Goal: Task Accomplishment & Management: Manage account settings

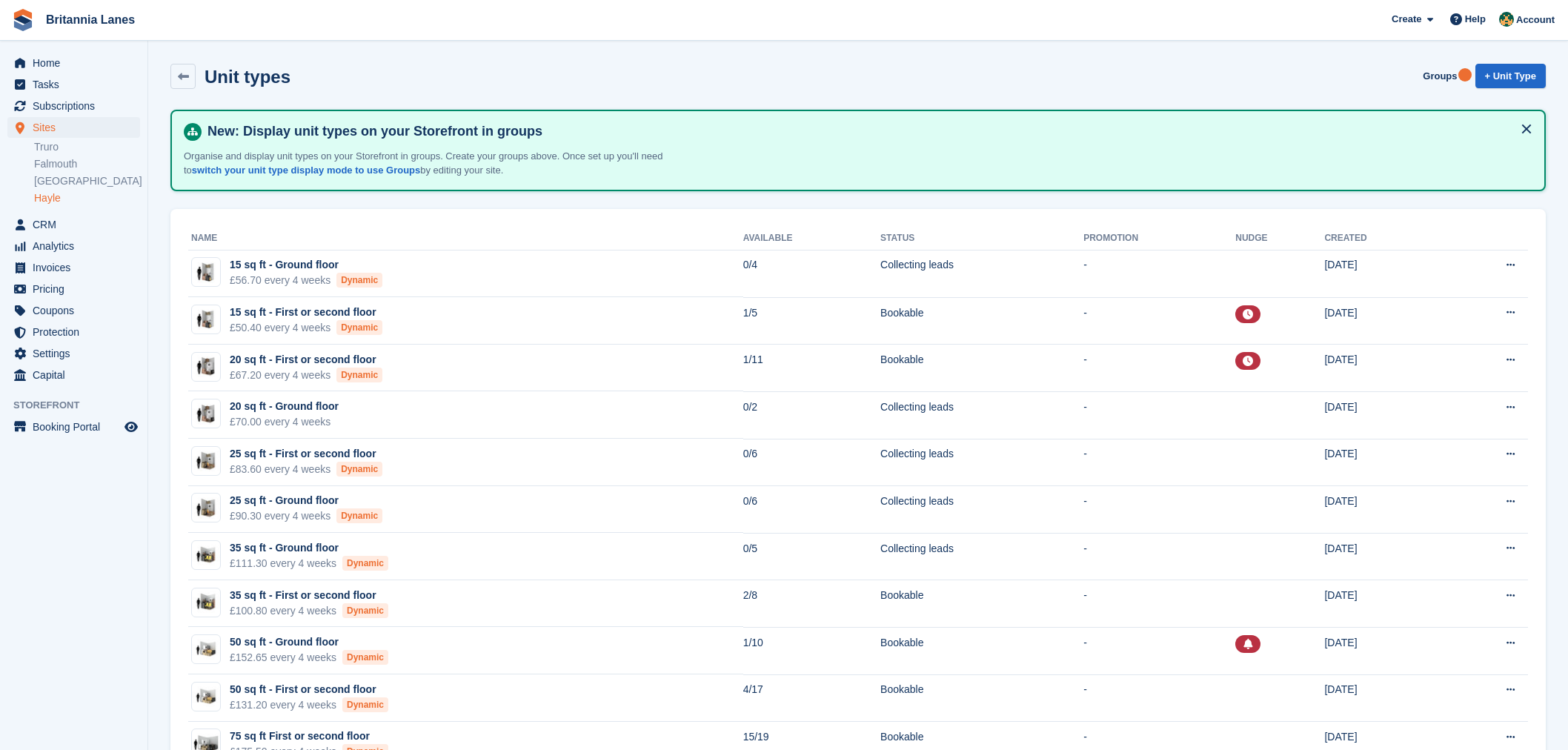
scroll to position [115, 0]
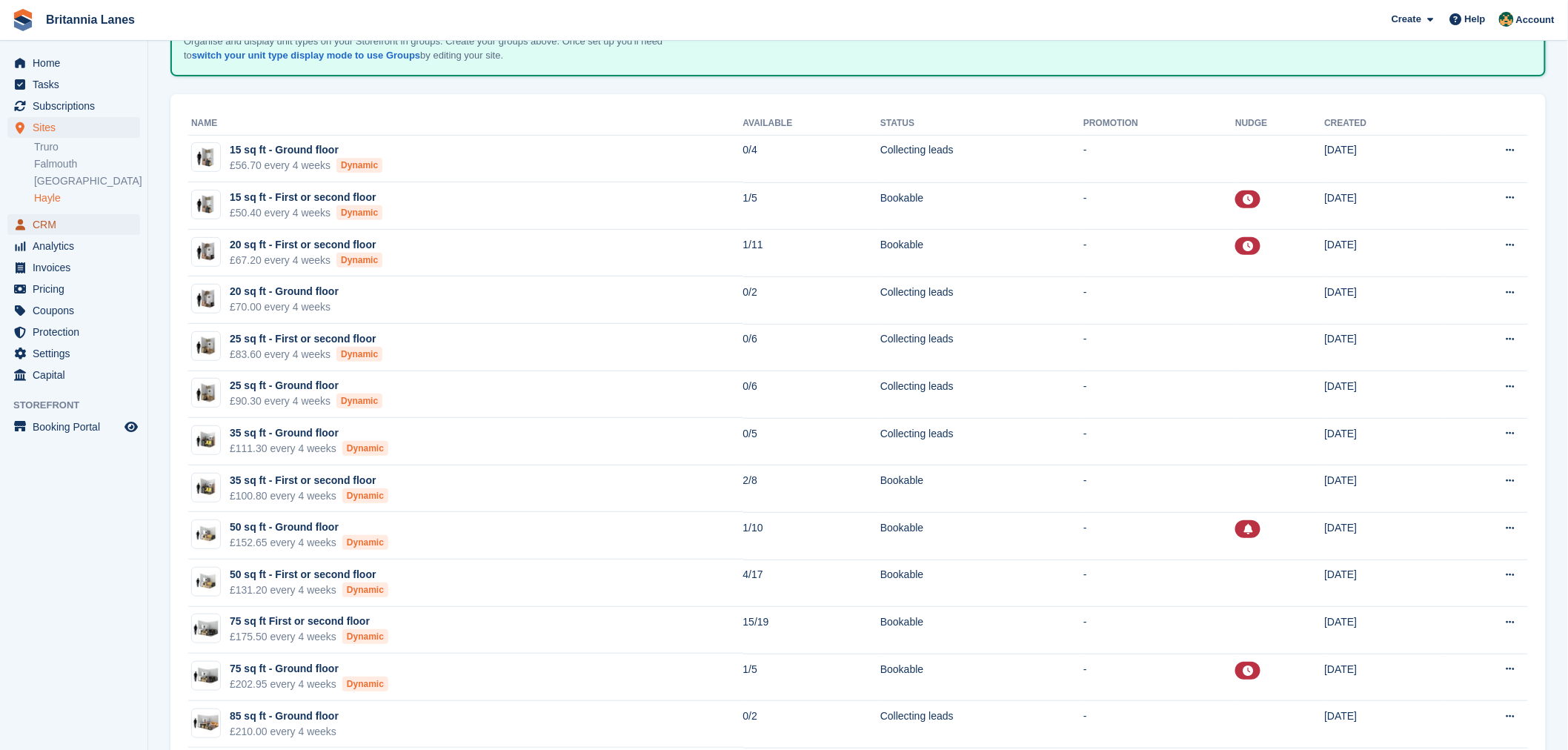
click at [50, 218] on span "CRM" at bounding box center [77, 224] width 89 height 21
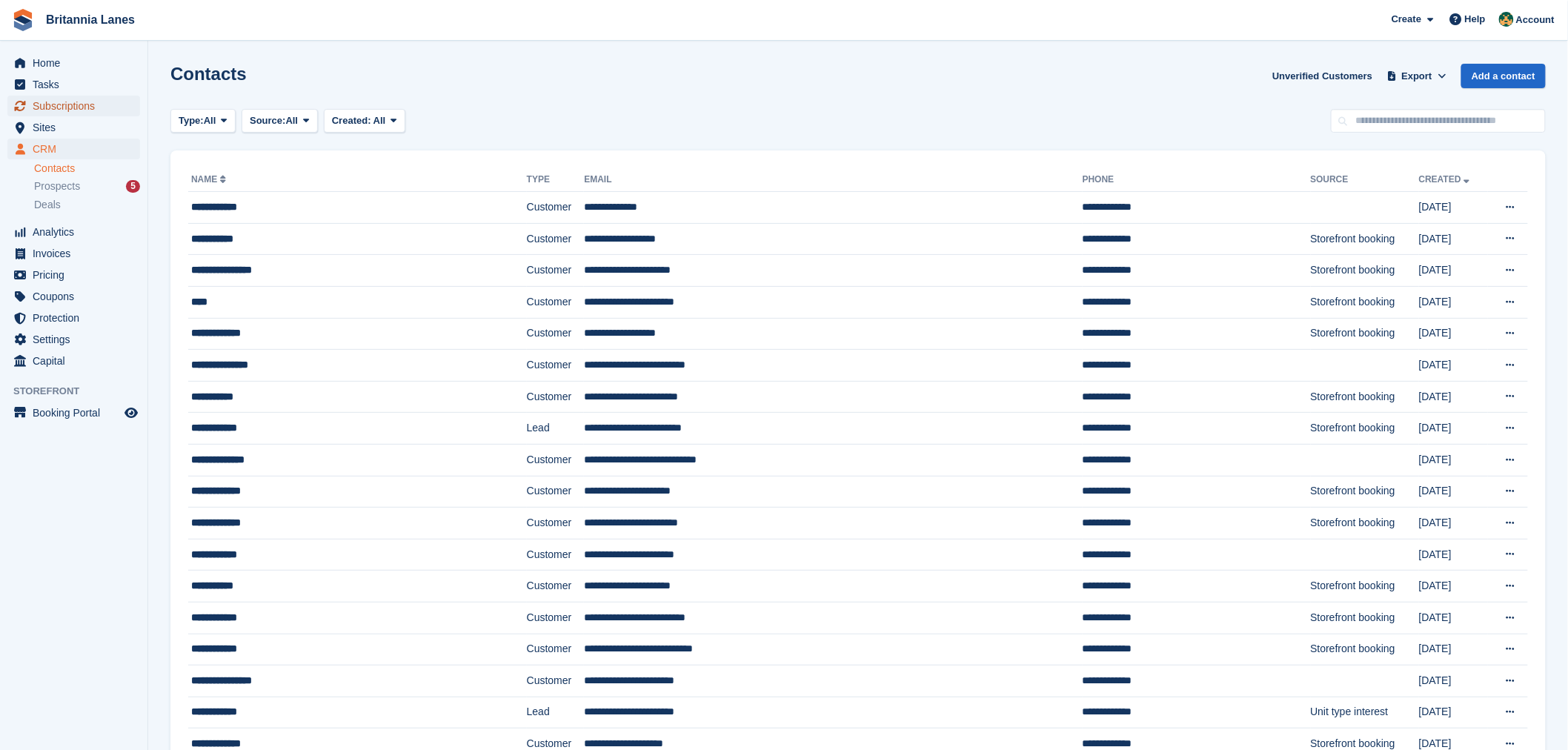
click at [61, 109] on span "Subscriptions" at bounding box center [77, 106] width 89 height 21
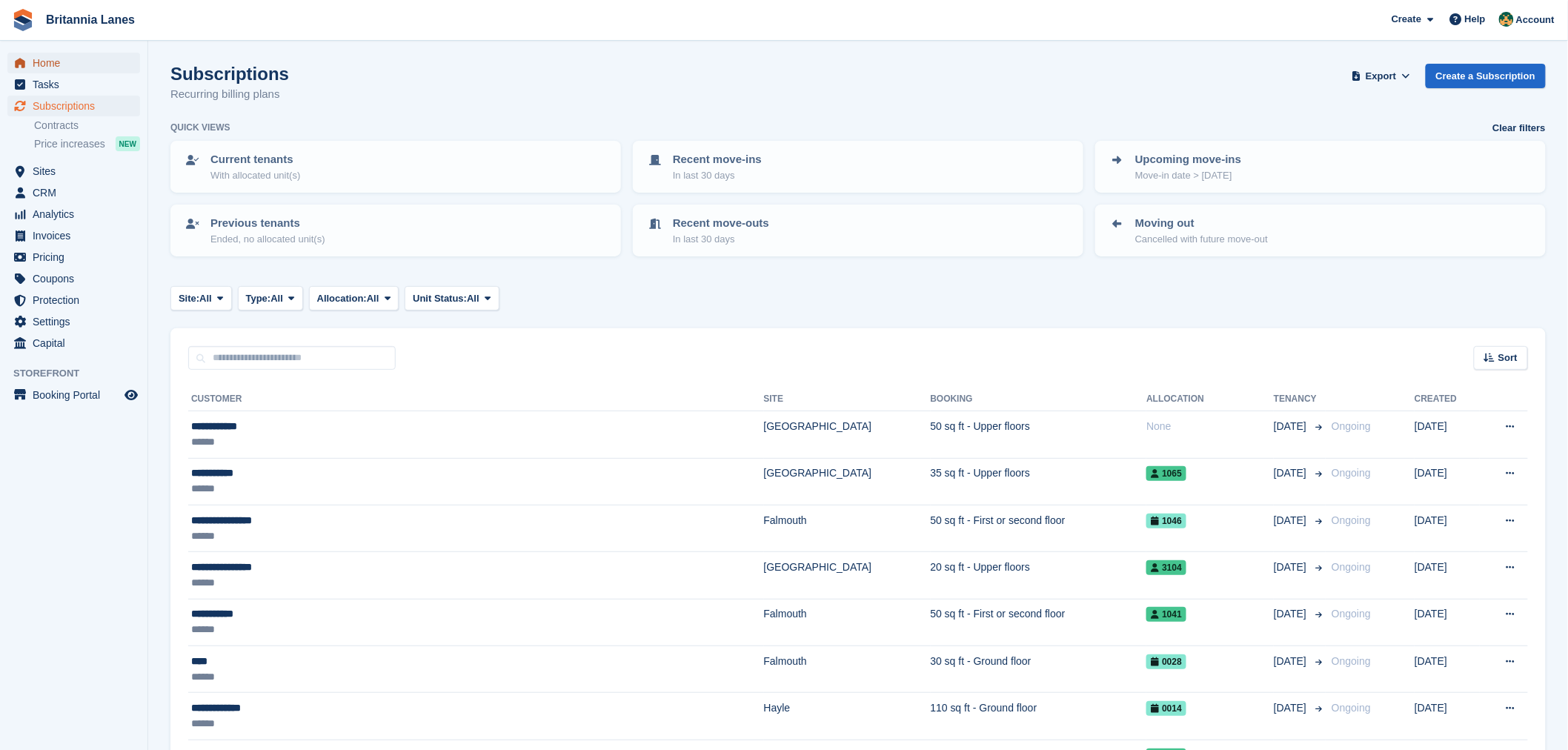
click at [57, 62] on span "Home" at bounding box center [77, 63] width 89 height 21
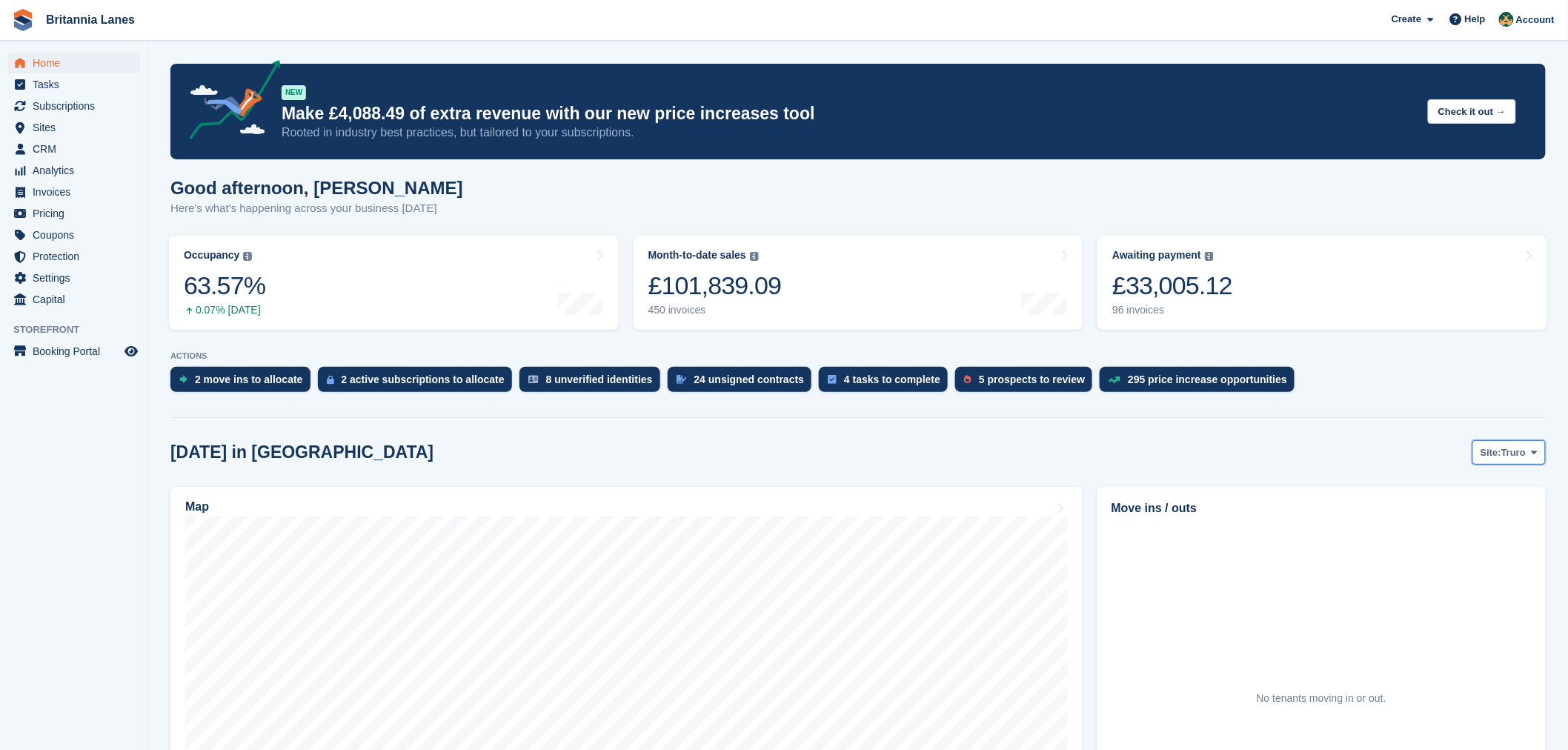
click at [1514, 447] on span "Truro" at bounding box center [1514, 452] width 25 height 15
click at [1445, 564] on link "Hayle" at bounding box center [1472, 567] width 133 height 27
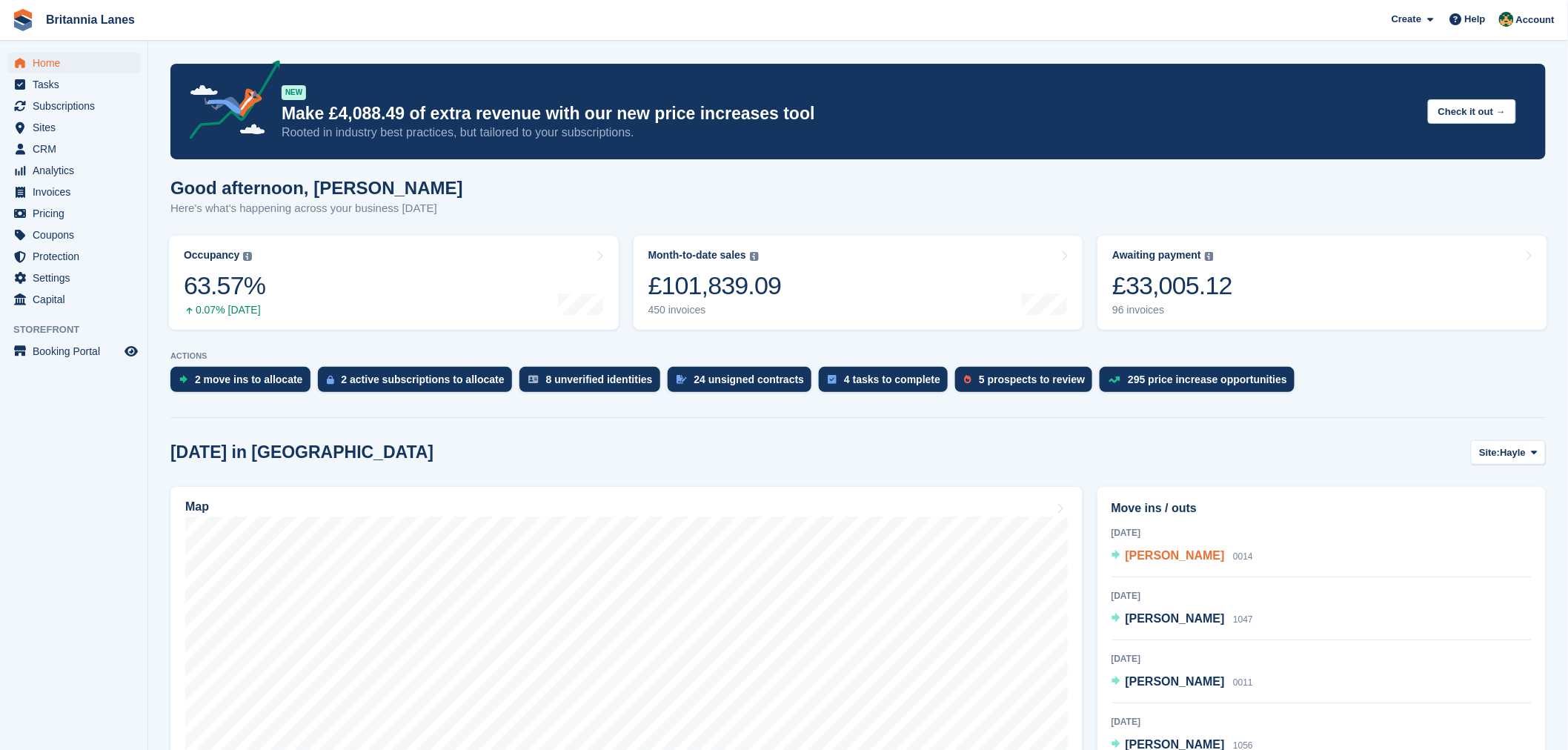
click at [1184, 556] on span "Davina Samann" at bounding box center [1175, 555] width 99 height 12
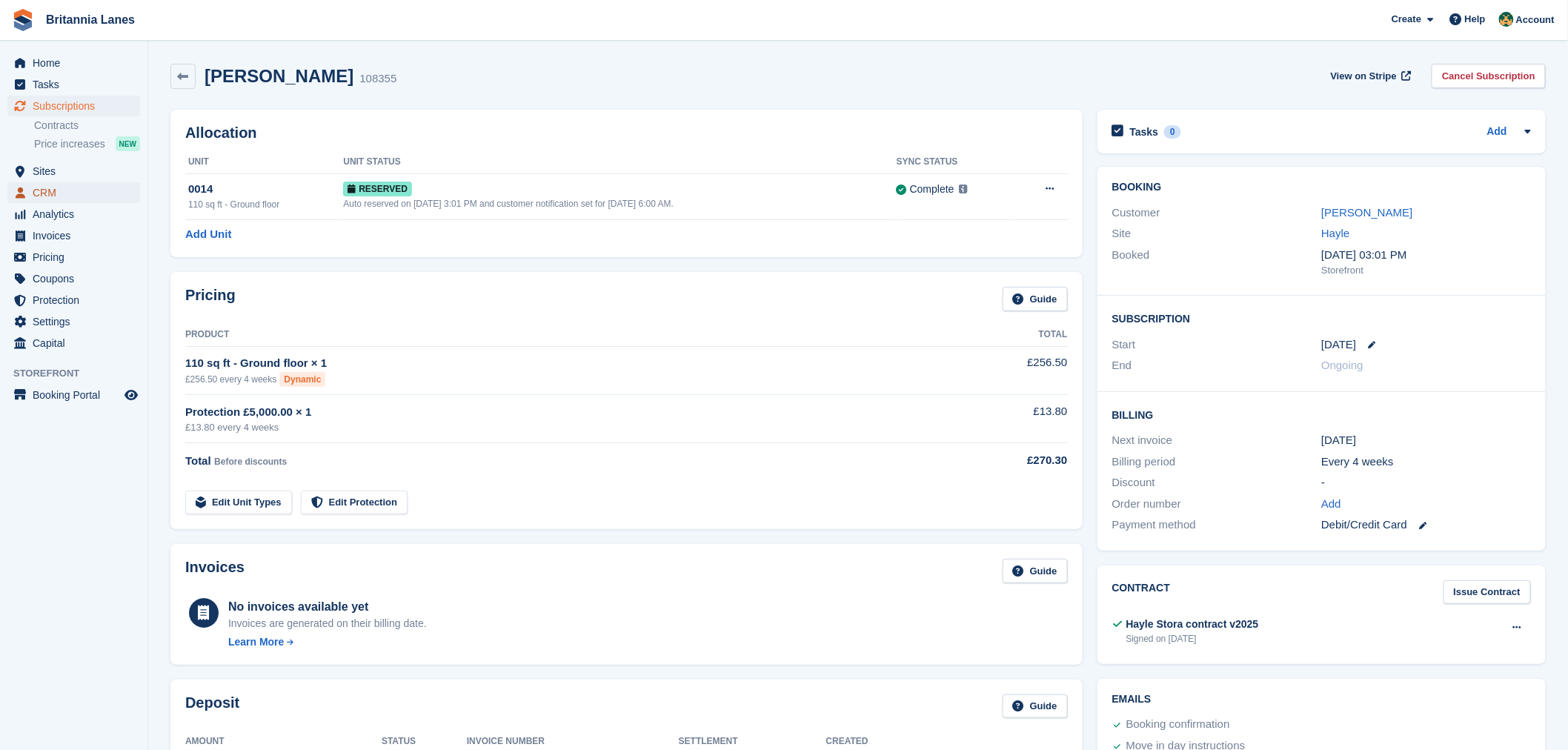
click at [53, 186] on span "CRM" at bounding box center [77, 192] width 89 height 21
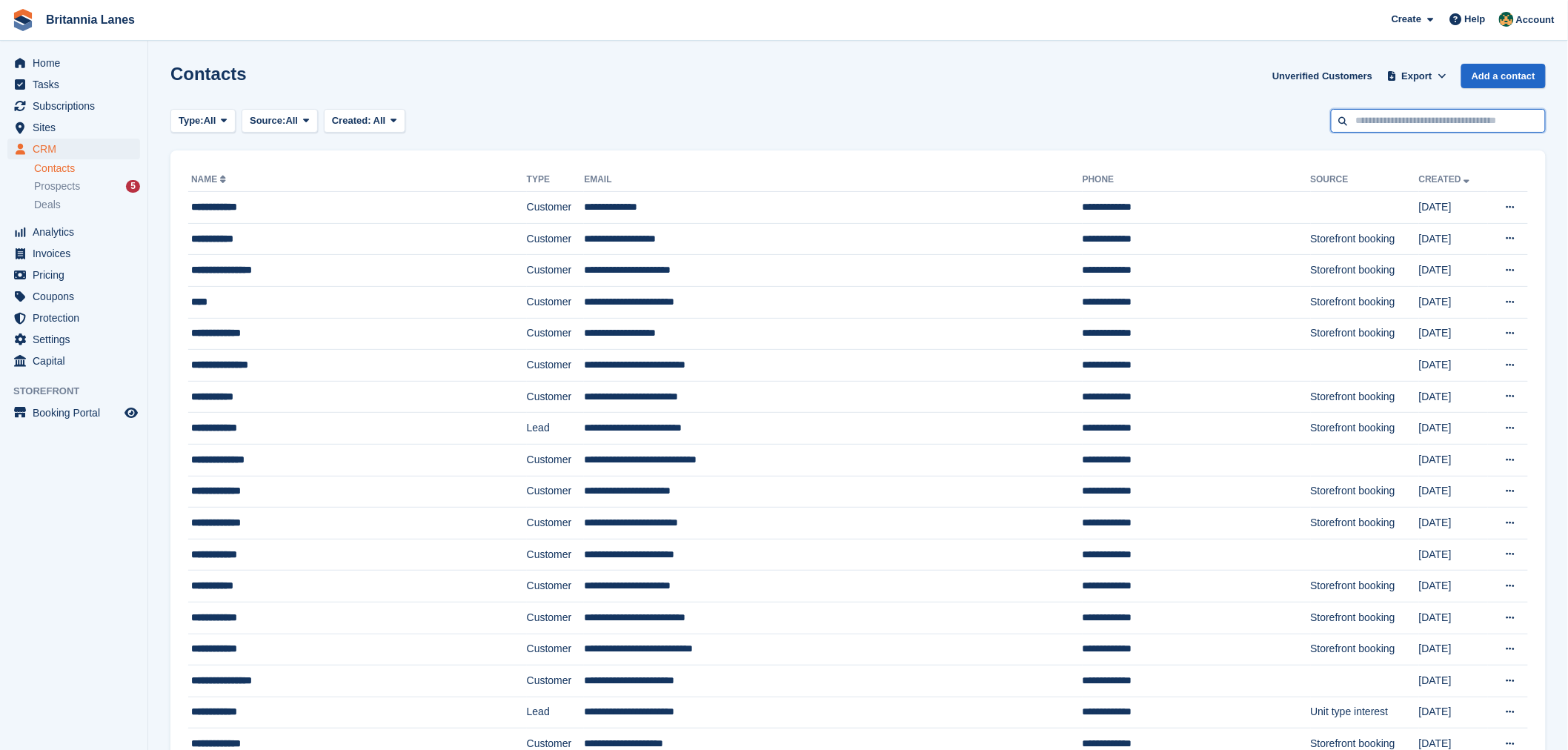
click at [1396, 120] on input "text" at bounding box center [1438, 121] width 215 height 25
type input "********"
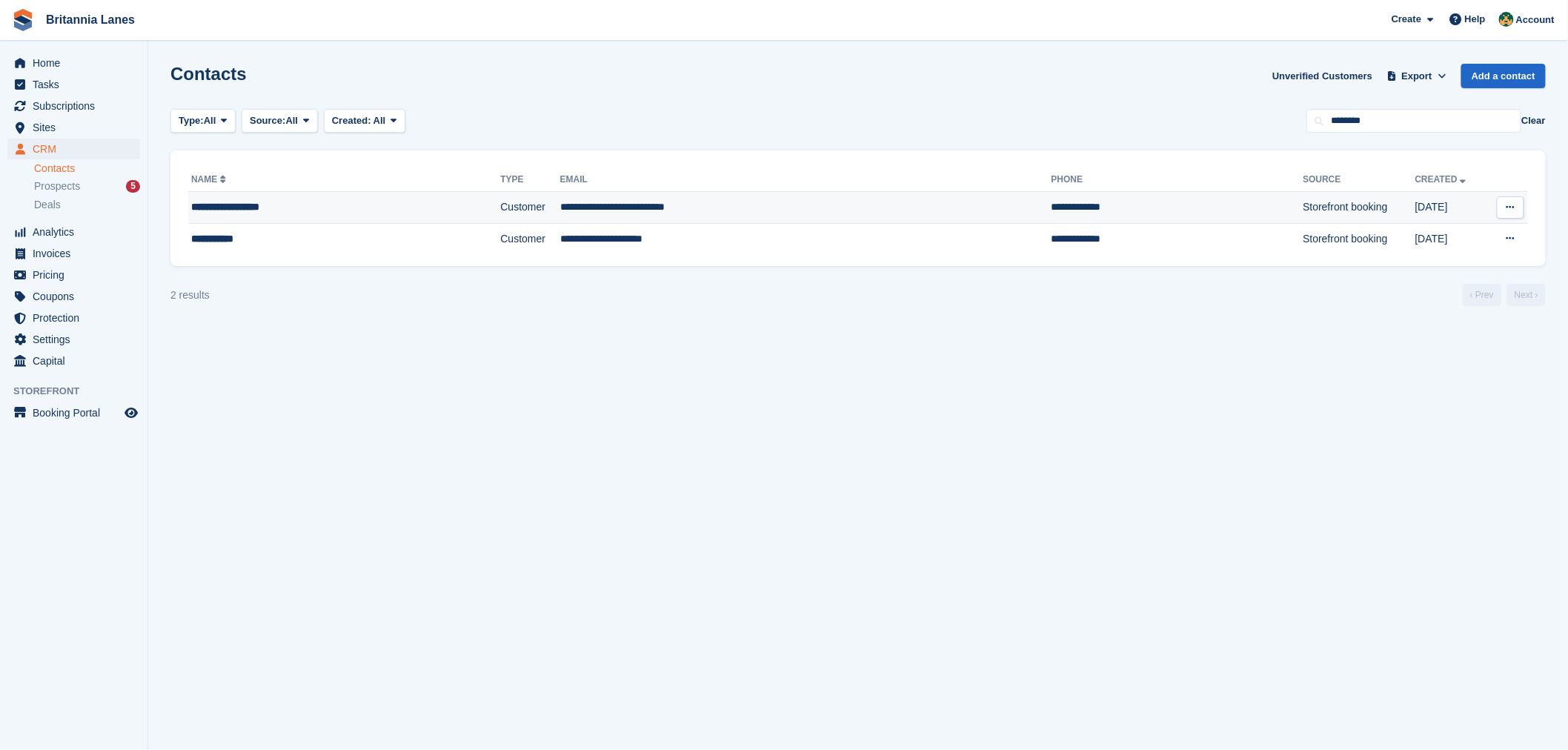
click at [345, 209] on div "**********" at bounding box center [307, 207] width 233 height 15
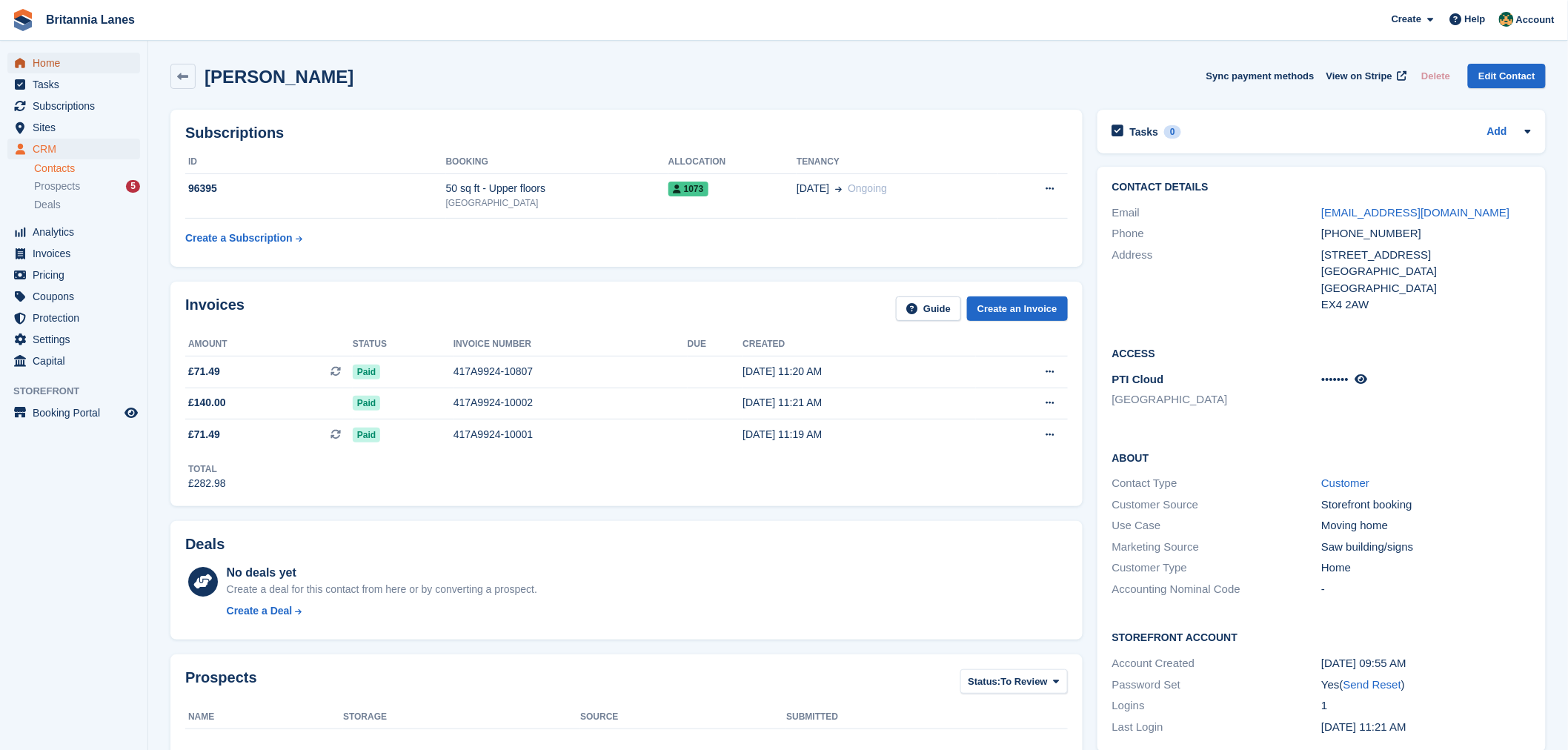
click at [53, 58] on span "Home" at bounding box center [77, 63] width 89 height 21
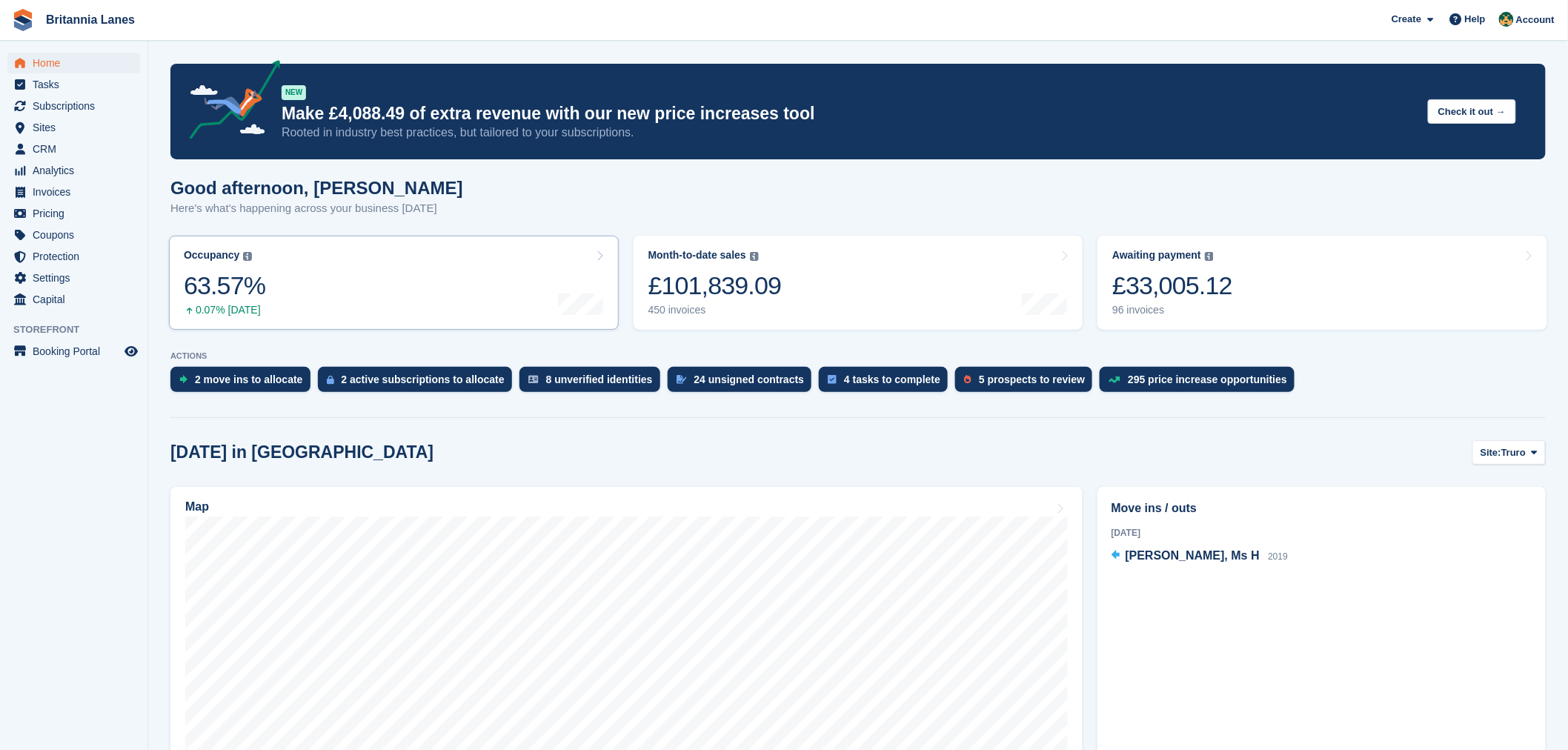
click at [601, 263] on div at bounding box center [581, 283] width 46 height 67
click at [517, 265] on link "Occupancy The percentage of all currently allocated units in terms of area. Inc…" at bounding box center [393, 282] width 450 height 94
click at [607, 269] on link "Occupancy The percentage of all currently allocated units in terms of area. Inc…" at bounding box center [393, 282] width 450 height 94
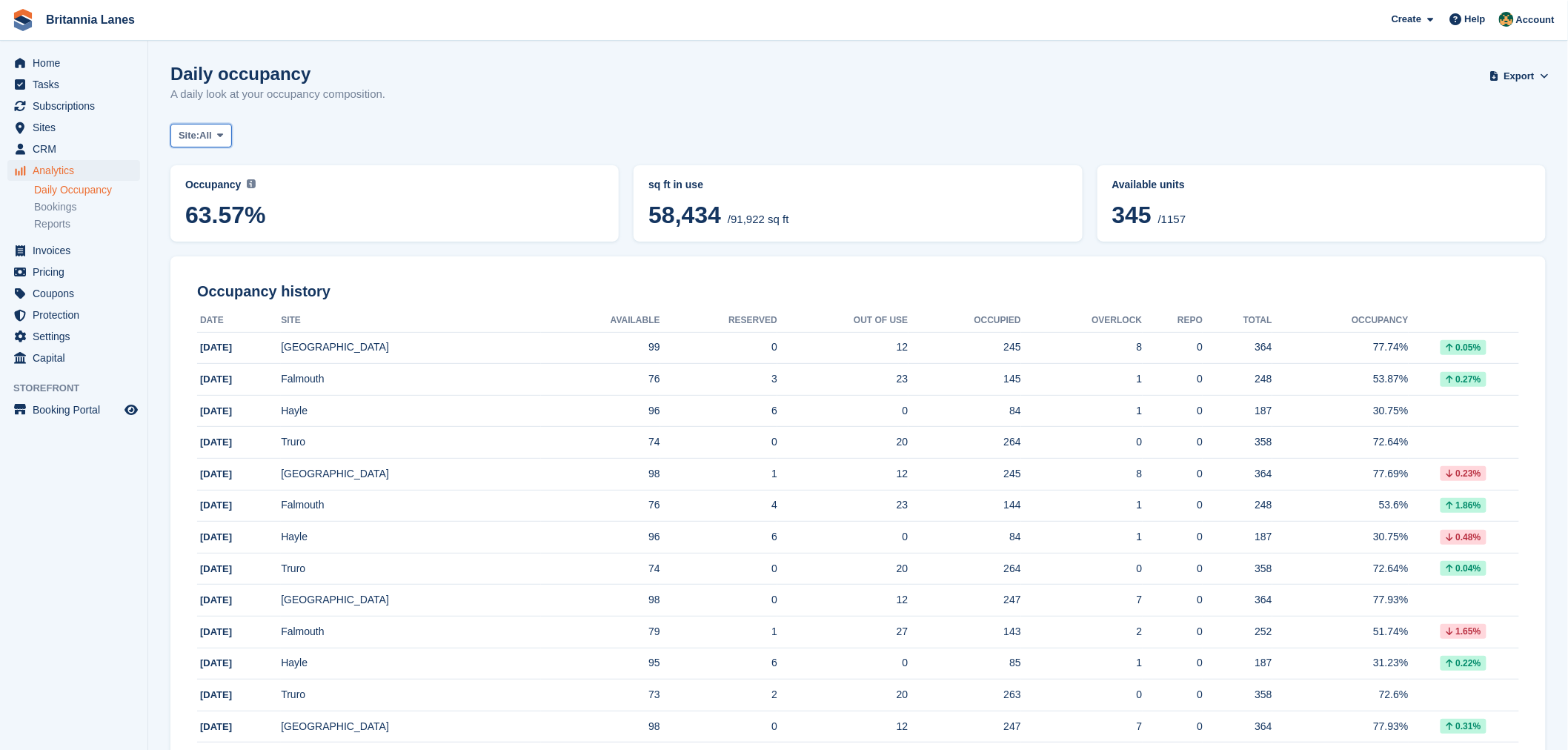
click at [226, 133] on span at bounding box center [219, 135] width 12 height 12
click at [210, 205] on link "Truro" at bounding box center [244, 197] width 133 height 27
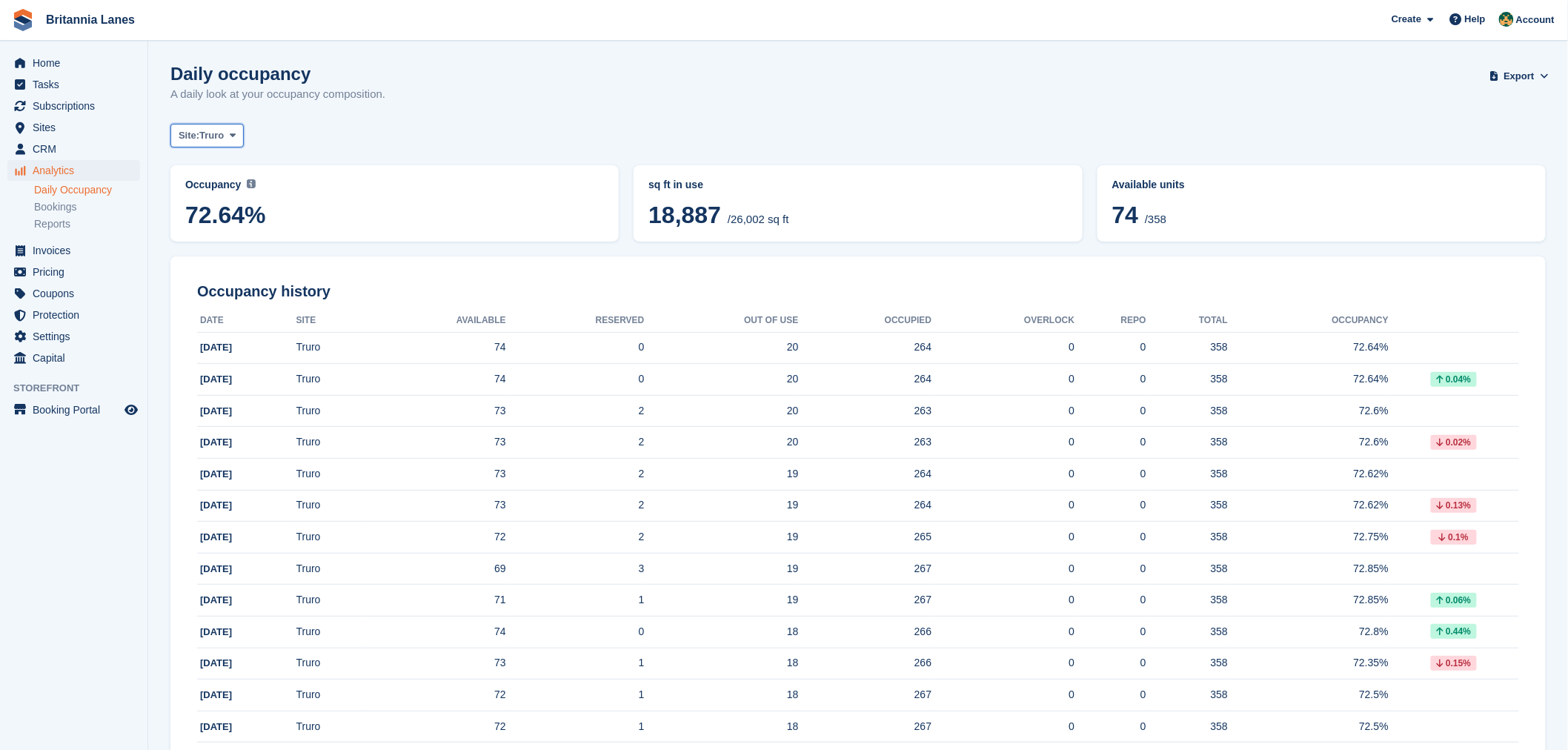
click at [224, 135] on span "Truro" at bounding box center [212, 135] width 25 height 15
click at [253, 284] on link "Hayle" at bounding box center [244, 277] width 133 height 27
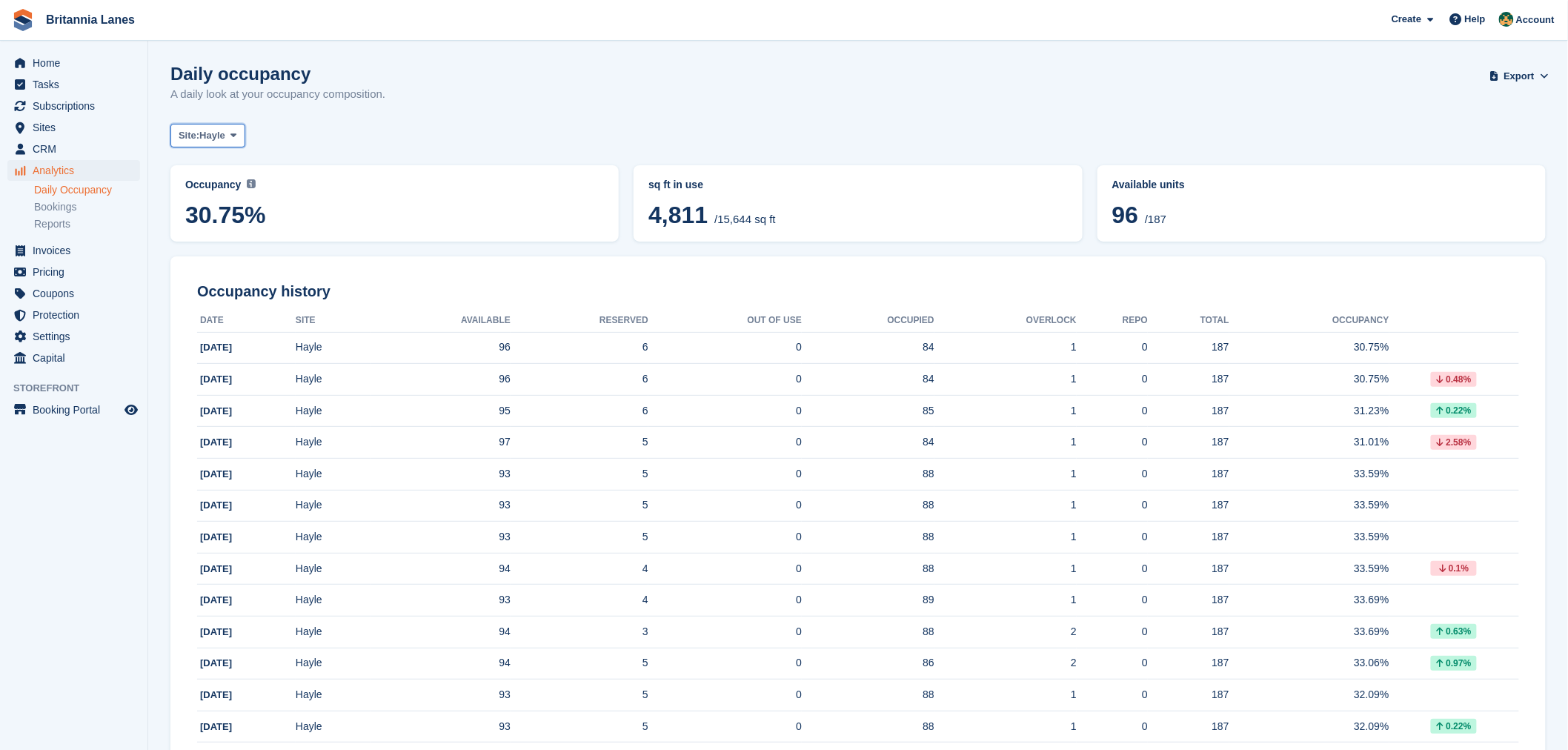
click at [225, 136] on span "Hayle" at bounding box center [212, 135] width 26 height 15
click at [238, 224] on link "Falmouth" at bounding box center [244, 223] width 133 height 27
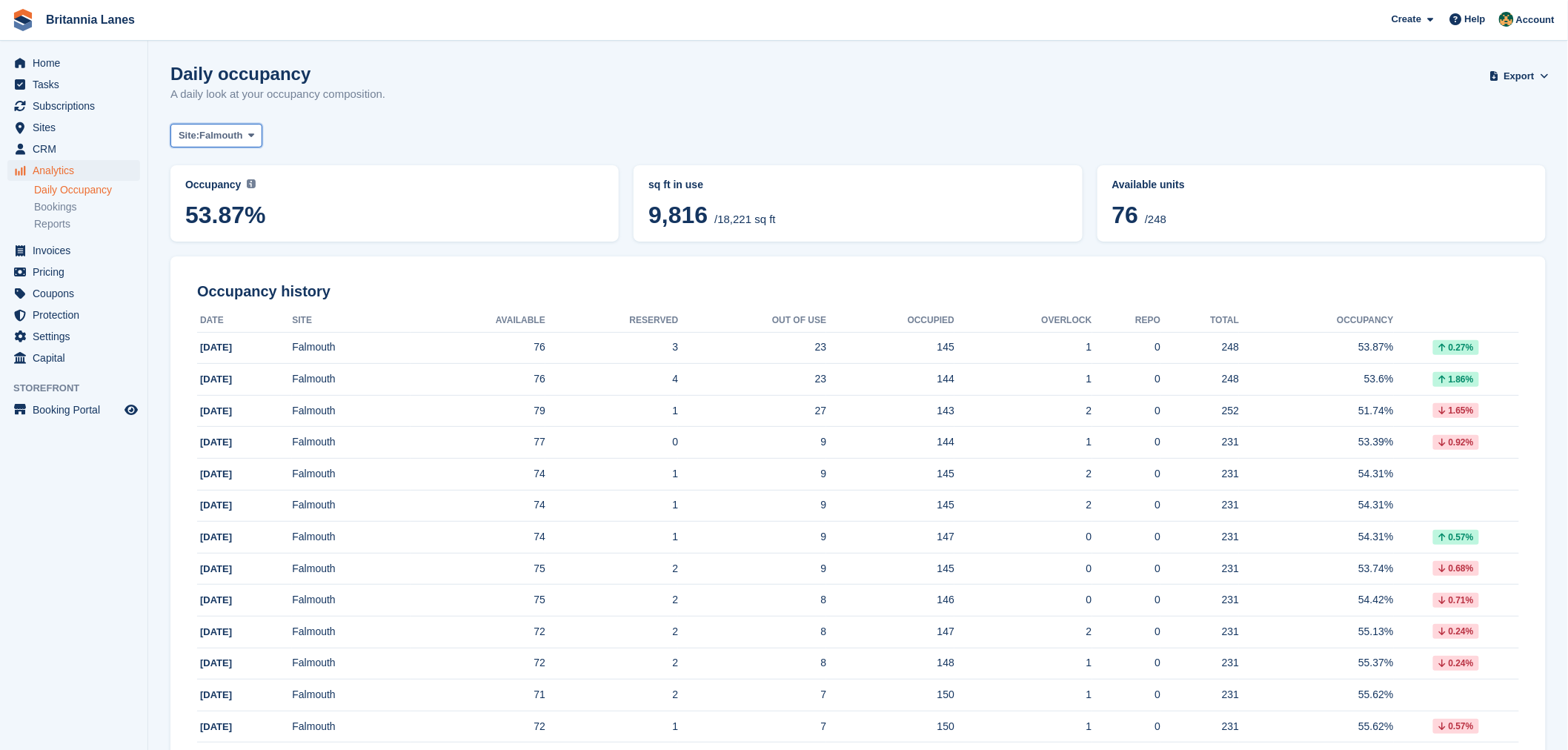
click at [245, 136] on span at bounding box center [251, 135] width 12 height 12
click at [258, 261] on link "[GEOGRAPHIC_DATA]" at bounding box center [244, 250] width 133 height 27
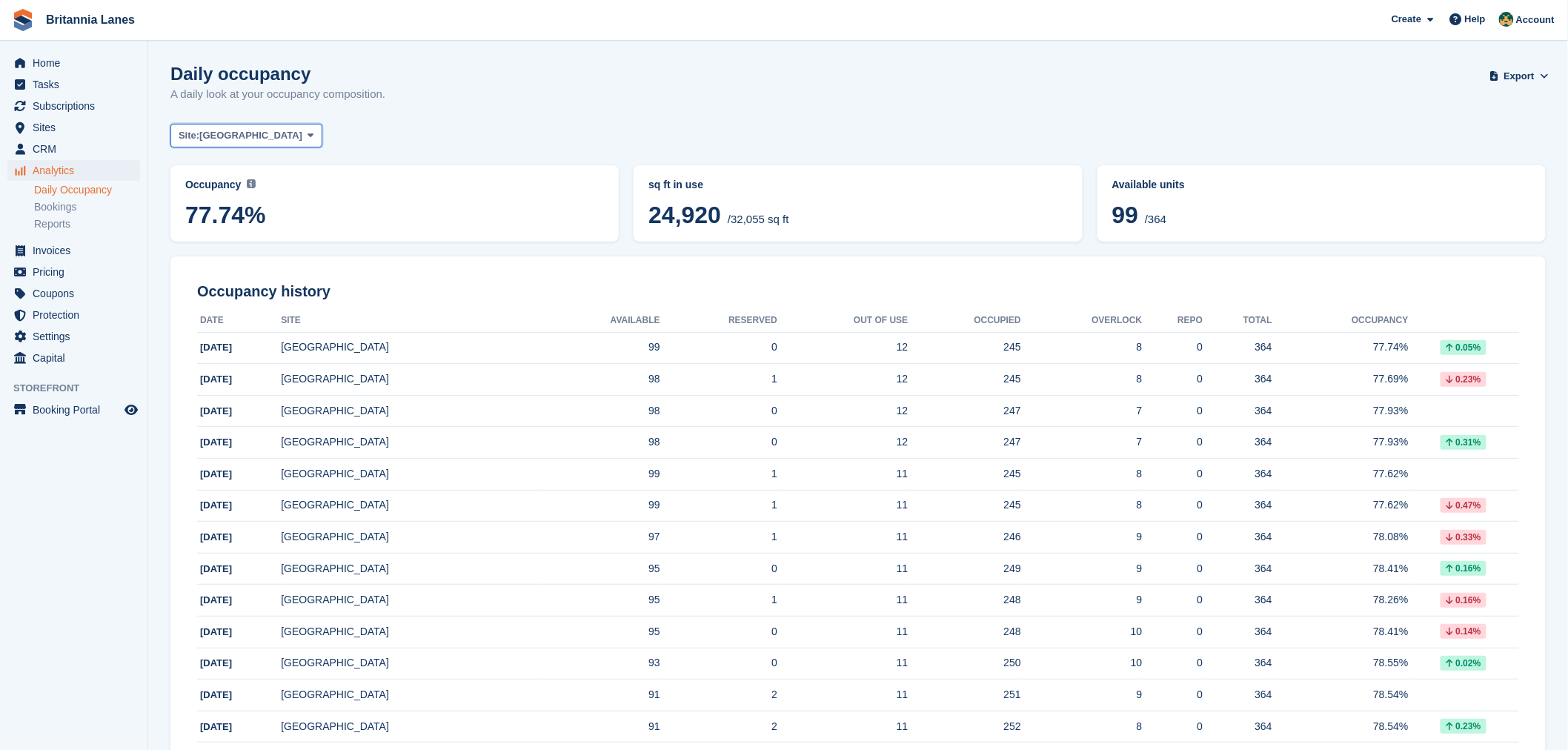
click at [307, 138] on icon at bounding box center [311, 135] width 6 height 10
click at [225, 173] on link "All" at bounding box center [244, 170] width 133 height 27
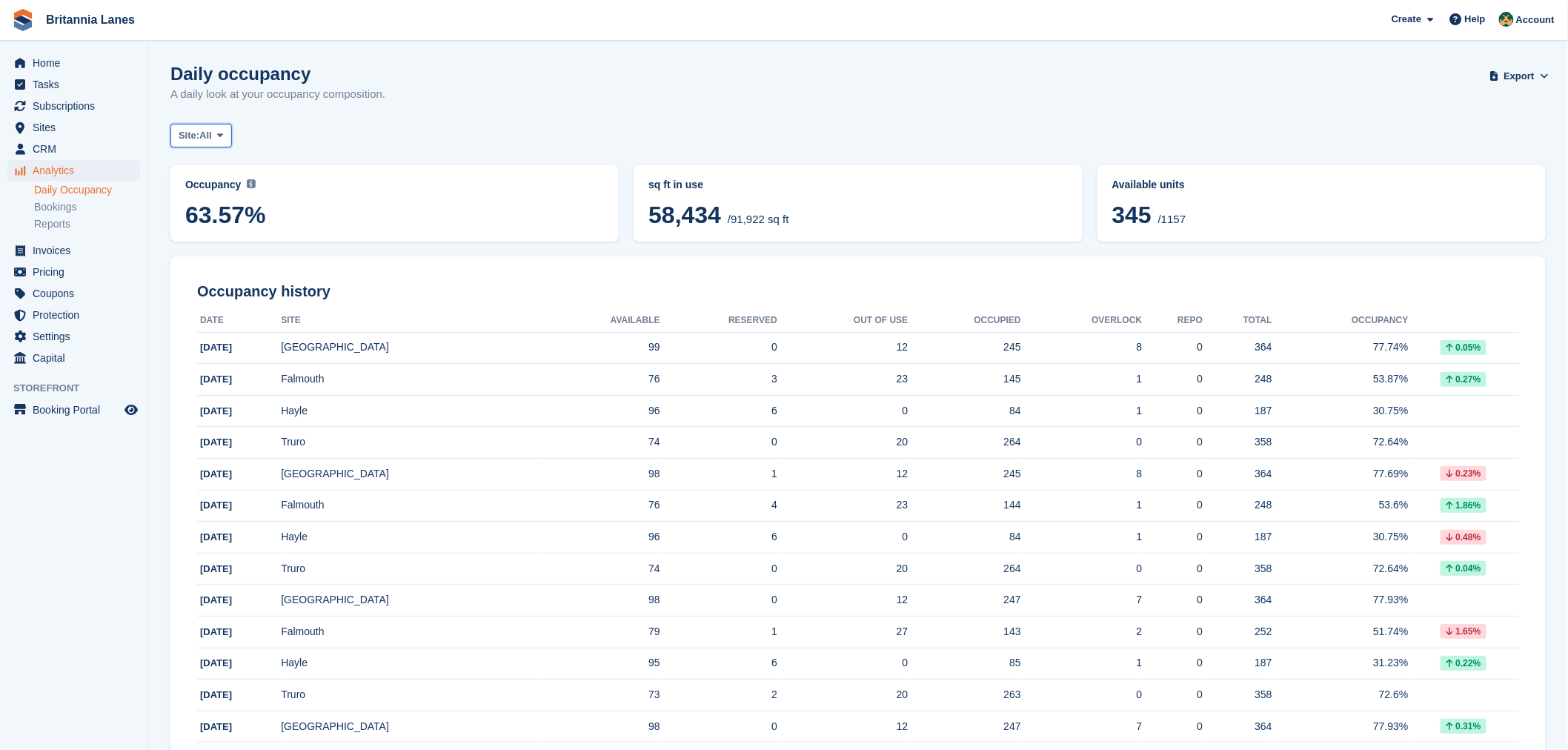
click at [209, 137] on span "All" at bounding box center [205, 135] width 12 height 15
click at [232, 250] on link "[GEOGRAPHIC_DATA]" at bounding box center [244, 250] width 133 height 27
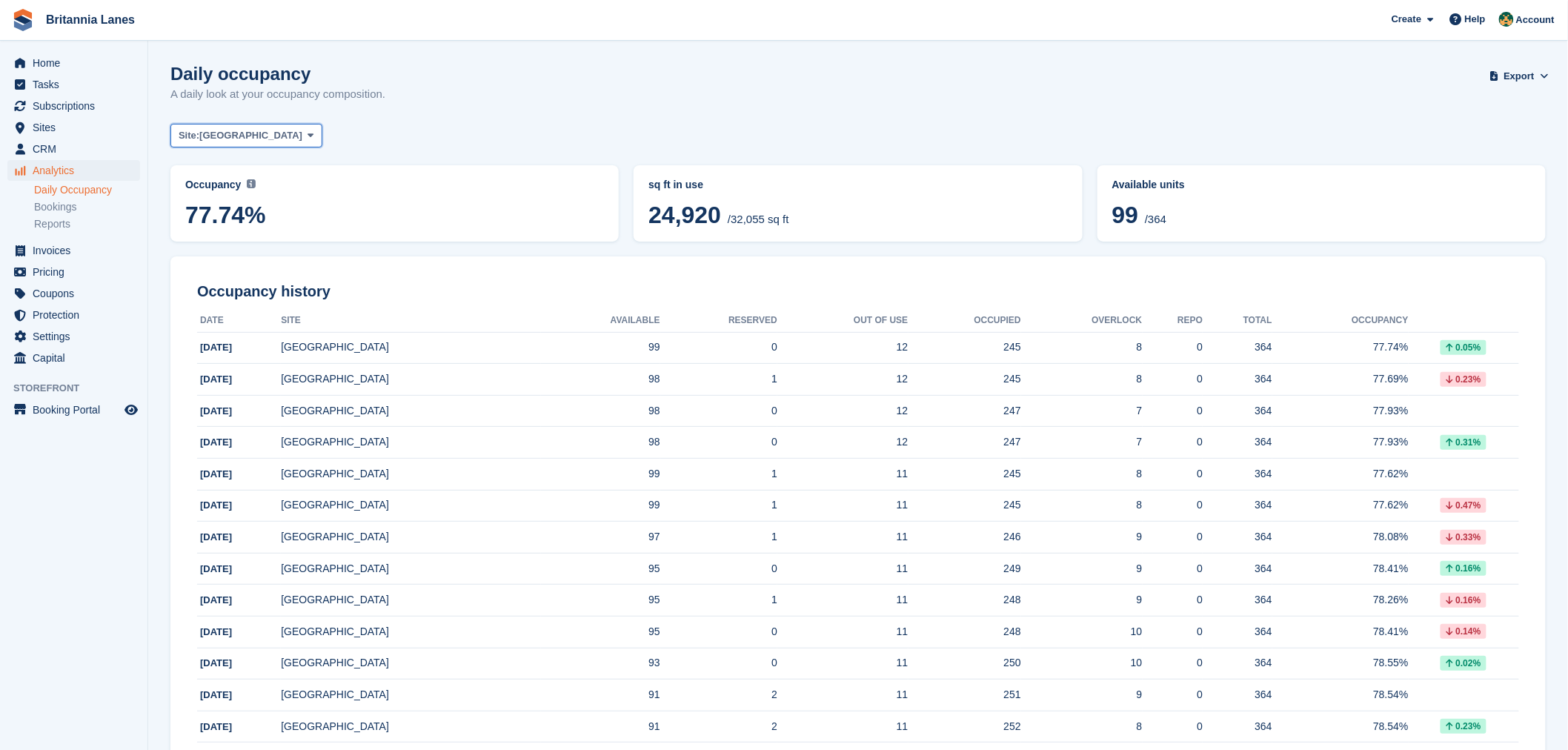
click at [230, 134] on button "Site: Exeter" at bounding box center [246, 136] width 152 height 25
click at [226, 202] on link "Truro" at bounding box center [244, 197] width 133 height 27
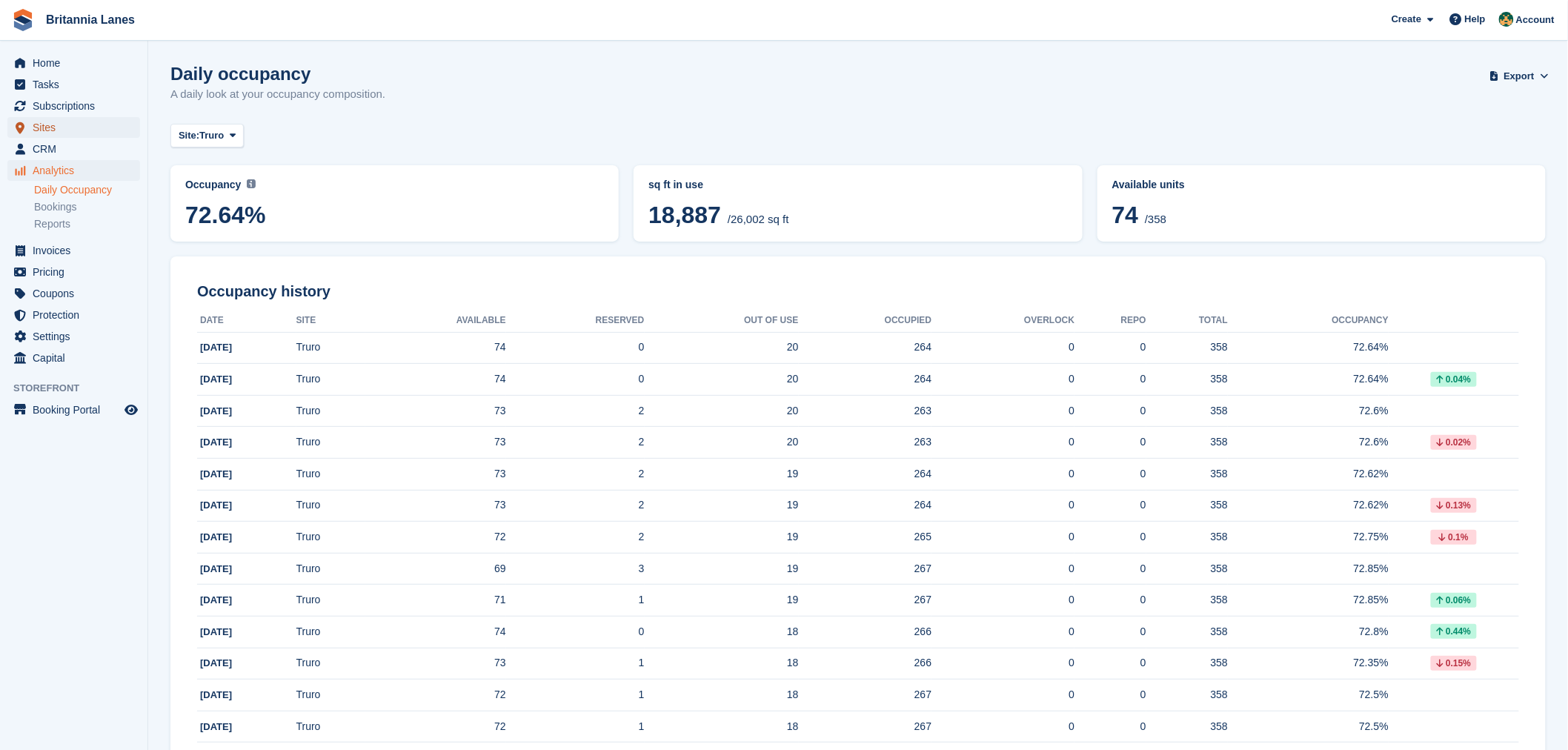
click at [39, 124] on span "Sites" at bounding box center [77, 127] width 89 height 21
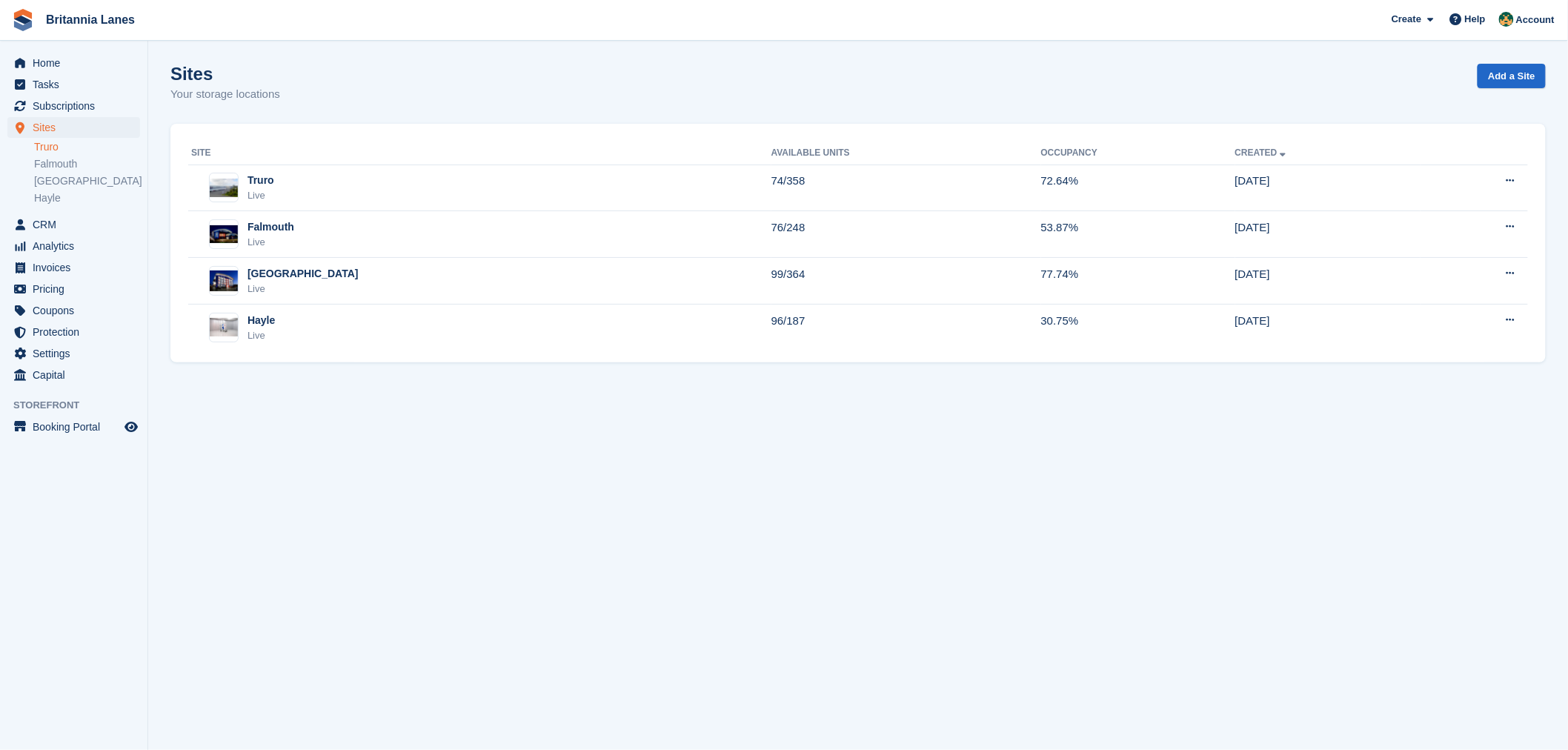
click at [57, 148] on link "Truro" at bounding box center [87, 147] width 106 height 14
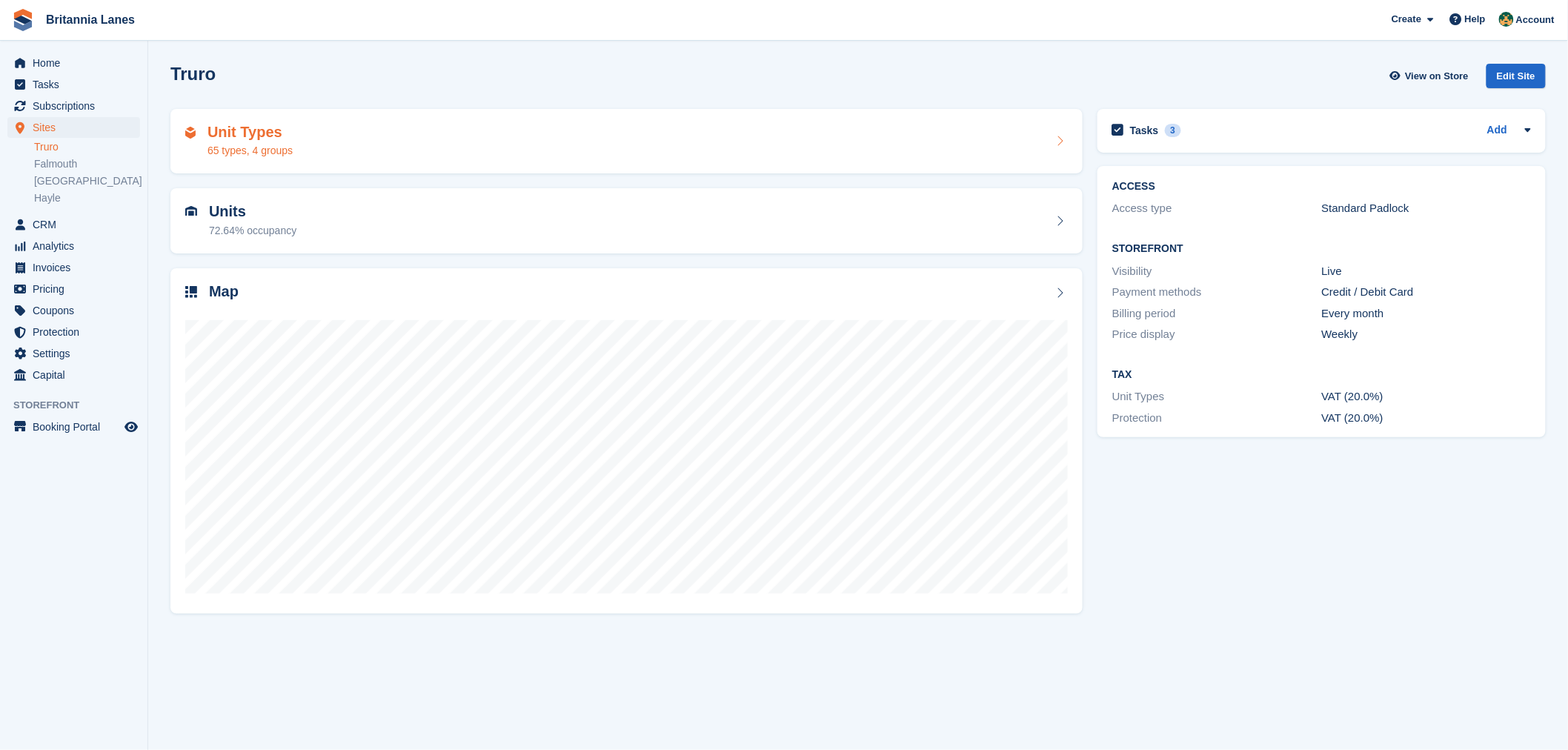
click at [319, 159] on div "Unit Types 65 types, 4 groups" at bounding box center [626, 141] width 912 height 65
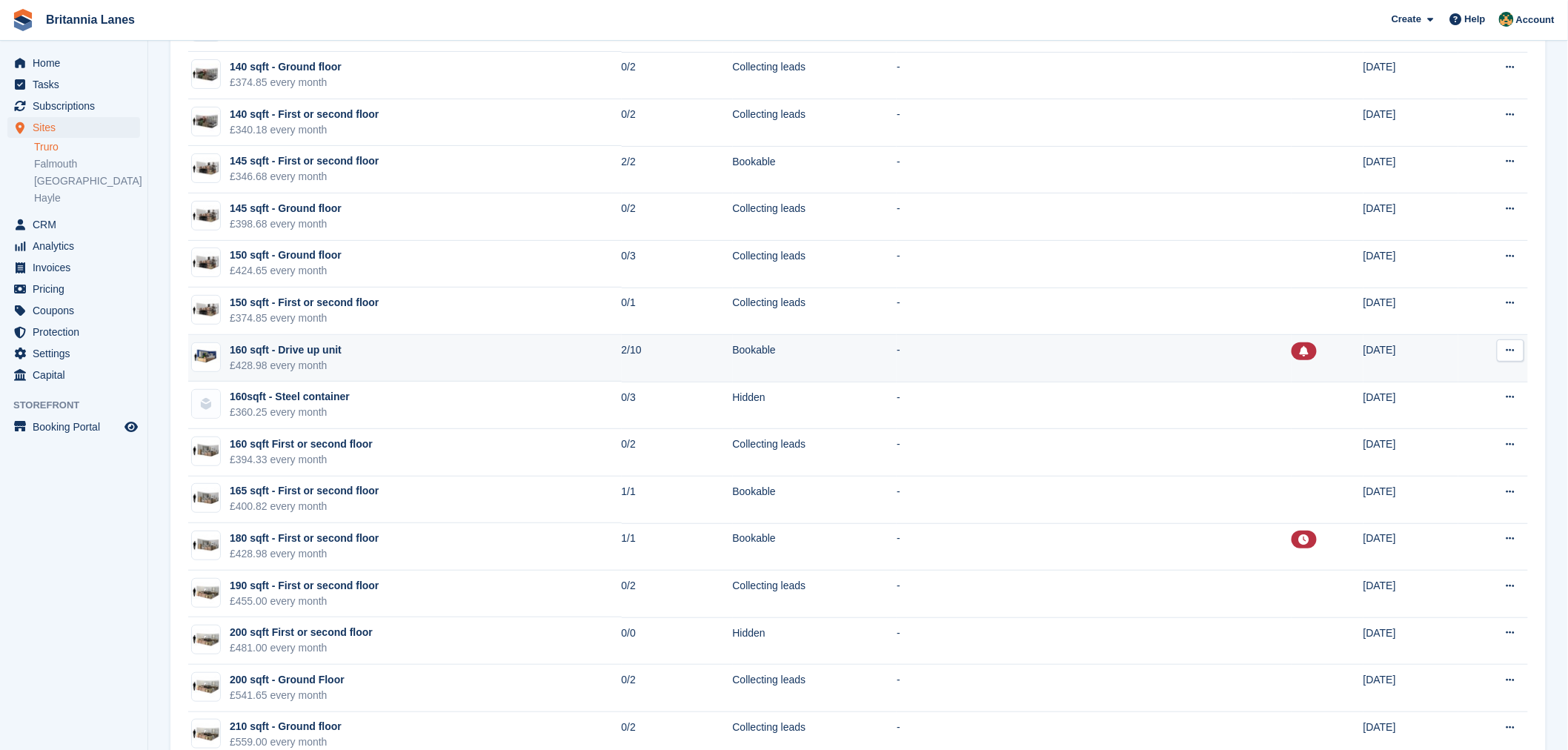
scroll to position [2471, 0]
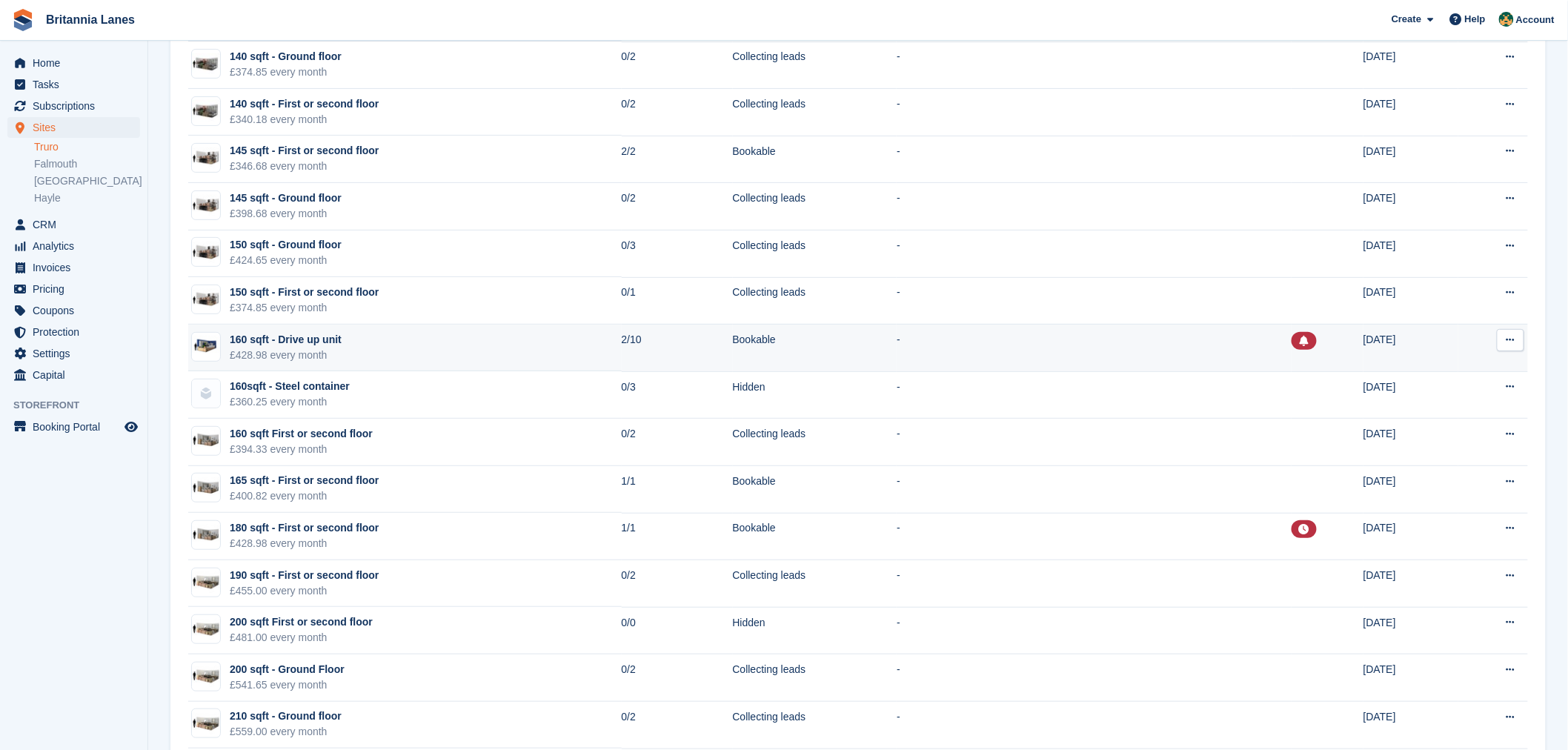
click at [405, 352] on td "160 sqft - Drive up unit £428.98 every month" at bounding box center [404, 348] width 433 height 48
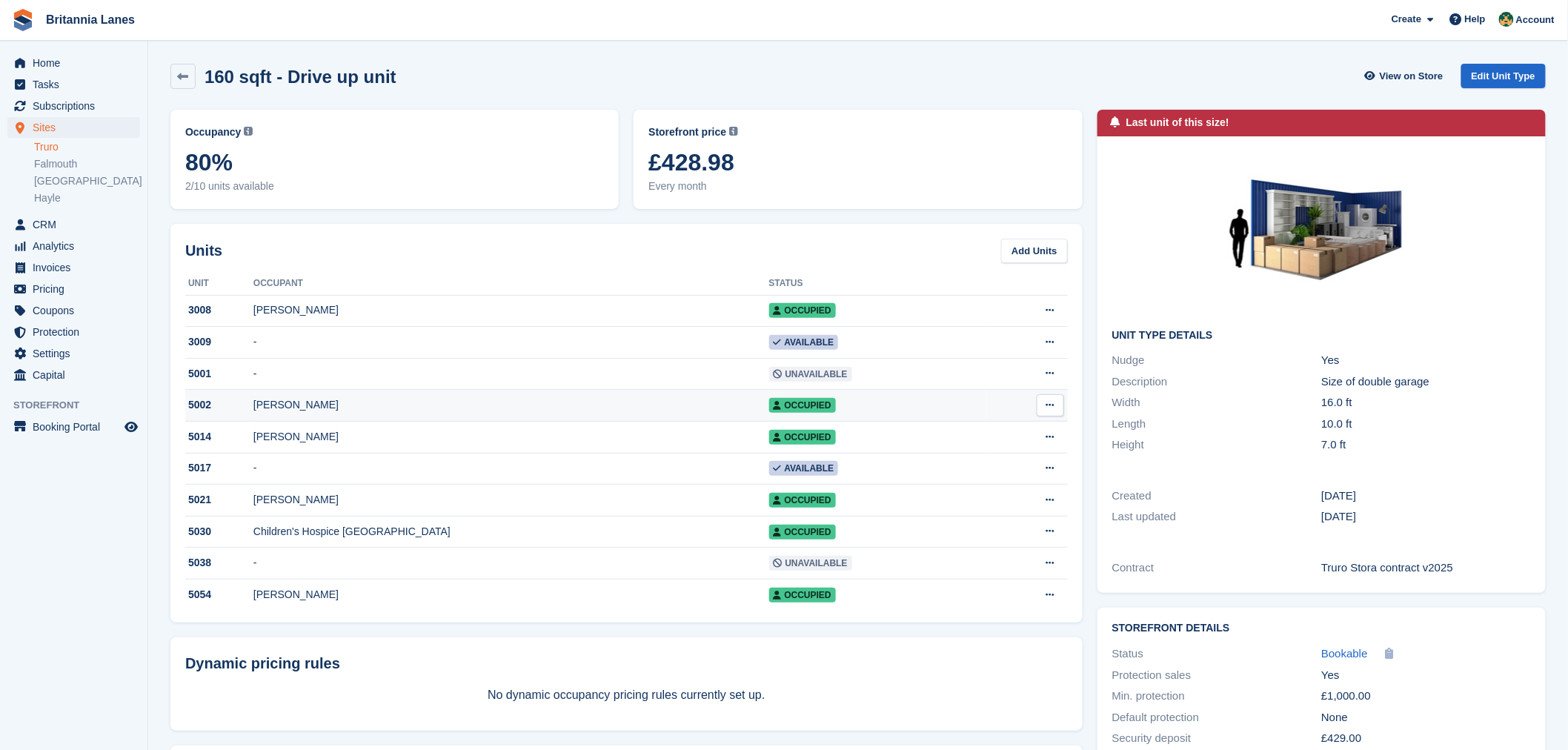
click at [356, 401] on div "Louis Fleming" at bounding box center [511, 405] width 516 height 15
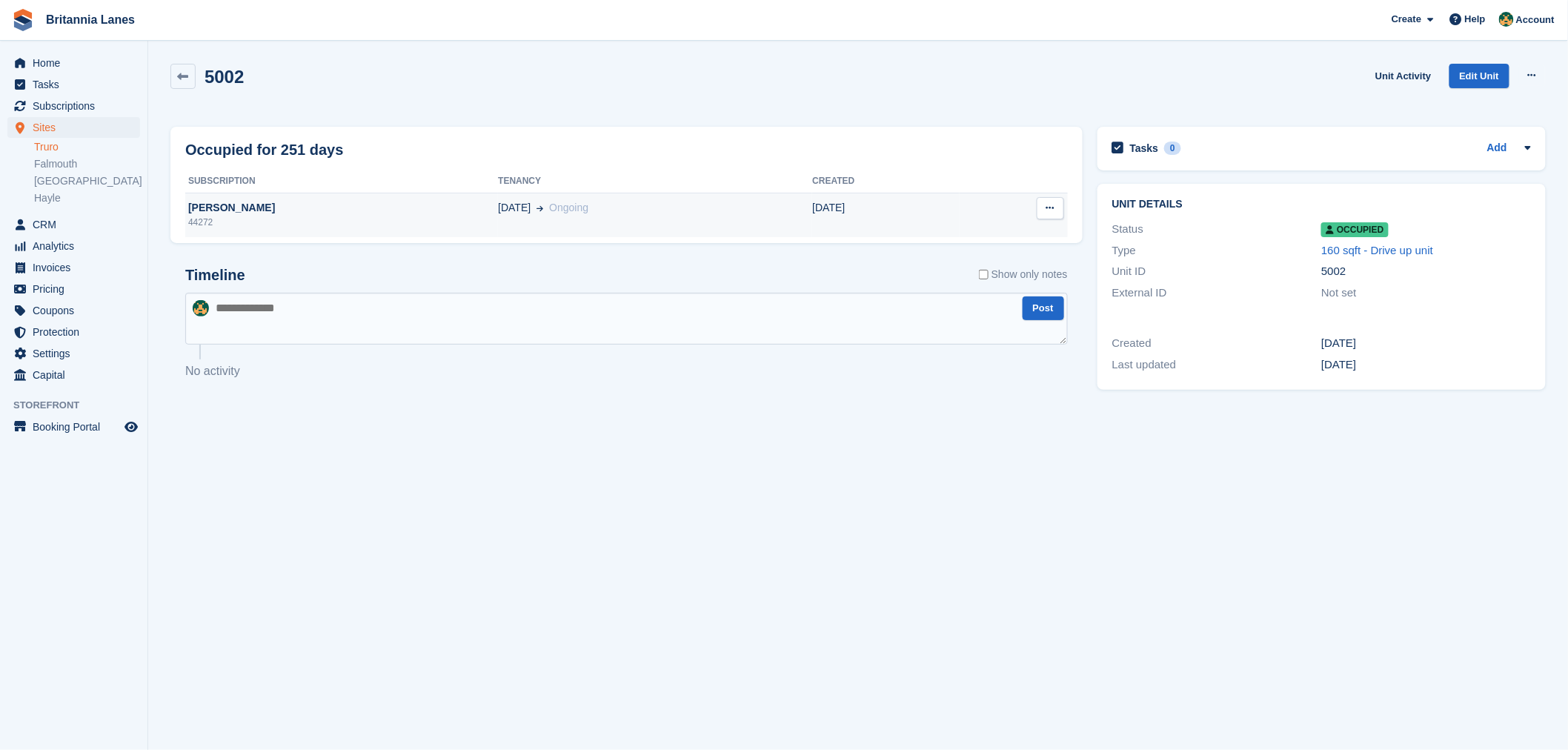
click at [307, 219] on div "44272" at bounding box center [342, 222] width 313 height 13
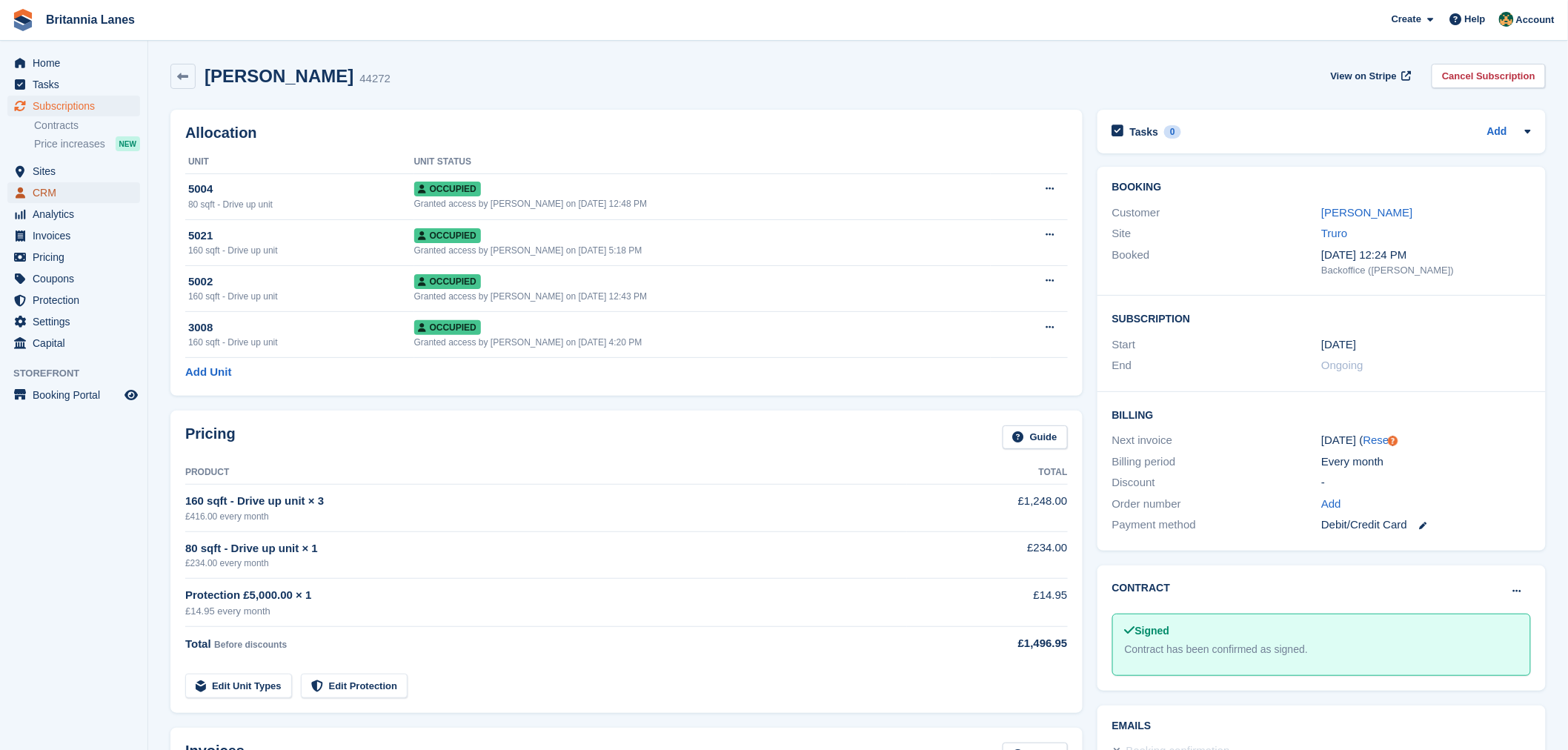
click at [43, 199] on span "CRM" at bounding box center [77, 192] width 89 height 21
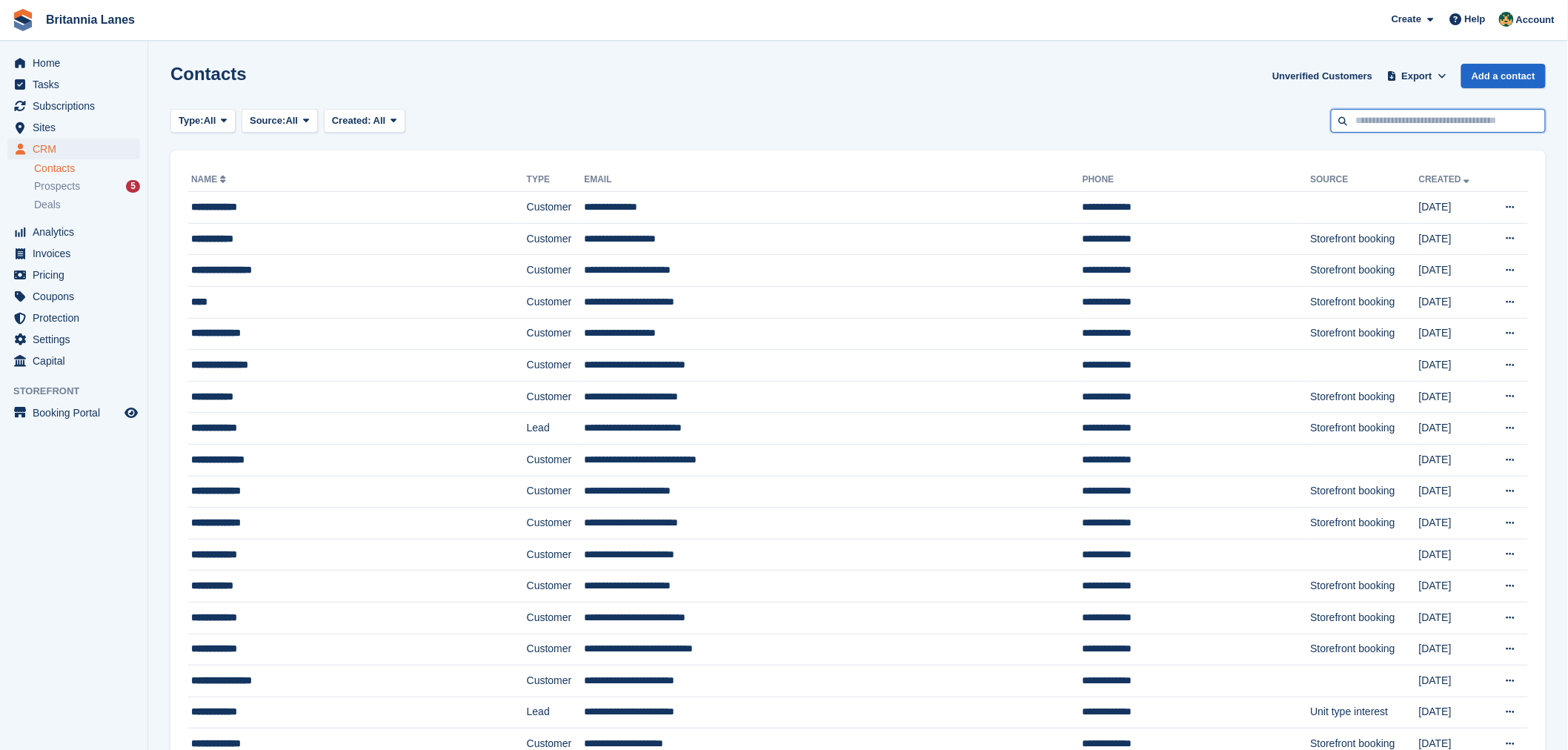
click at [1361, 117] on input "text" at bounding box center [1438, 121] width 215 height 25
type input "**"
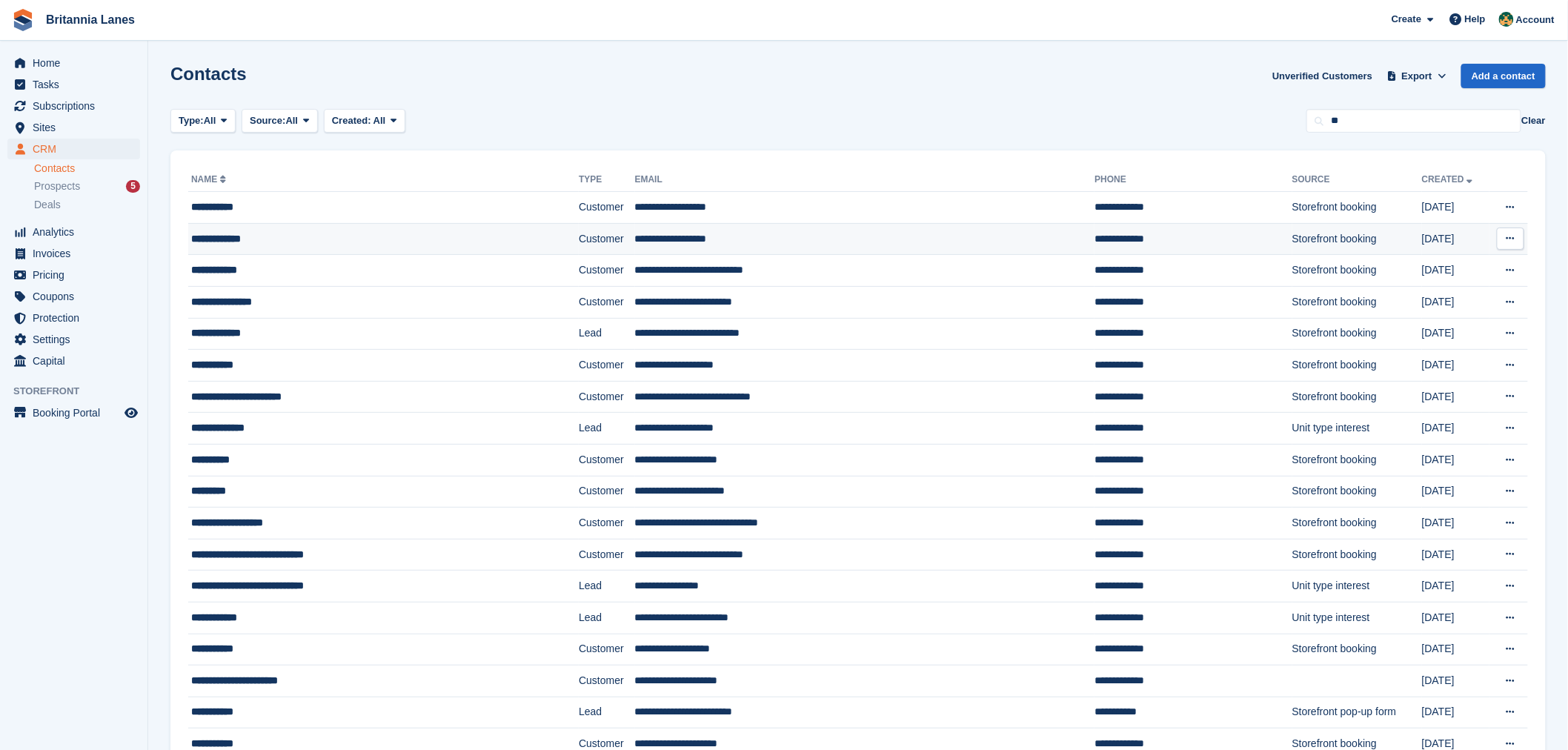
click at [212, 238] on div "**********" at bounding box center [347, 239] width 311 height 15
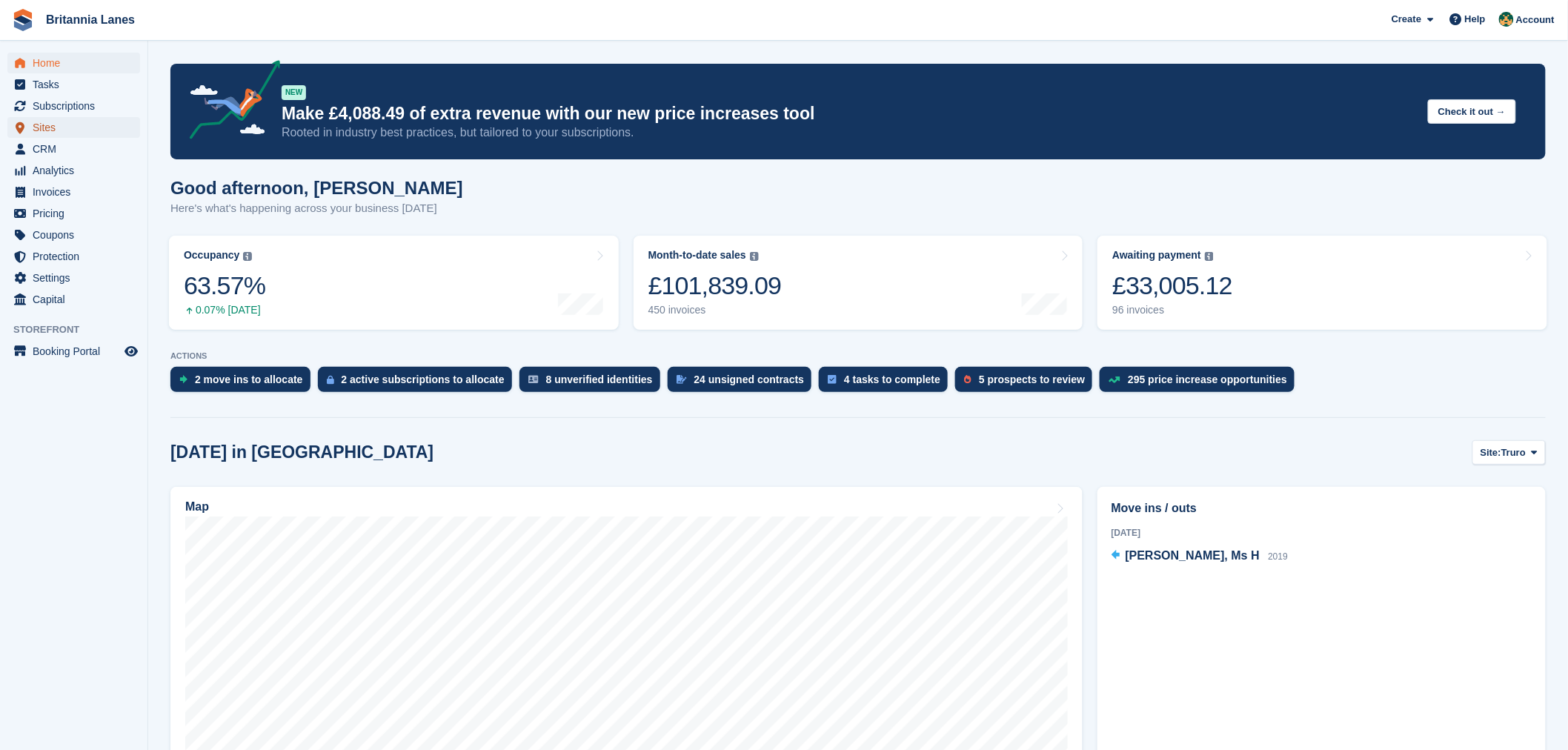
click at [41, 130] on span "Sites" at bounding box center [77, 127] width 89 height 21
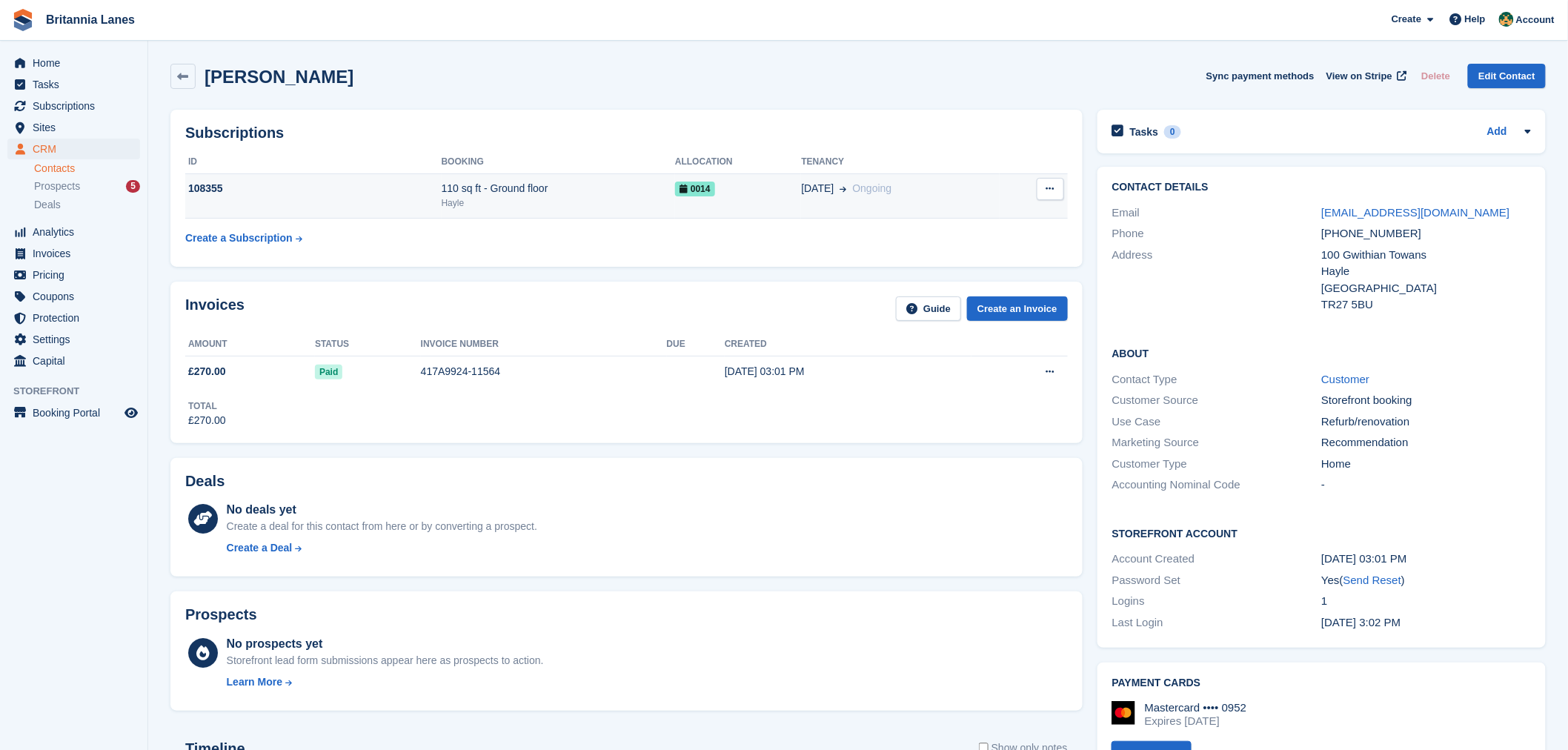
click at [1040, 186] on button at bounding box center [1050, 189] width 28 height 22
click at [731, 195] on div "0014" at bounding box center [738, 189] width 126 height 15
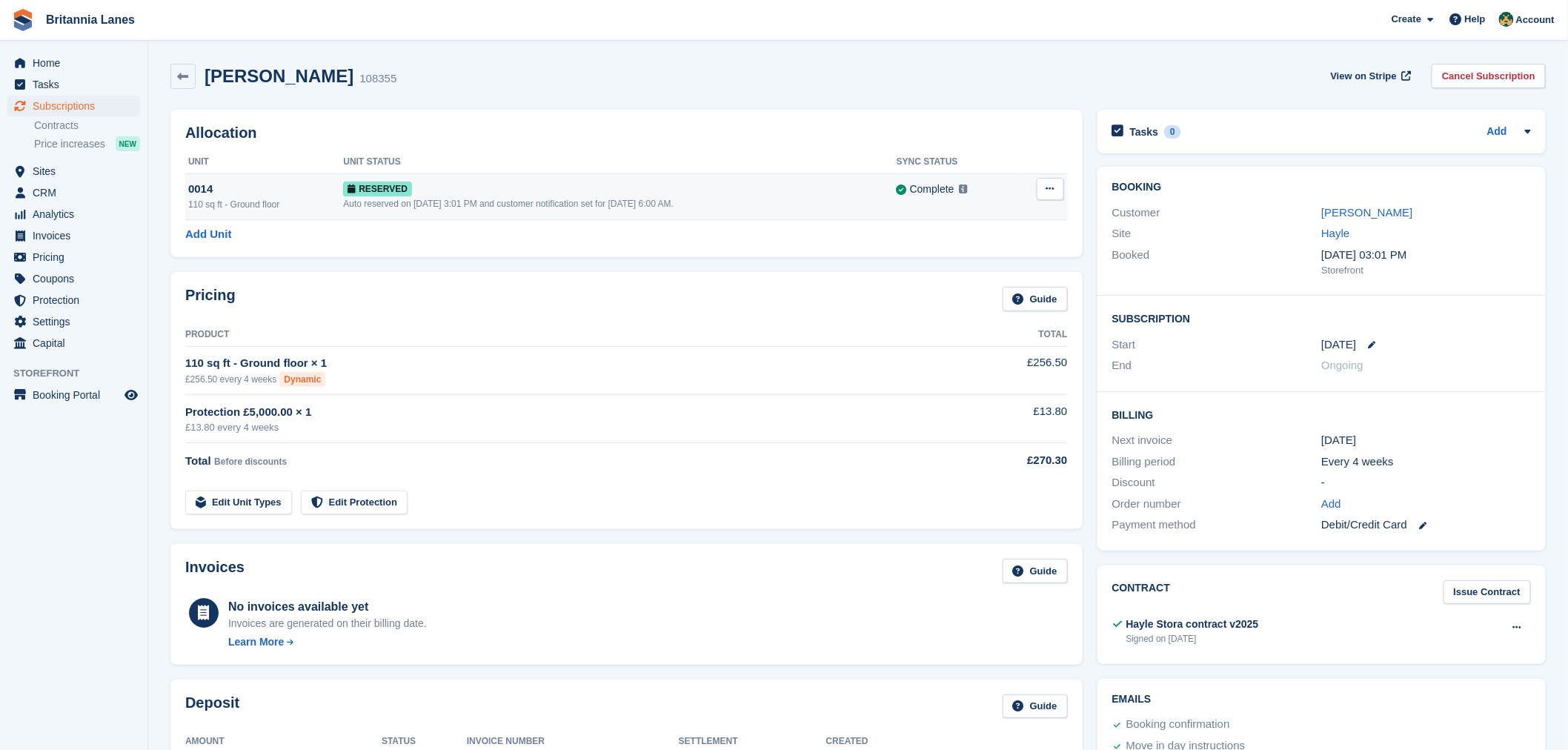
click at [1054, 192] on icon at bounding box center [1050, 189] width 8 height 10
click at [1009, 213] on p "Grant Early Access" at bounding box center [993, 218] width 129 height 19
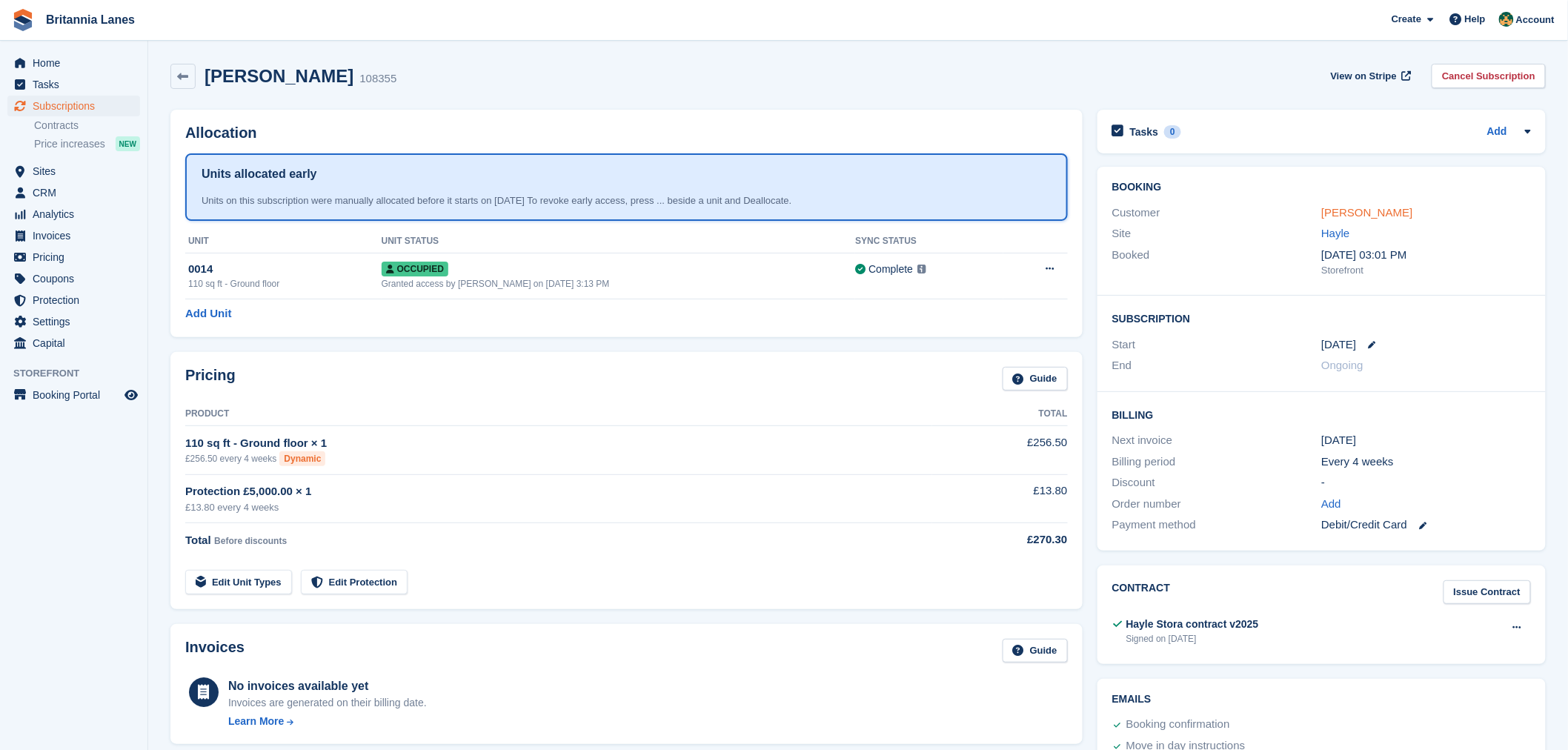
click at [1362, 210] on link "Davina Samann" at bounding box center [1366, 212] width 91 height 12
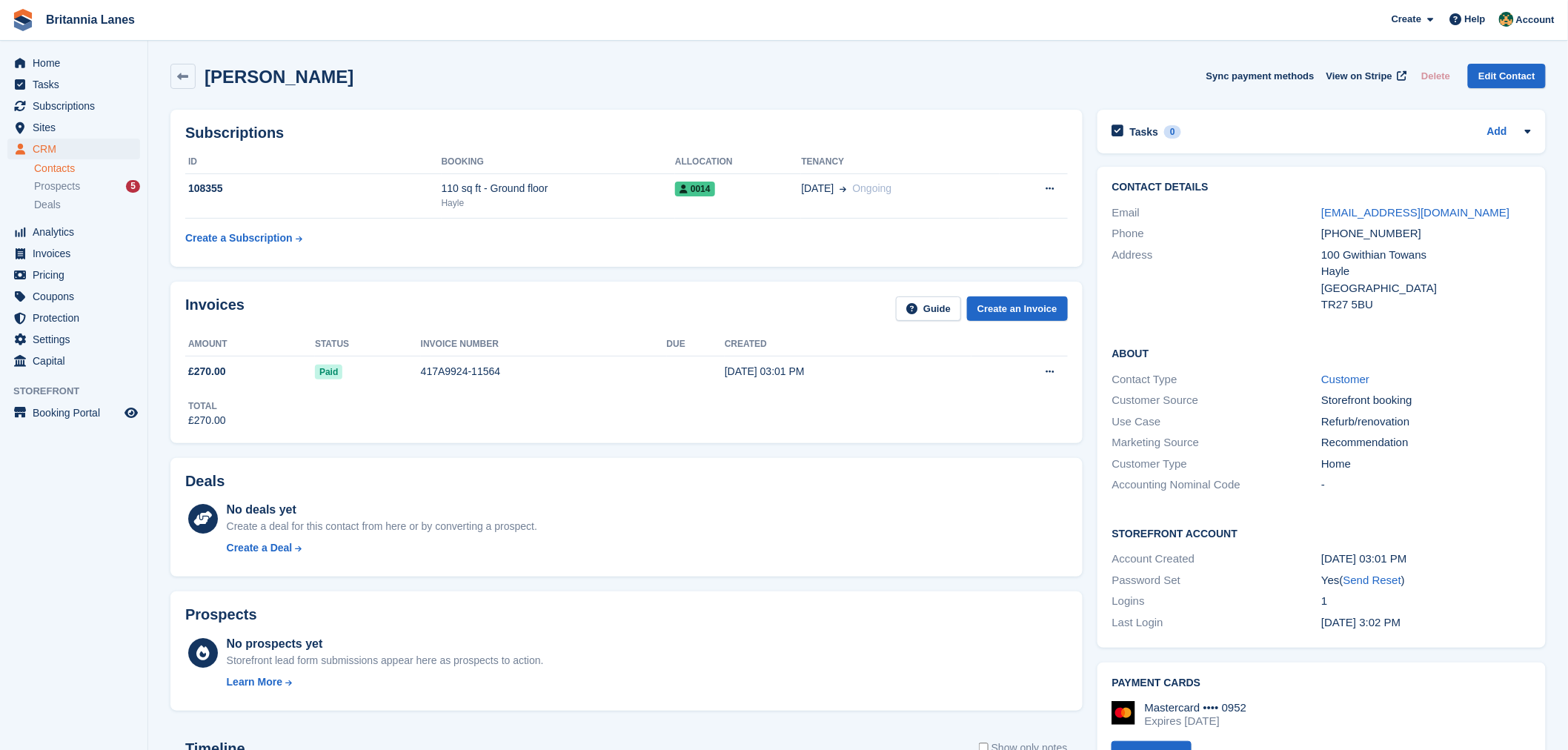
click at [54, 163] on link "Contacts" at bounding box center [87, 169] width 106 height 14
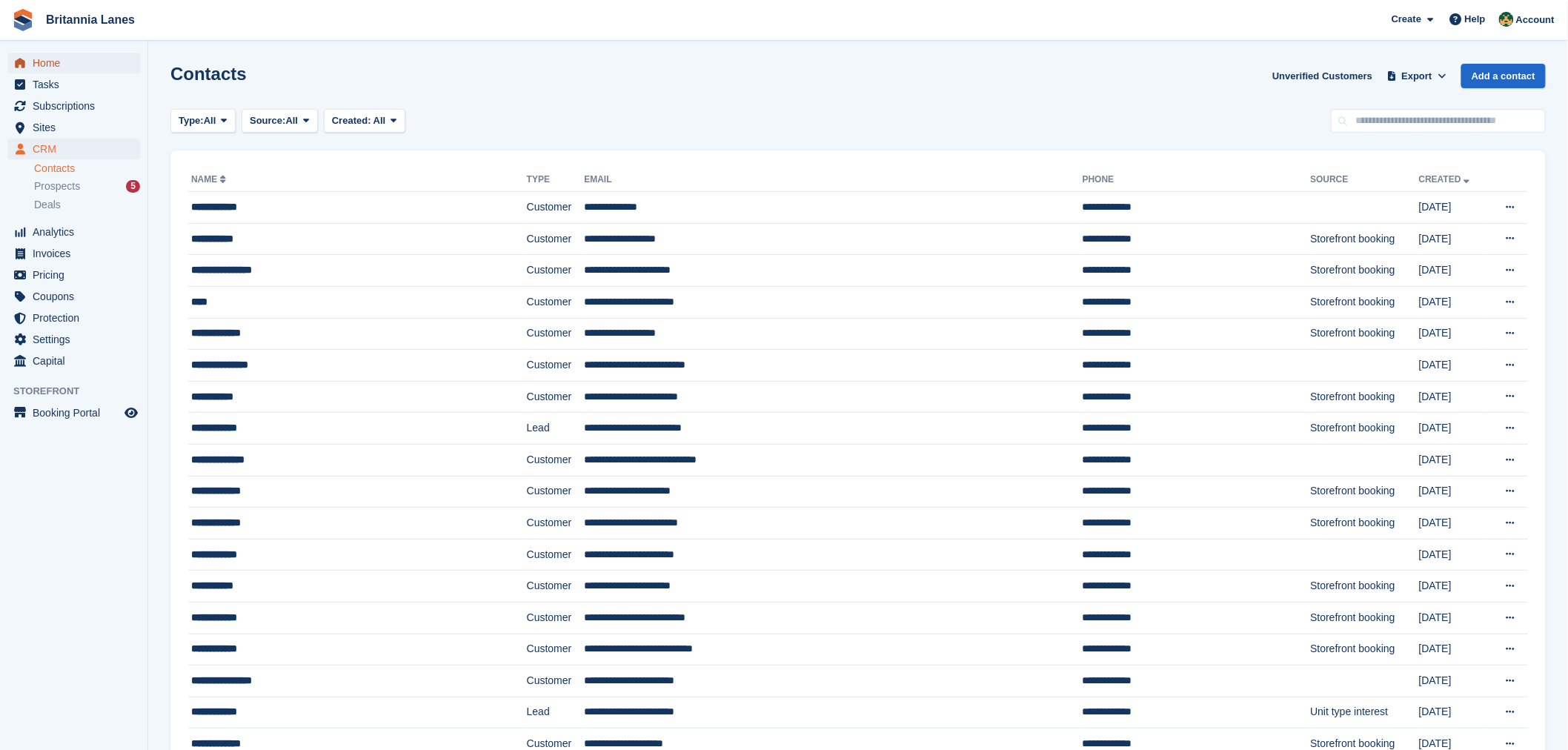
click at [43, 63] on span "Home" at bounding box center [77, 63] width 89 height 21
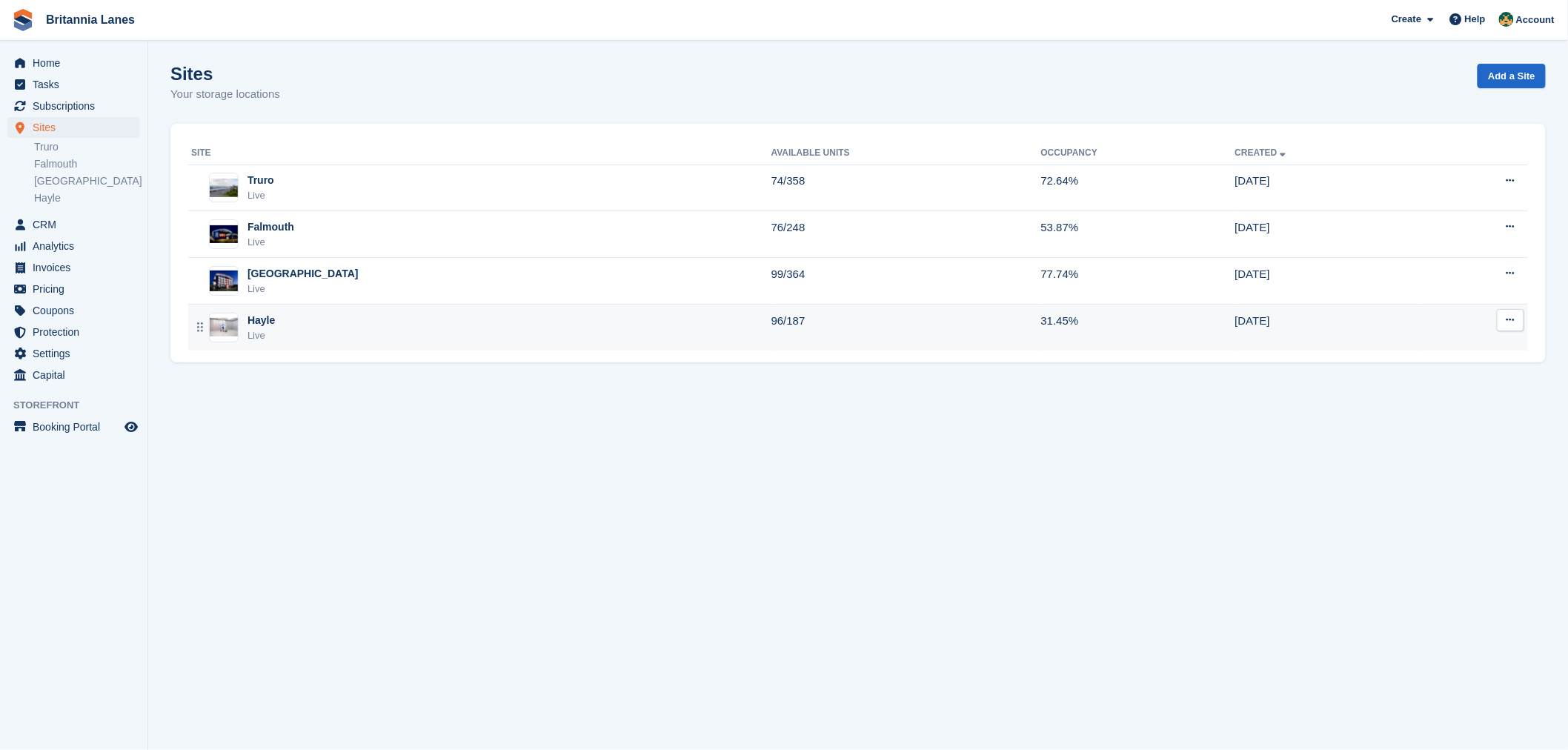
click at [283, 309] on td "Hayle Live" at bounding box center [479, 327] width 583 height 46
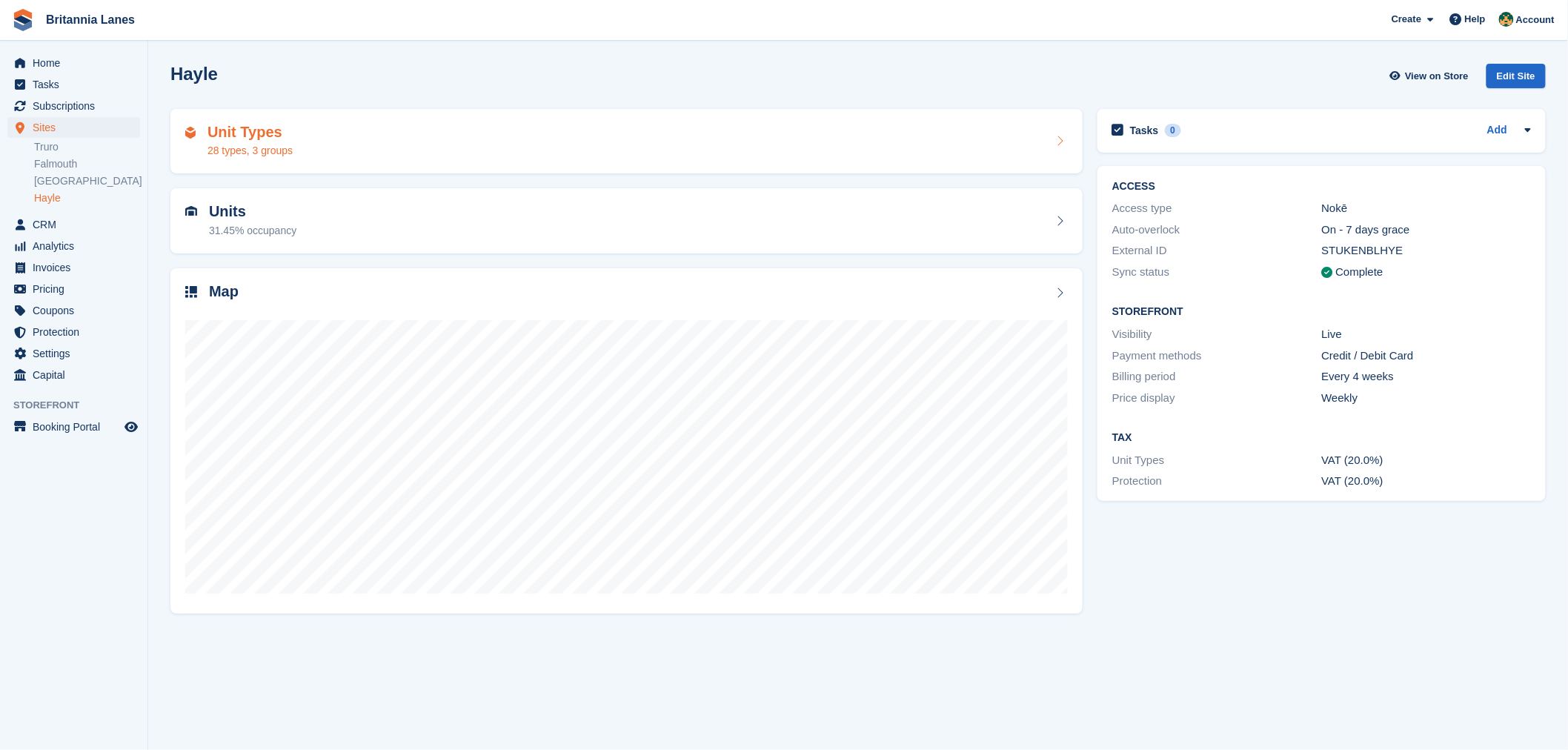
click at [278, 144] on div "28 types, 3 groups" at bounding box center [250, 151] width 85 height 15
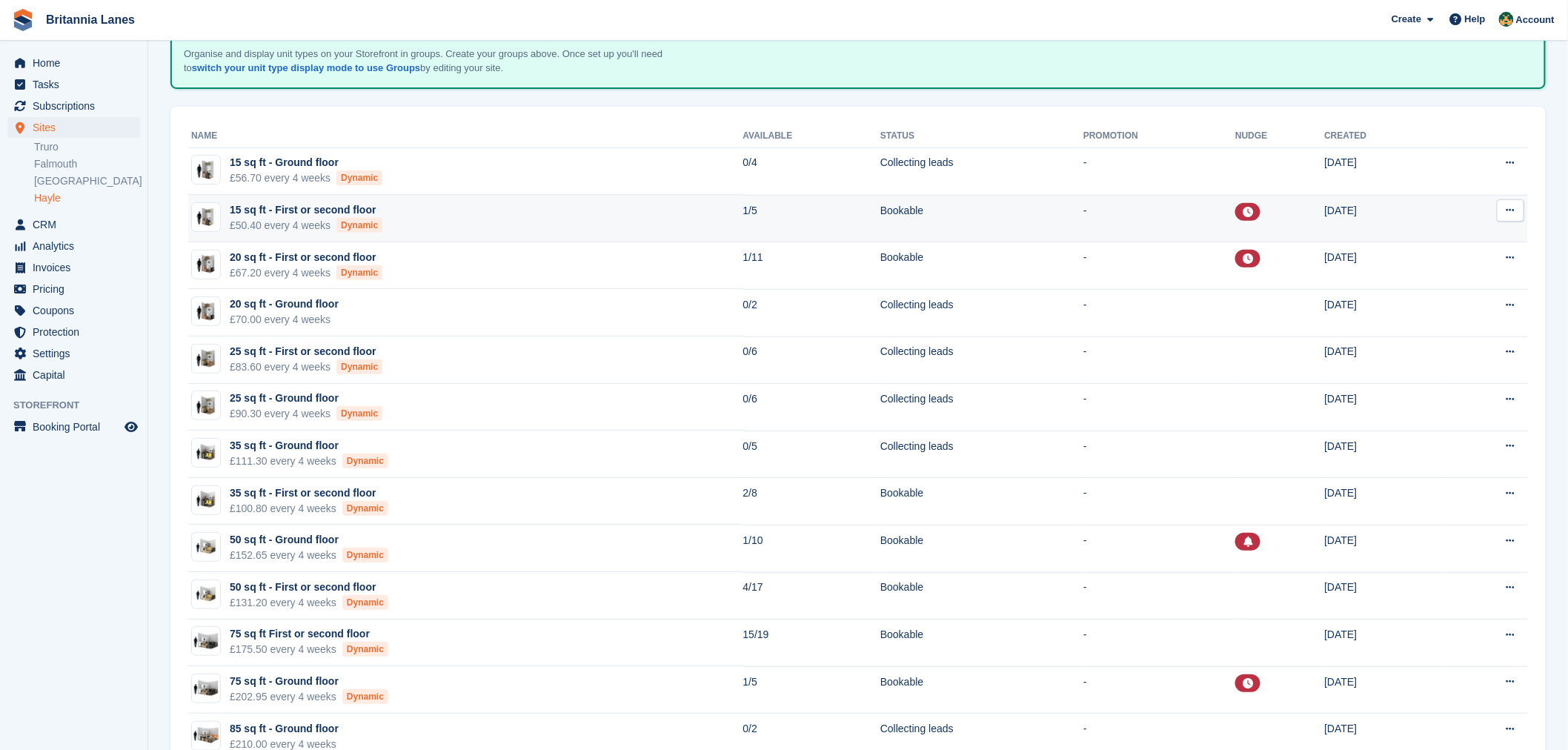
scroll to position [115, 0]
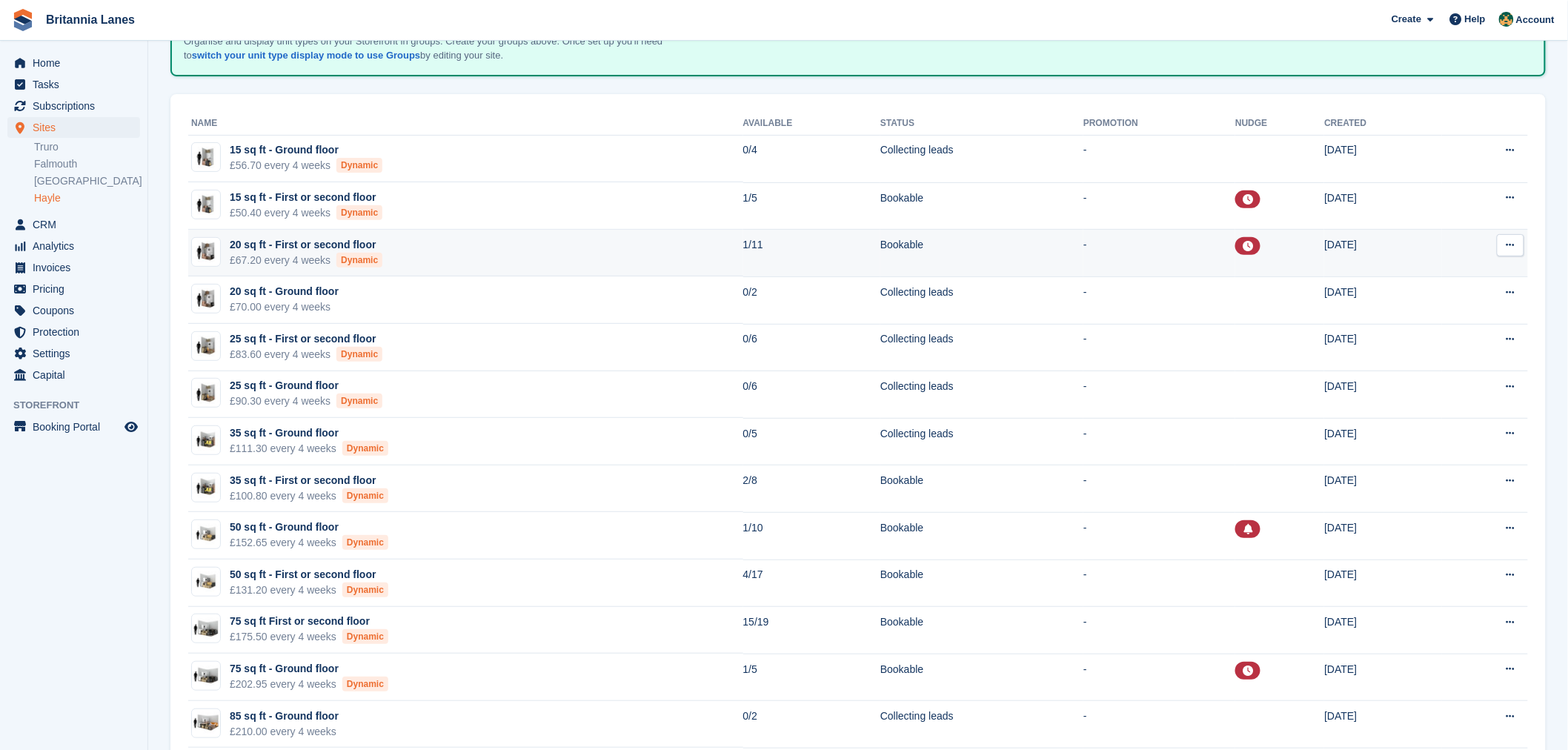
click at [603, 258] on td "20 sq ft - First or second floor £67.20 every 4 weeks Dynamic" at bounding box center [465, 254] width 555 height 48
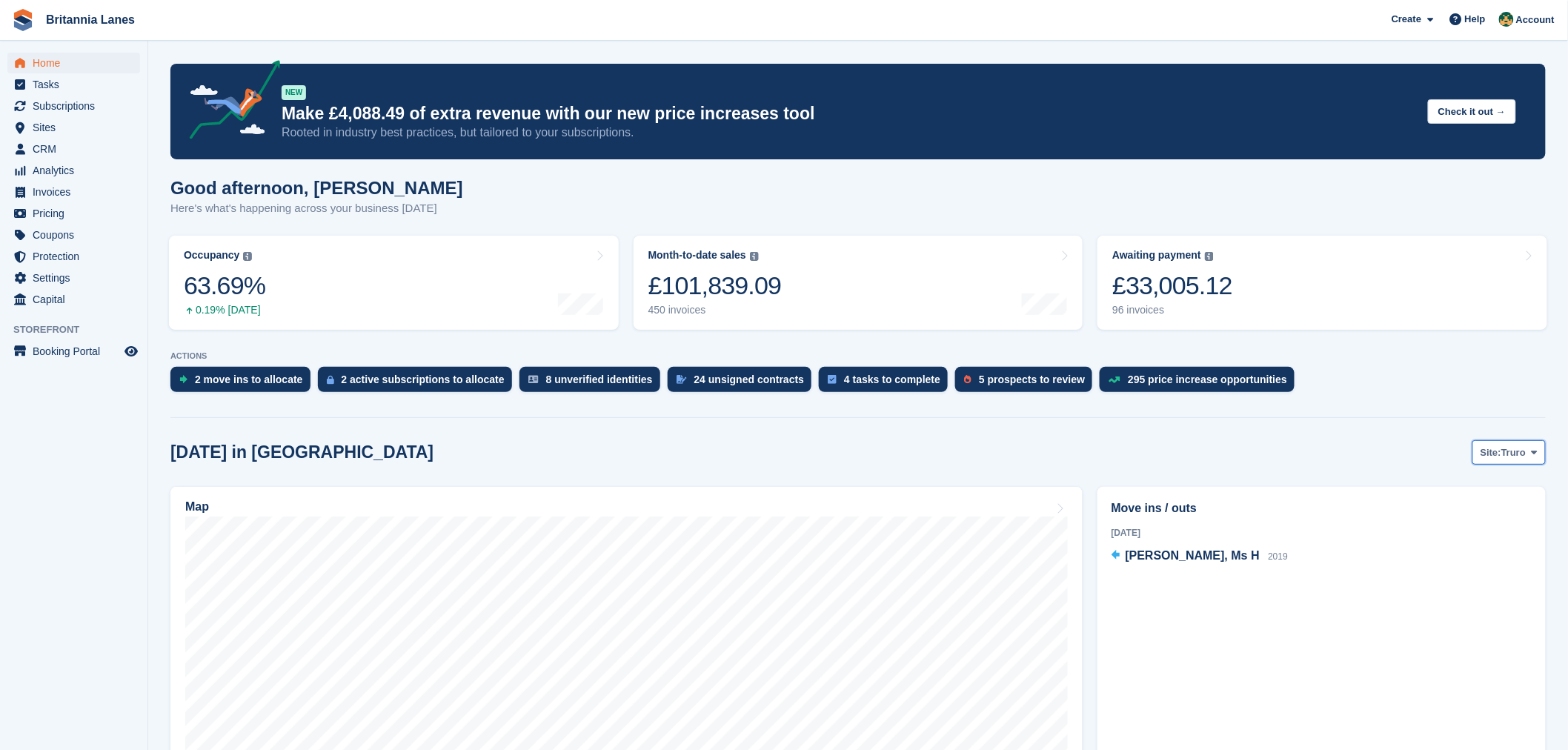
click at [1504, 459] on span "Truro" at bounding box center [1514, 452] width 25 height 15
click at [1447, 568] on link "Hayle" at bounding box center [1472, 567] width 133 height 27
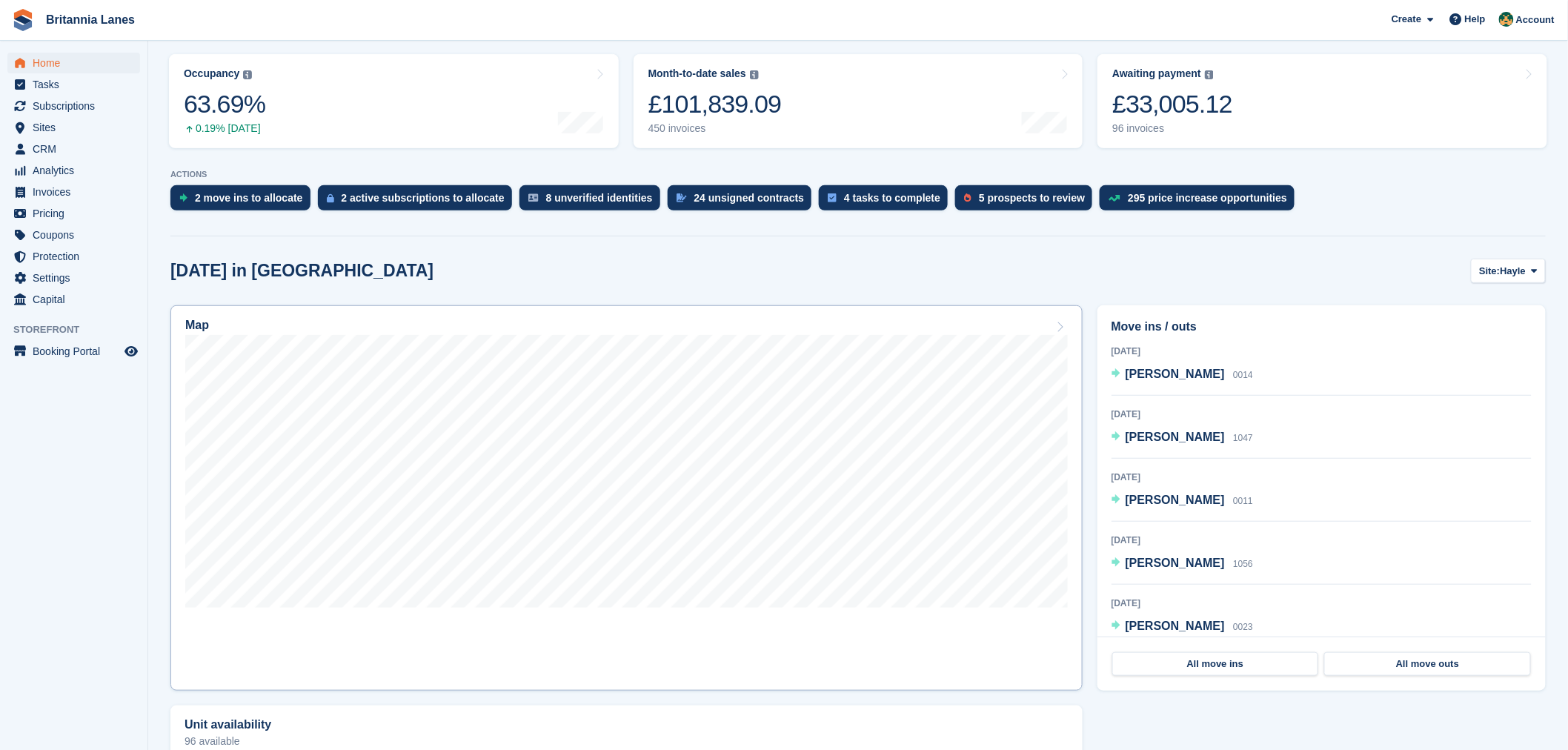
scroll to position [191, 0]
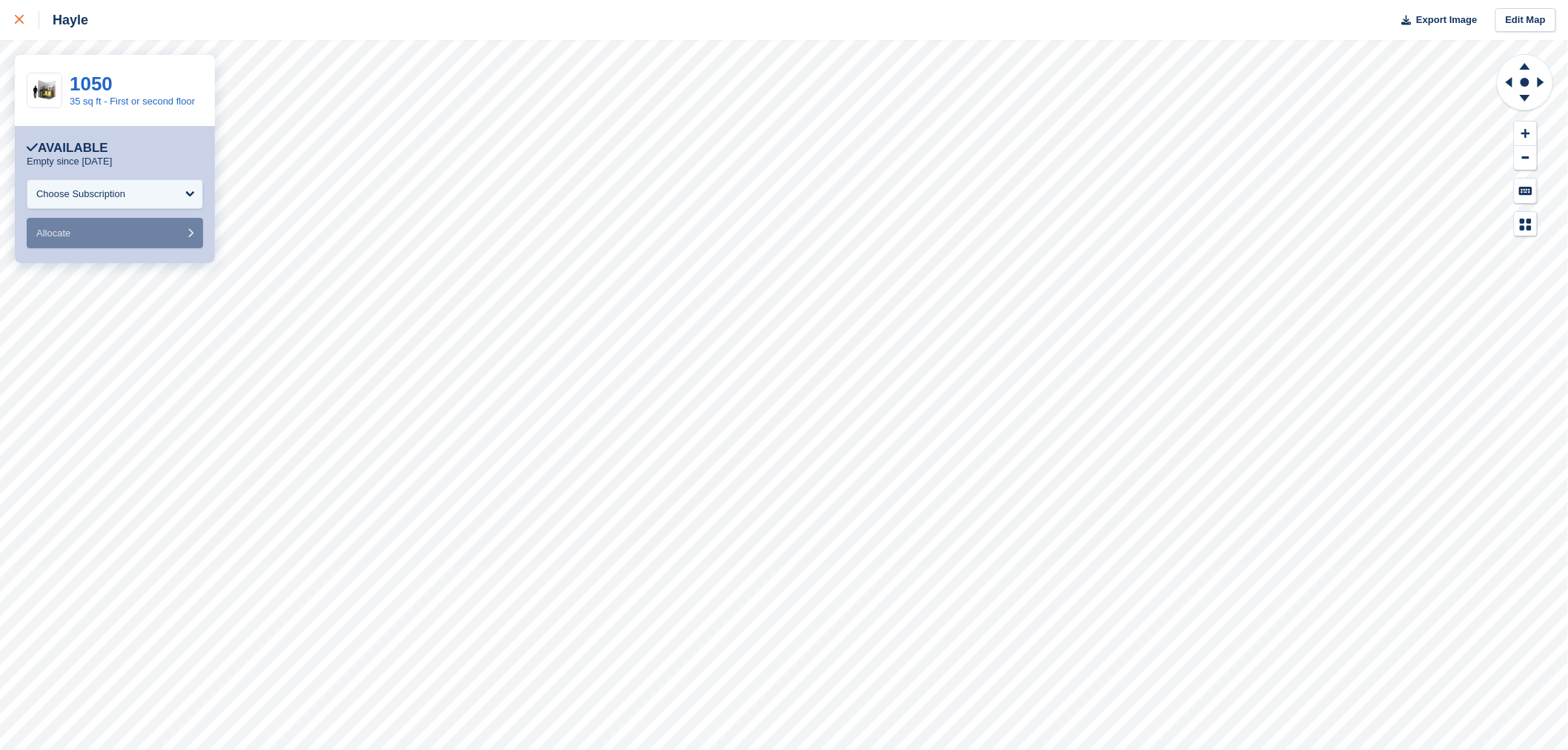
click at [24, 17] on div at bounding box center [27, 19] width 25 height 18
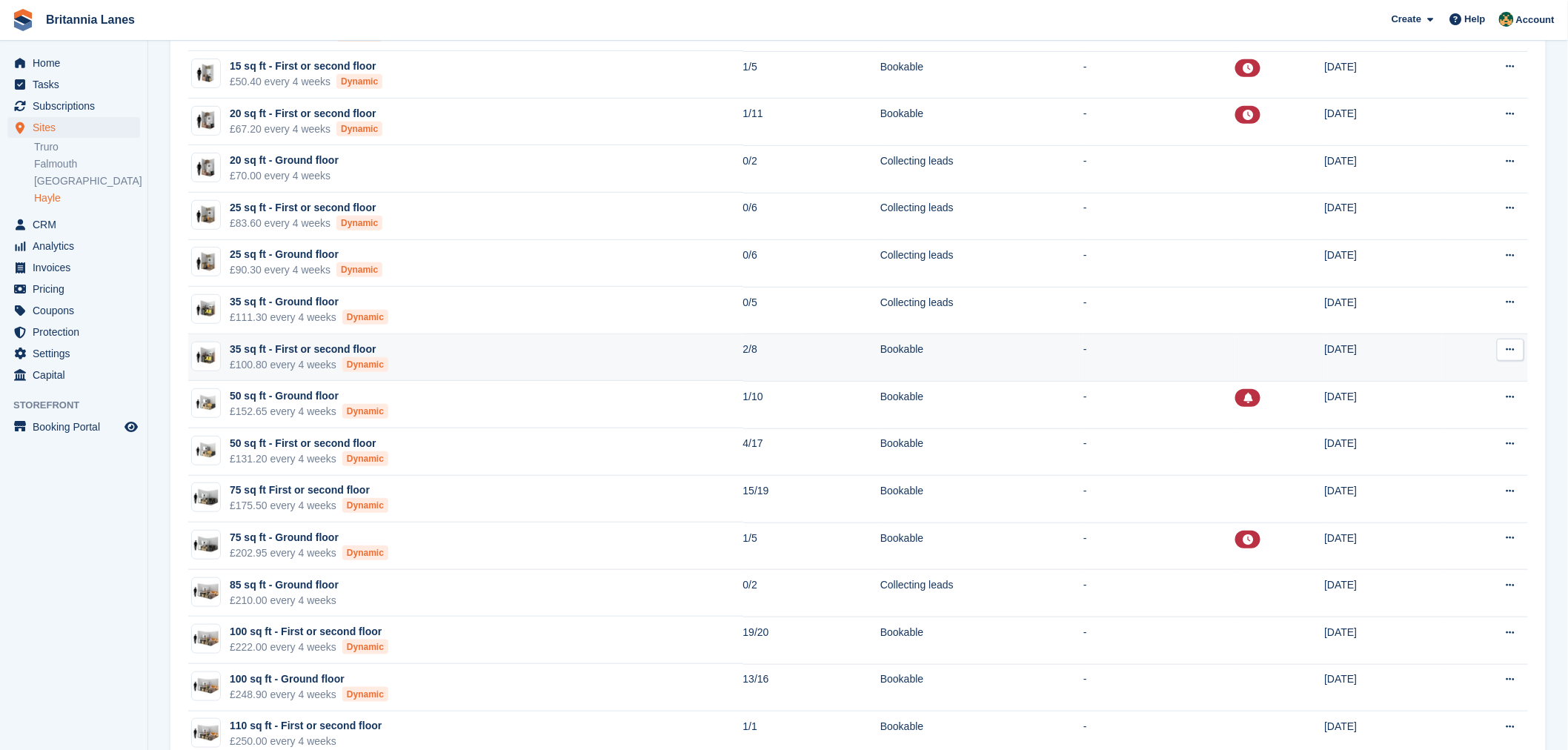
scroll to position [269, 0]
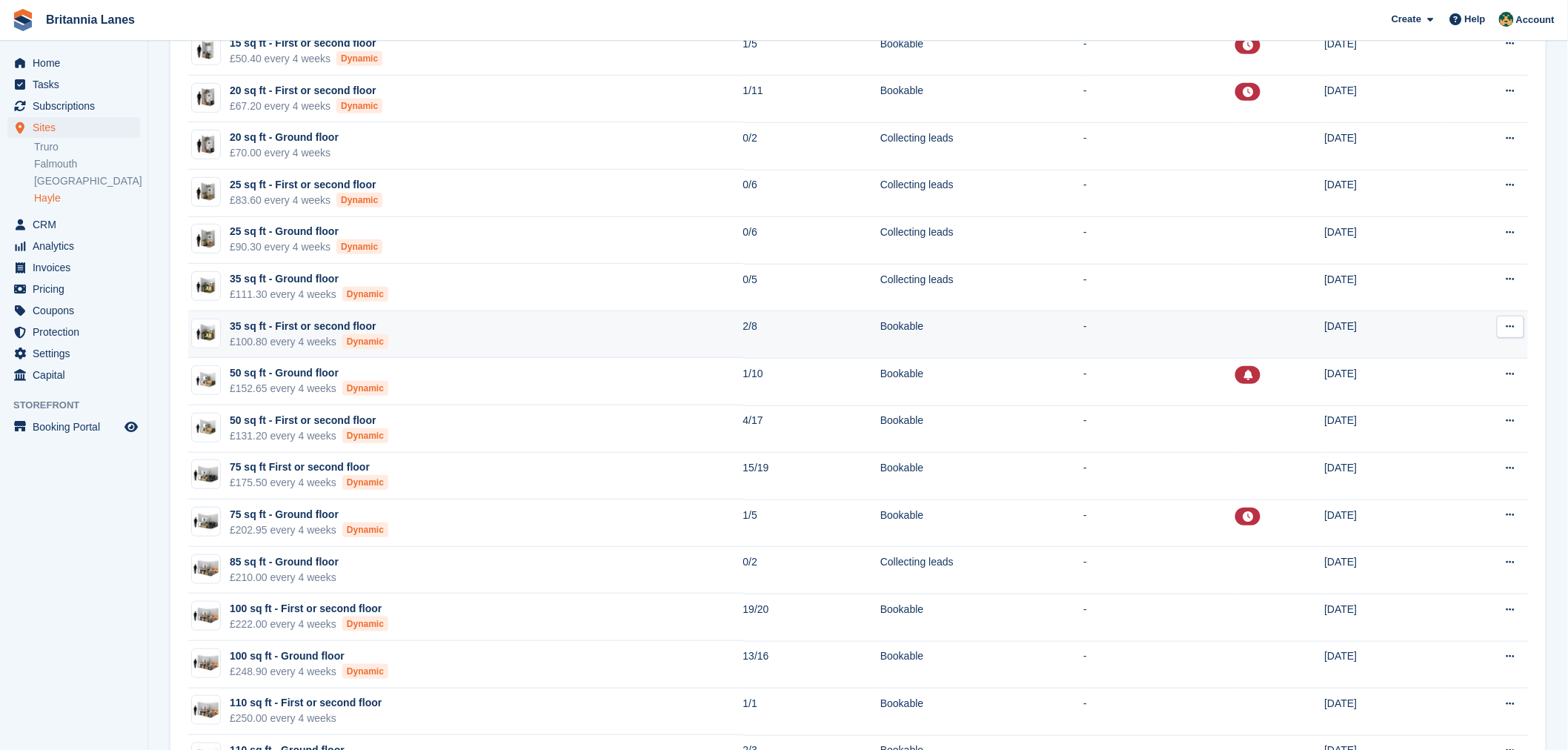
click at [413, 321] on td "35 sq ft - First or second floor £100.80 every 4 weeks Dynamic" at bounding box center [465, 335] width 555 height 48
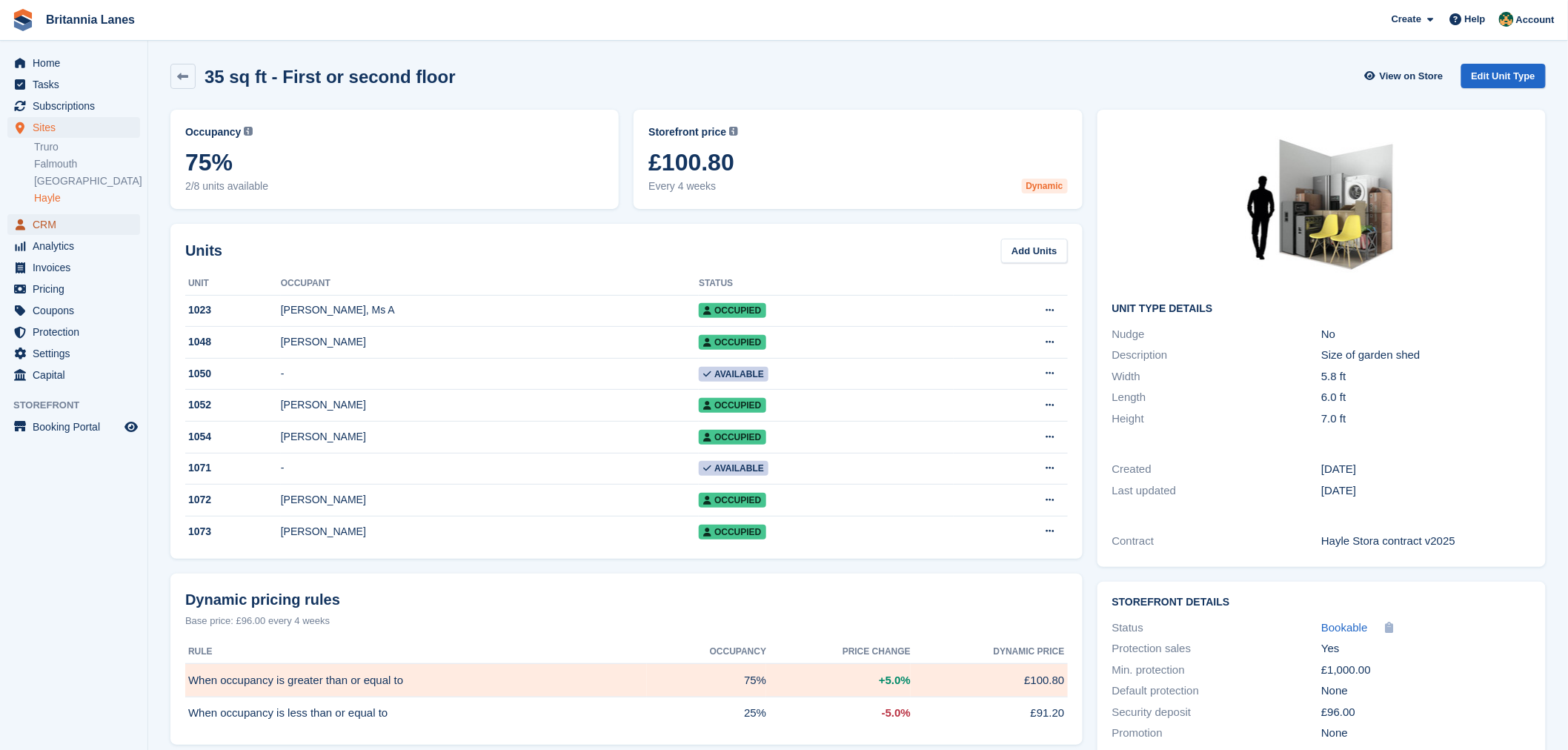
click at [67, 225] on span "CRM" at bounding box center [77, 224] width 89 height 21
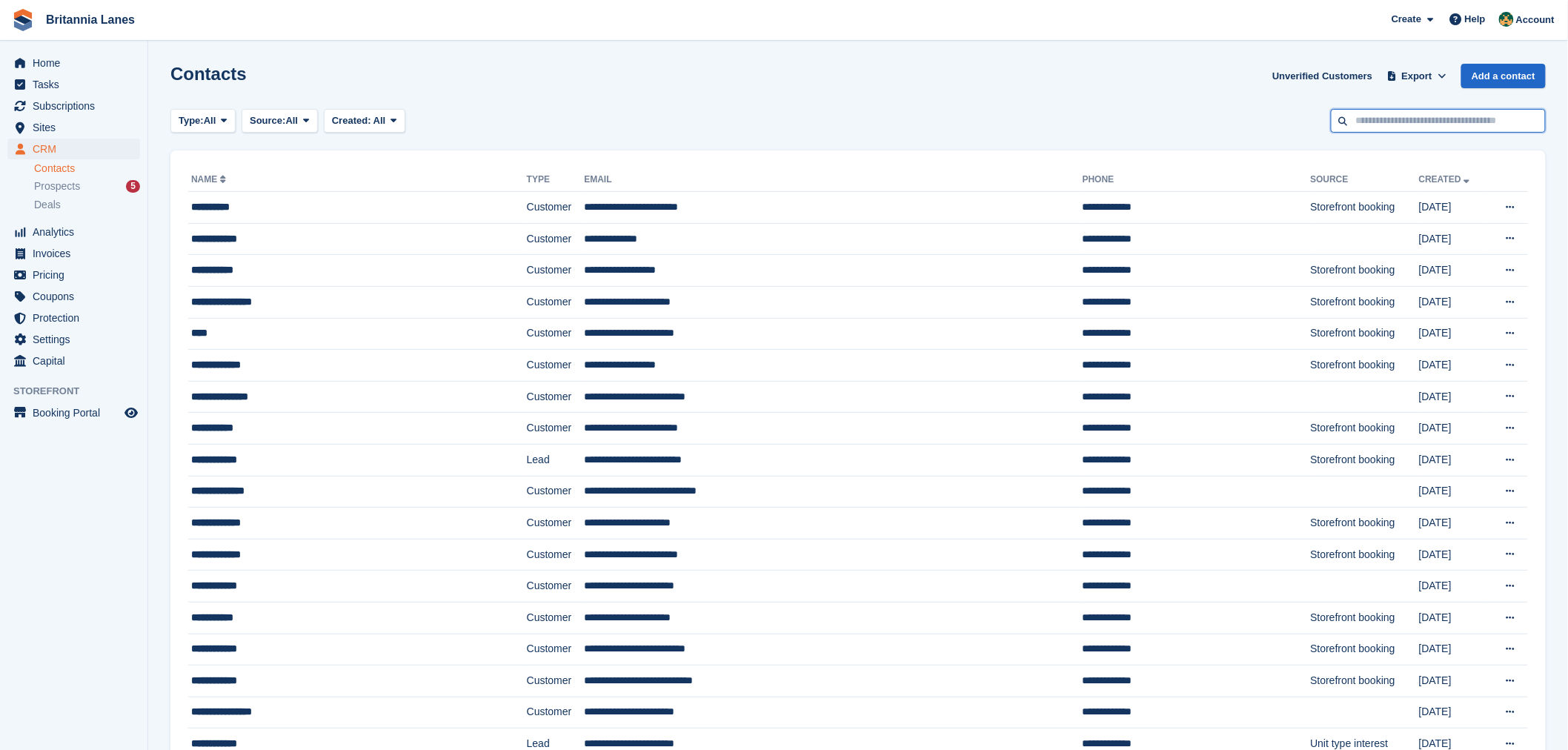
click at [1418, 127] on input "text" at bounding box center [1438, 121] width 215 height 25
type input "****"
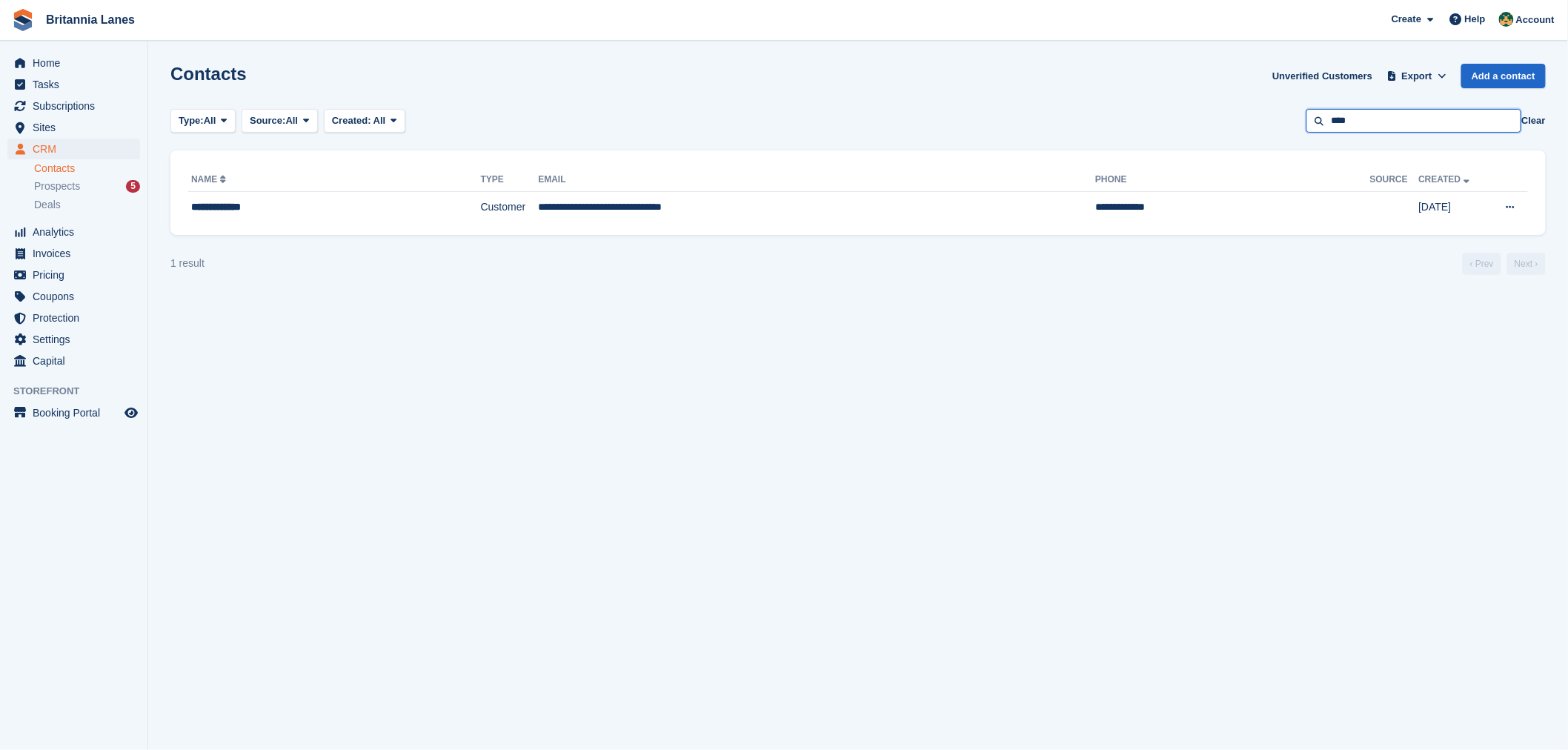
click at [1418, 127] on input "****" at bounding box center [1414, 121] width 215 height 25
type input "***"
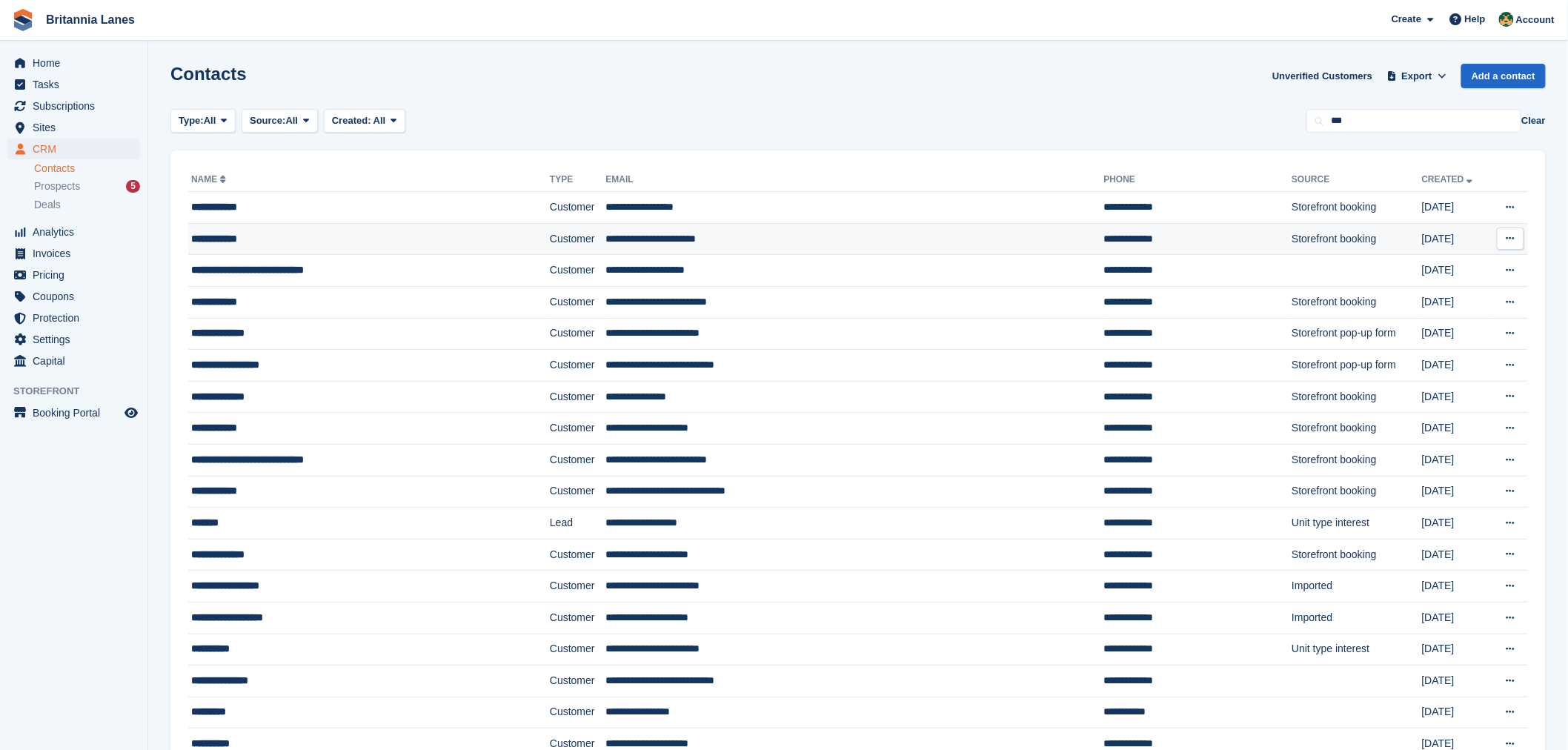
click at [403, 247] on td "**********" at bounding box center [369, 239] width 362 height 32
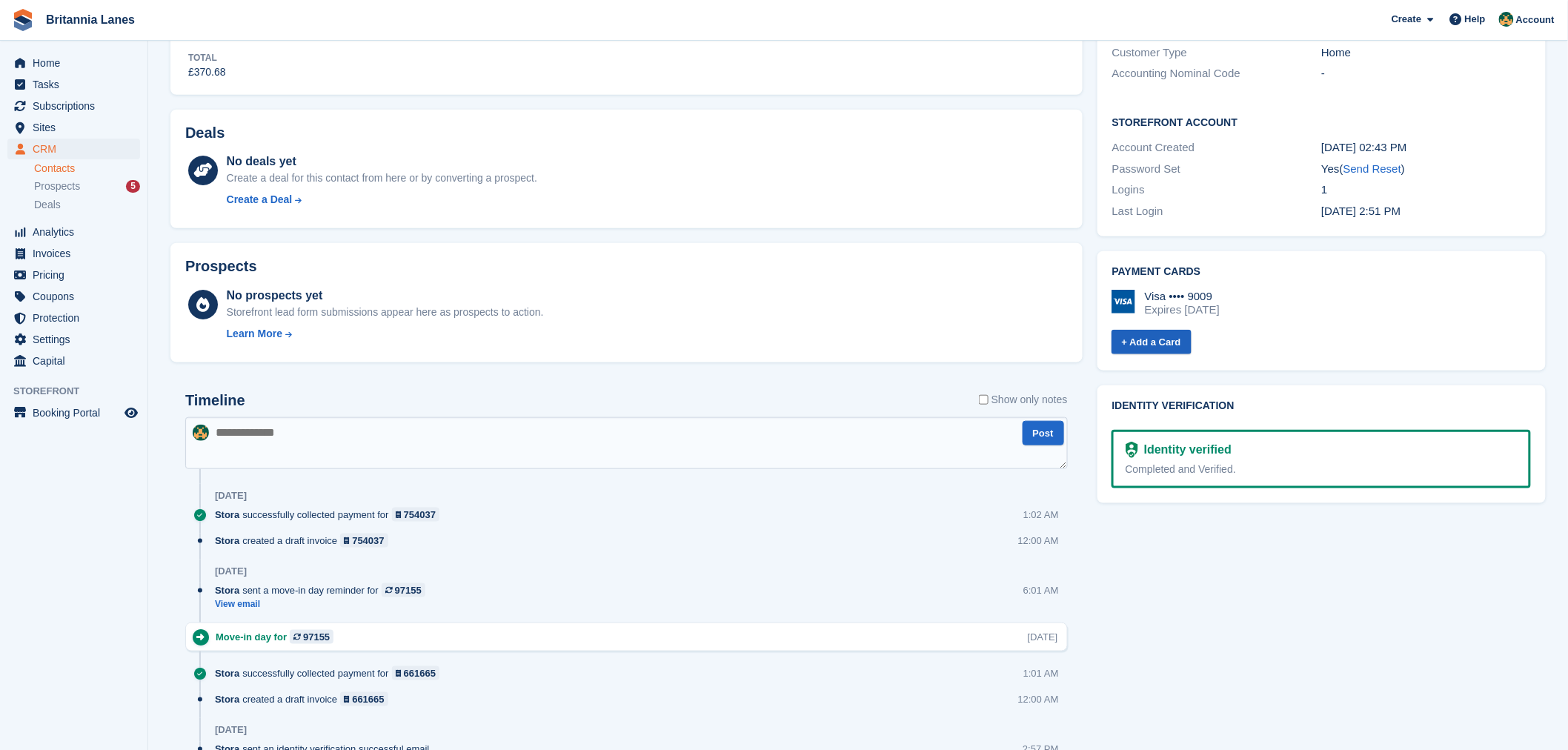
scroll to position [423, 0]
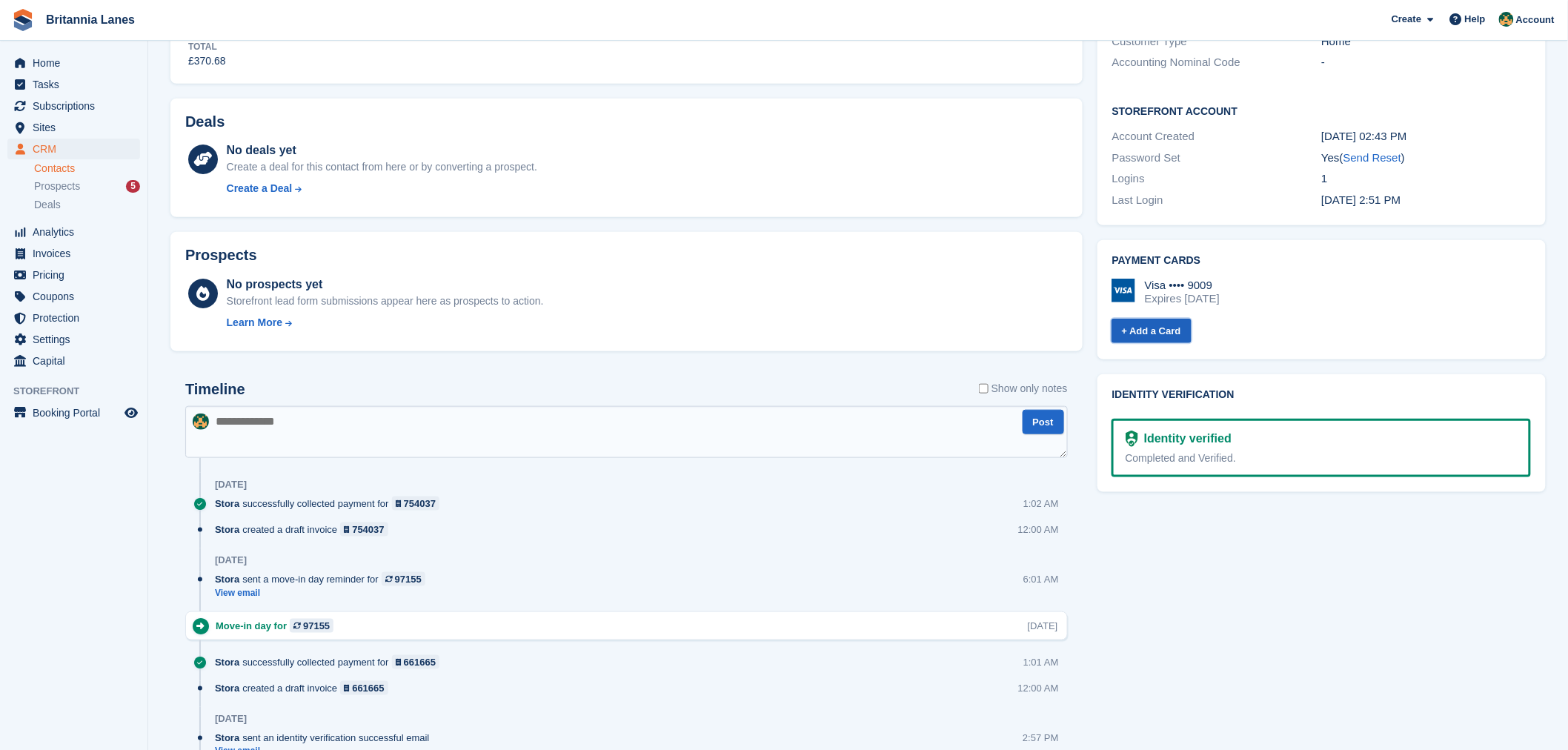
click at [1159, 326] on link "+ Add a Card" at bounding box center [1152, 331] width 80 height 25
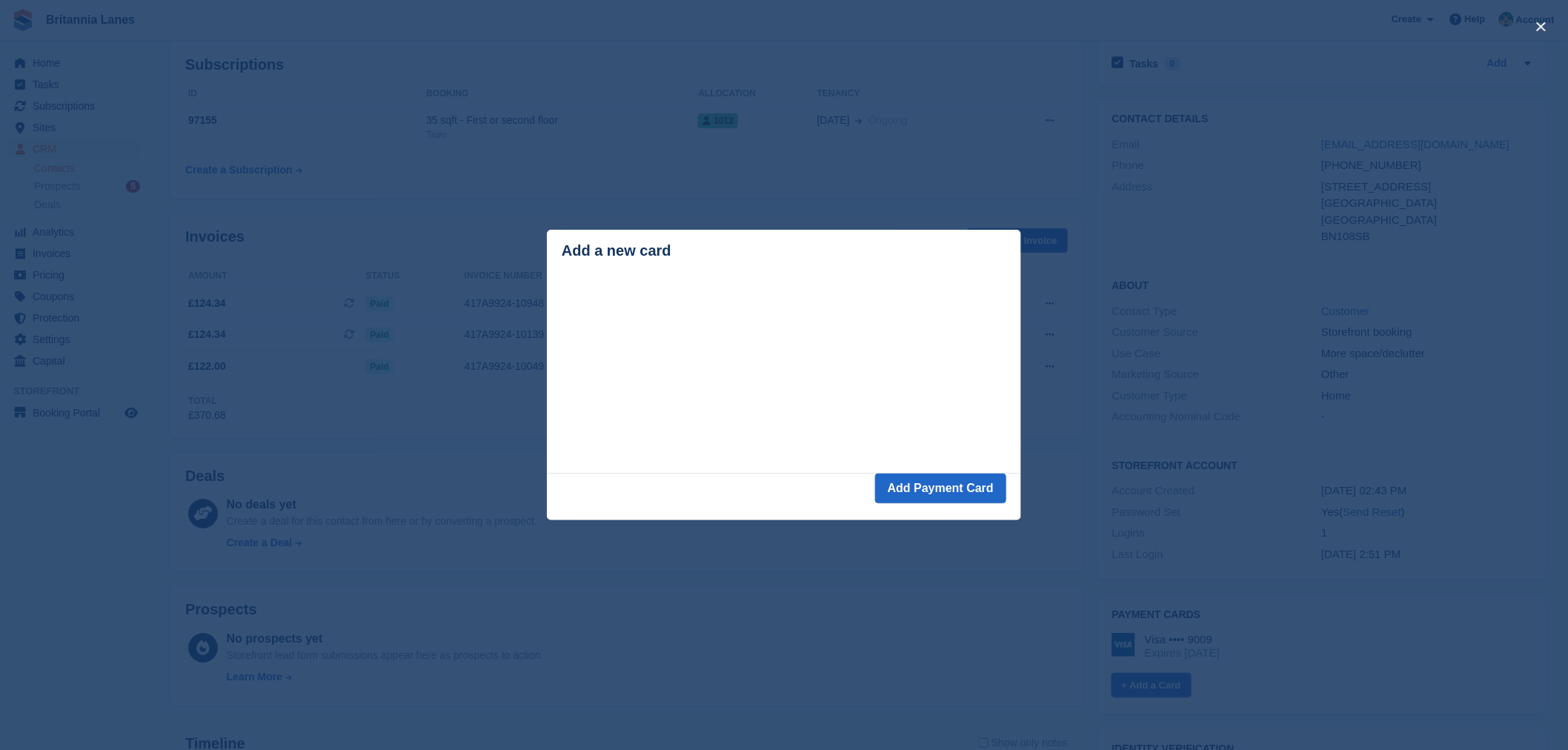
scroll to position [77, 0]
click at [932, 498] on button "Add Payment Card" at bounding box center [940, 488] width 131 height 30
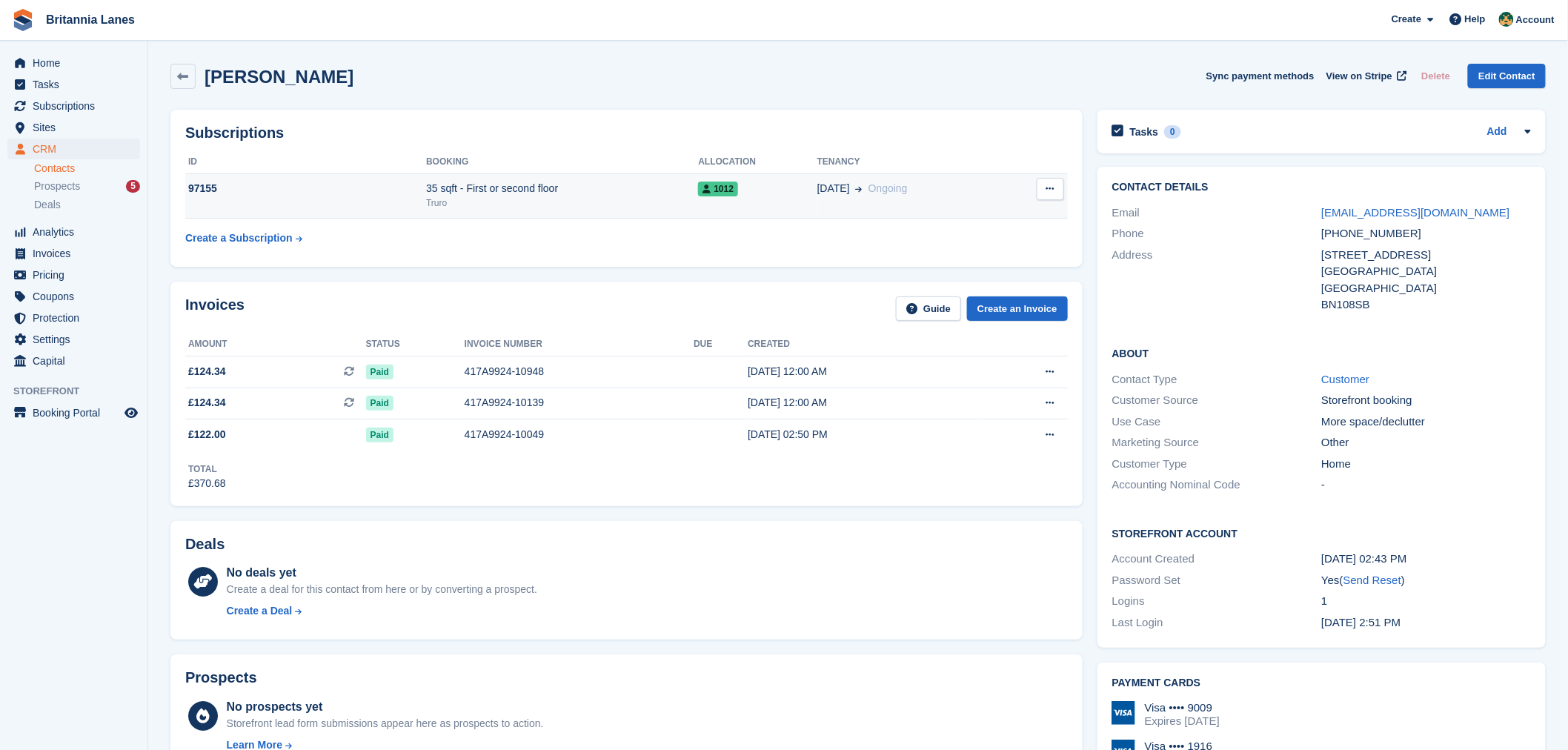
click at [619, 183] on div "35 sqft - First or second floor" at bounding box center [562, 189] width 272 height 15
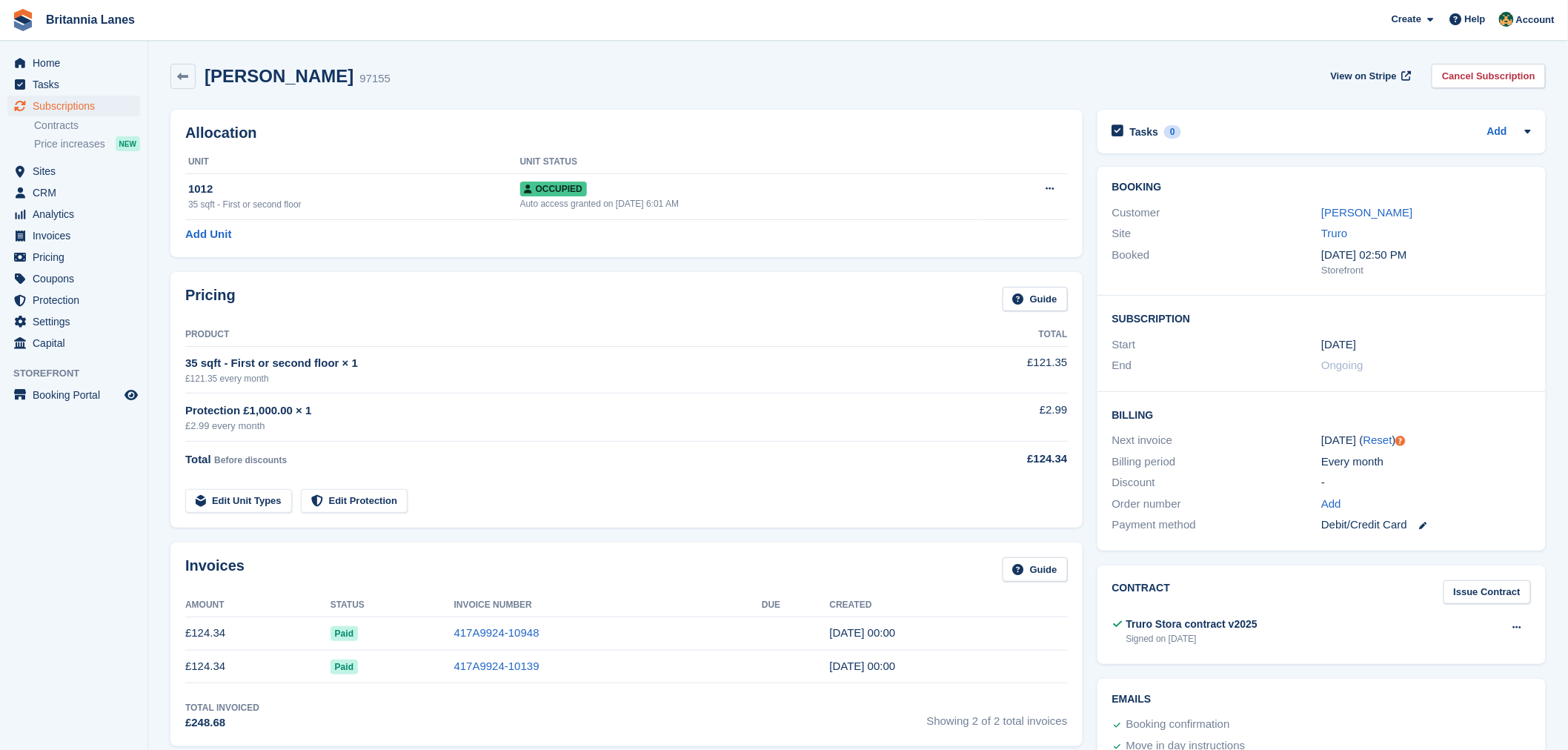
click at [1418, 527] on link at bounding box center [1416, 525] width 19 height 17
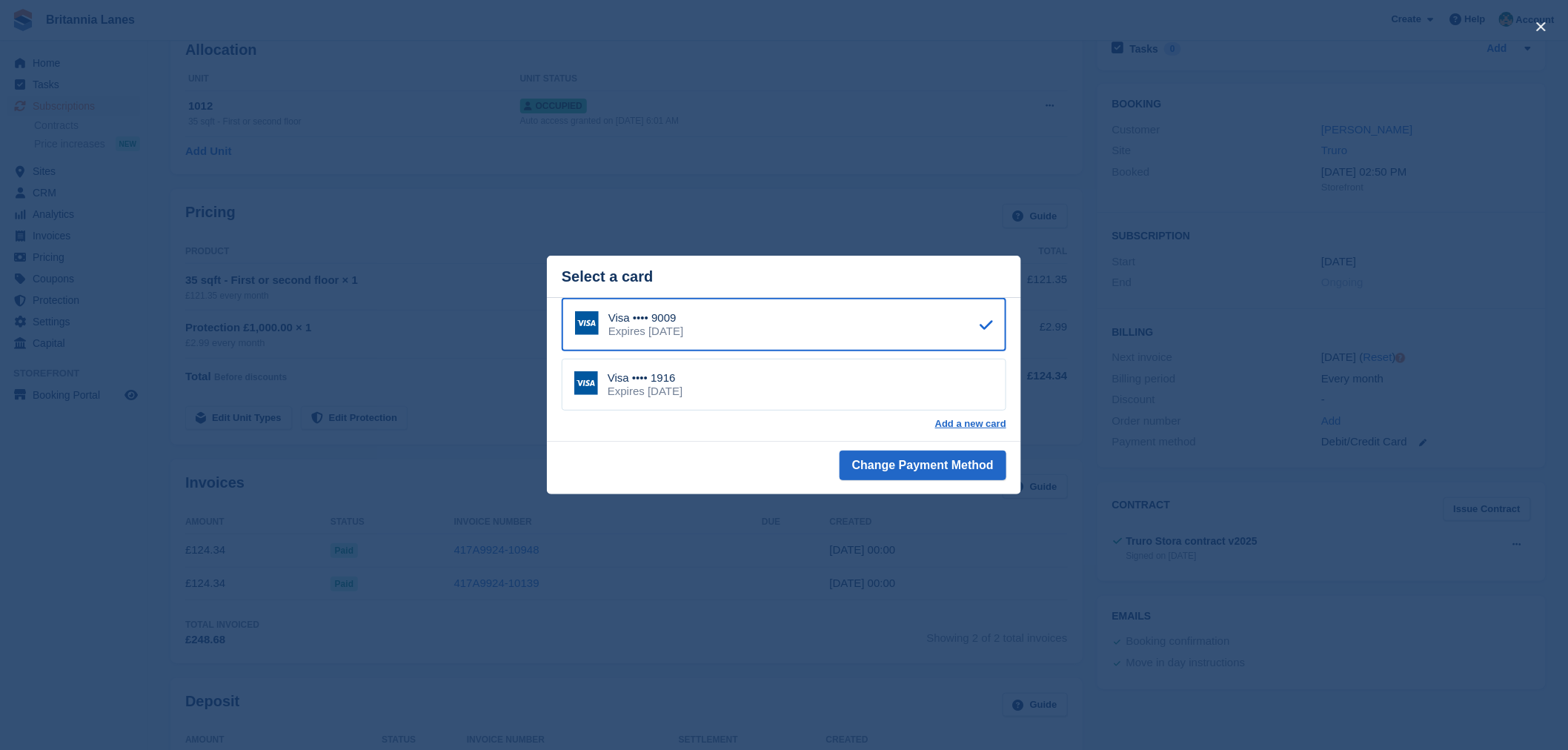
scroll to position [115, 0]
click at [765, 380] on div "Visa •••• 1916 Expires August 2029" at bounding box center [784, 385] width 445 height 52
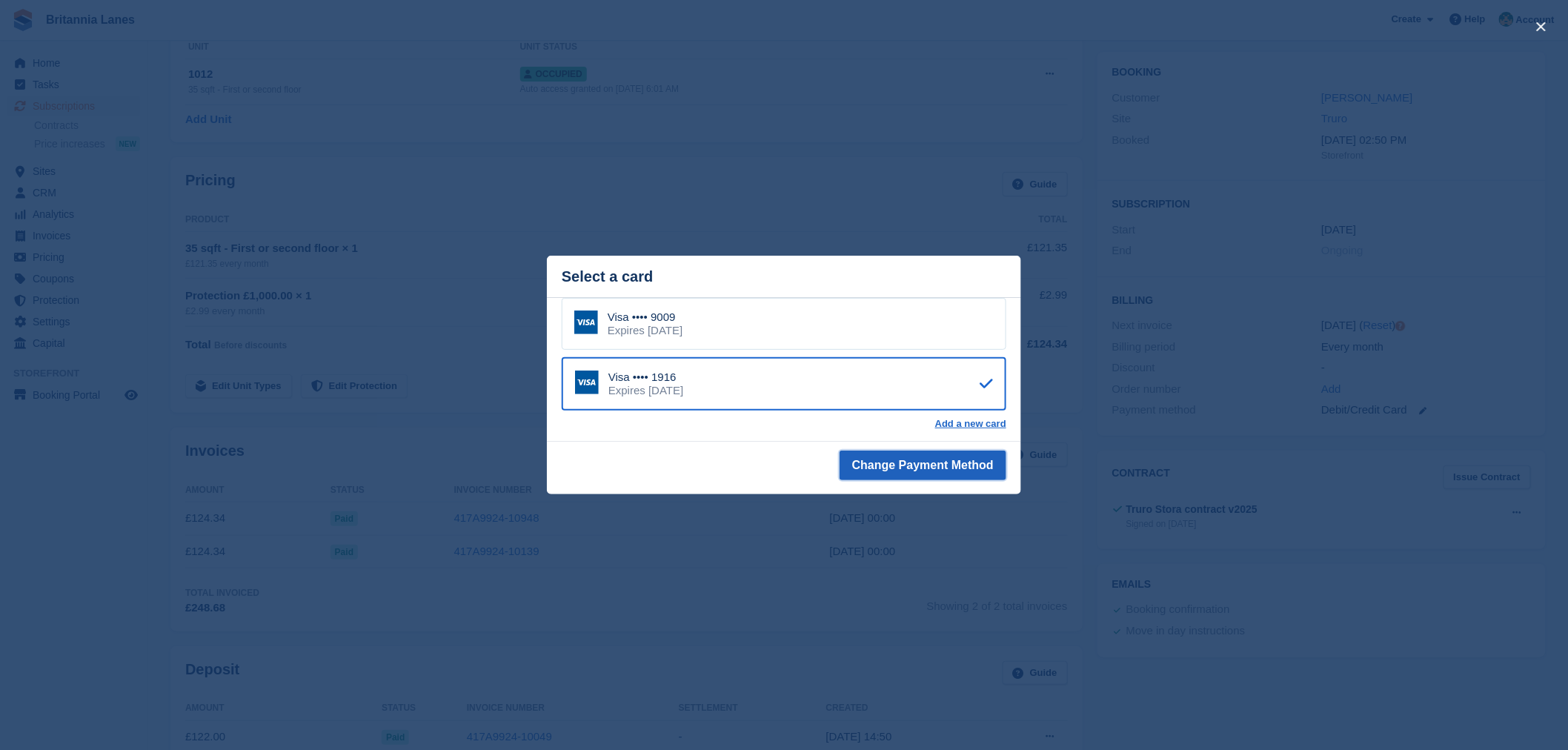
click at [945, 469] on button "Change Payment Method" at bounding box center [922, 465] width 166 height 30
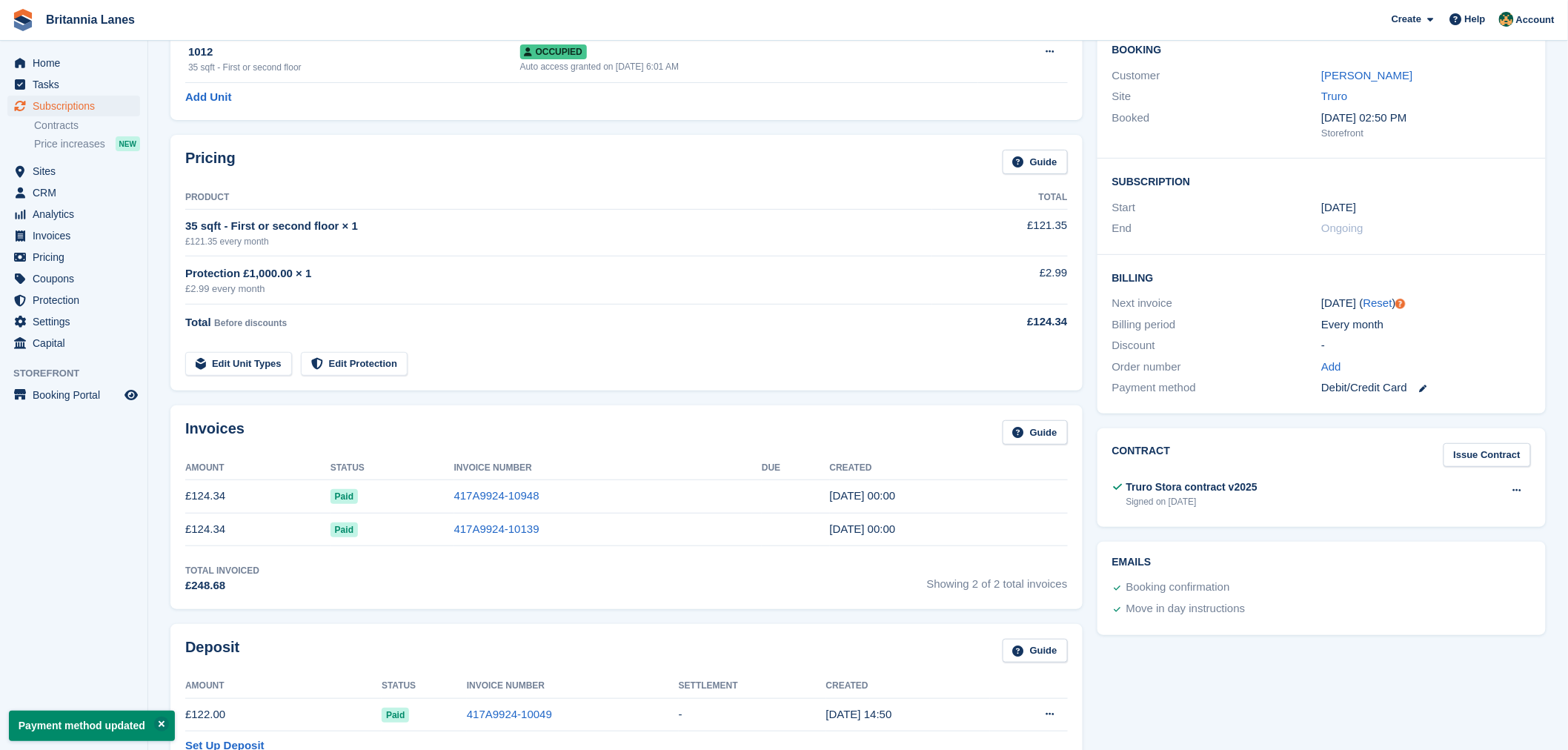
scroll to position [153, 0]
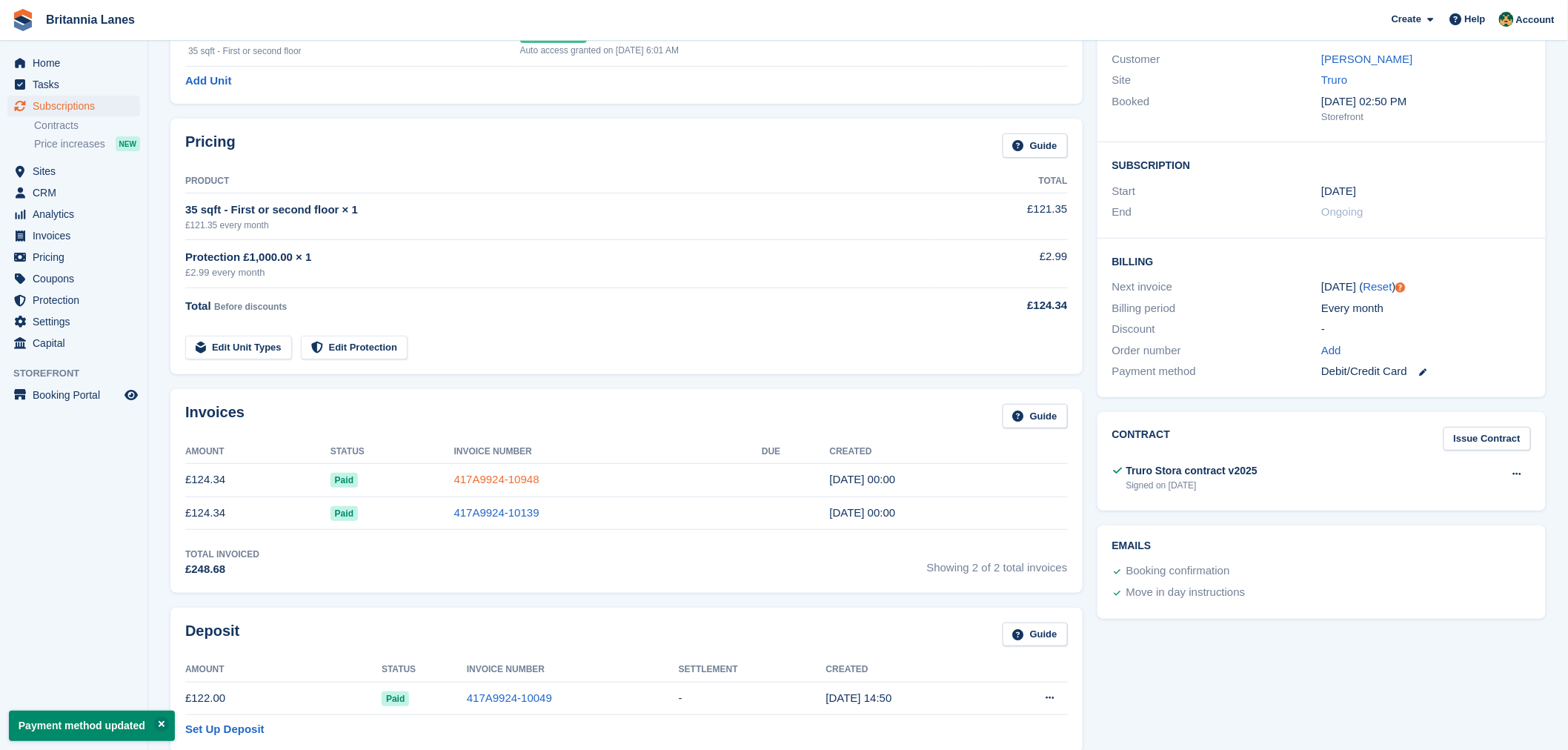
click at [491, 482] on link "417A9924-10948" at bounding box center [496, 479] width 85 height 12
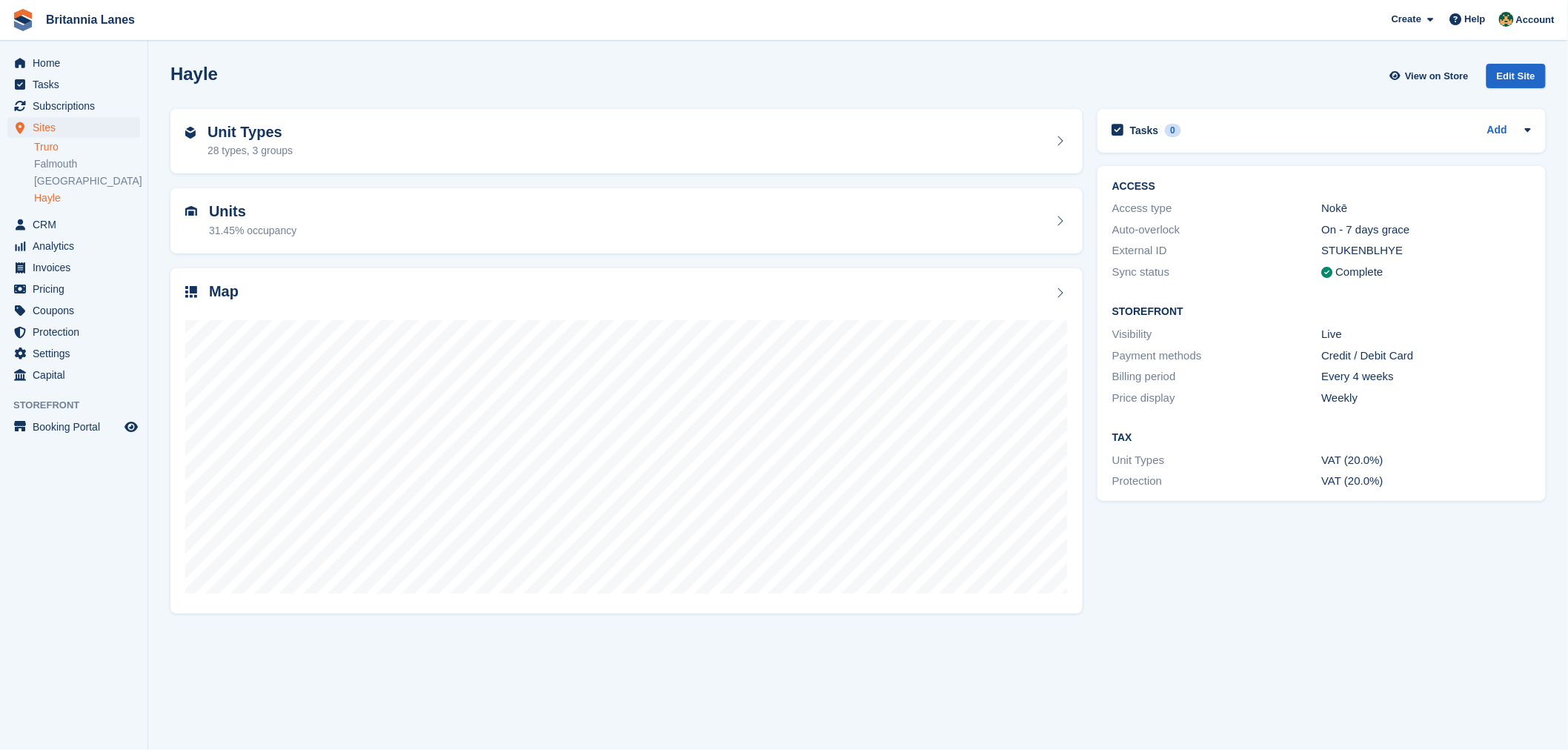
click at [53, 143] on link "Truro" at bounding box center [87, 147] width 106 height 14
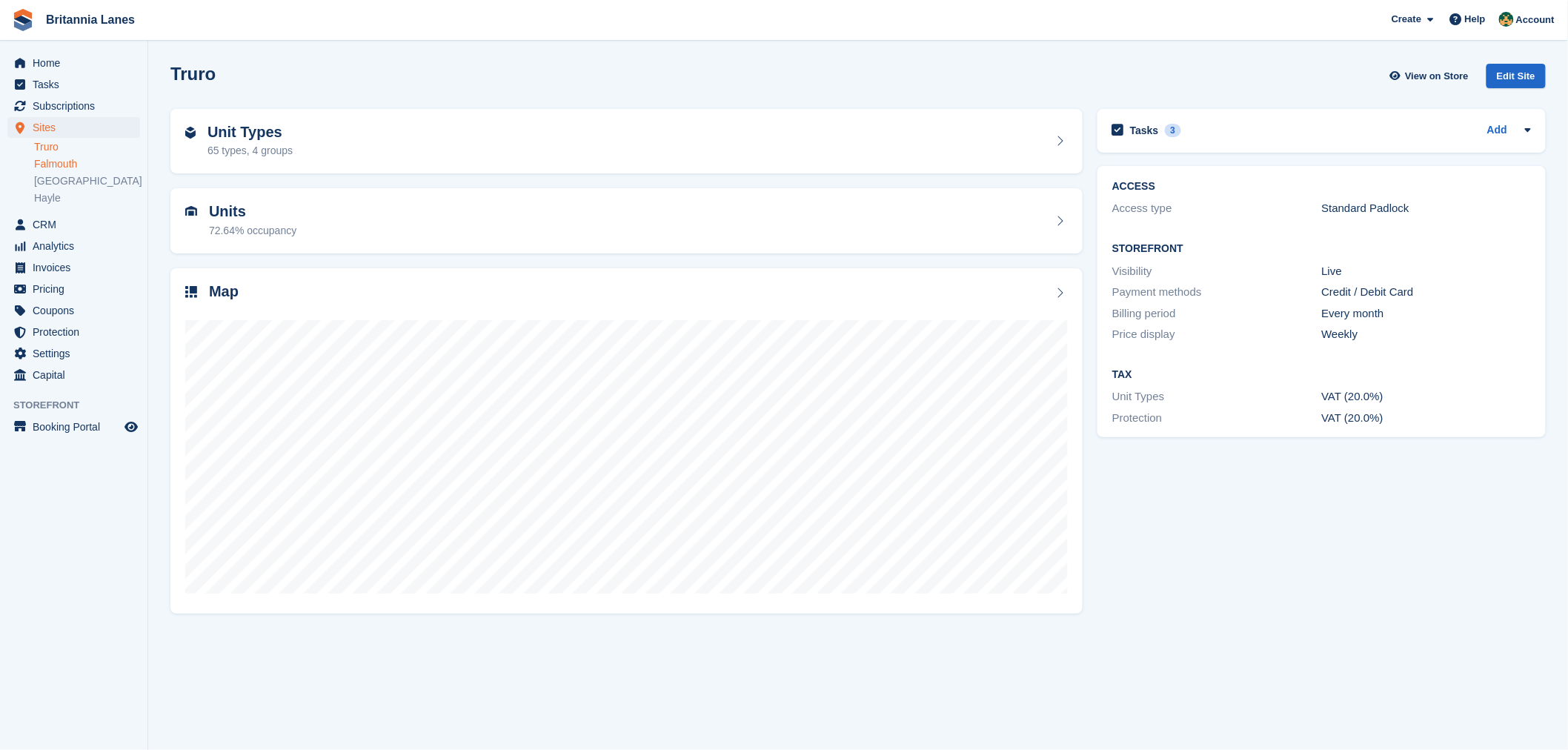
click at [51, 162] on link "Falmouth" at bounding box center [87, 164] width 106 height 14
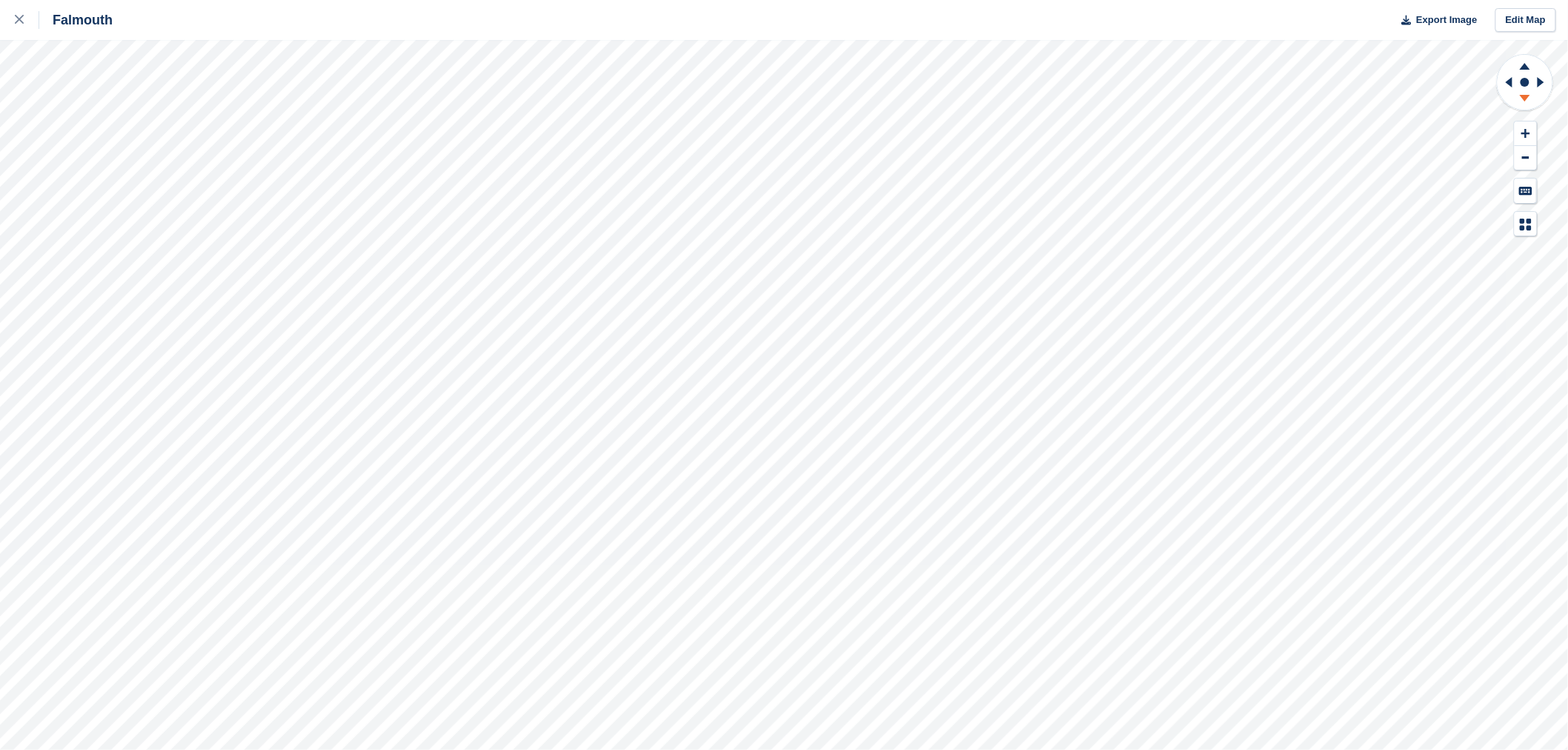
click at [1523, 97] on icon at bounding box center [1525, 98] width 11 height 7
click at [1509, 80] on g at bounding box center [1507, 82] width 18 height 38
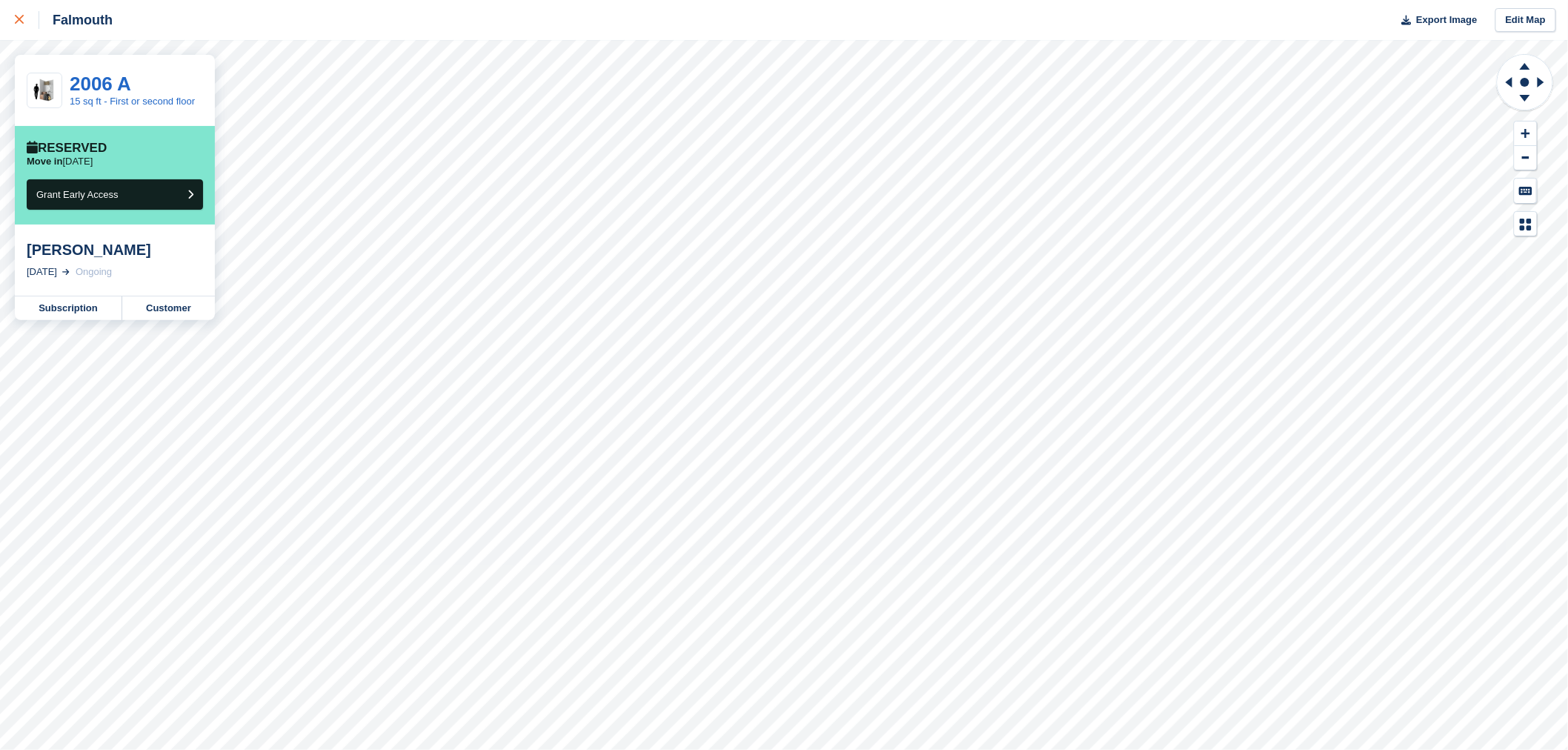
click at [20, 13] on div at bounding box center [27, 19] width 25 height 18
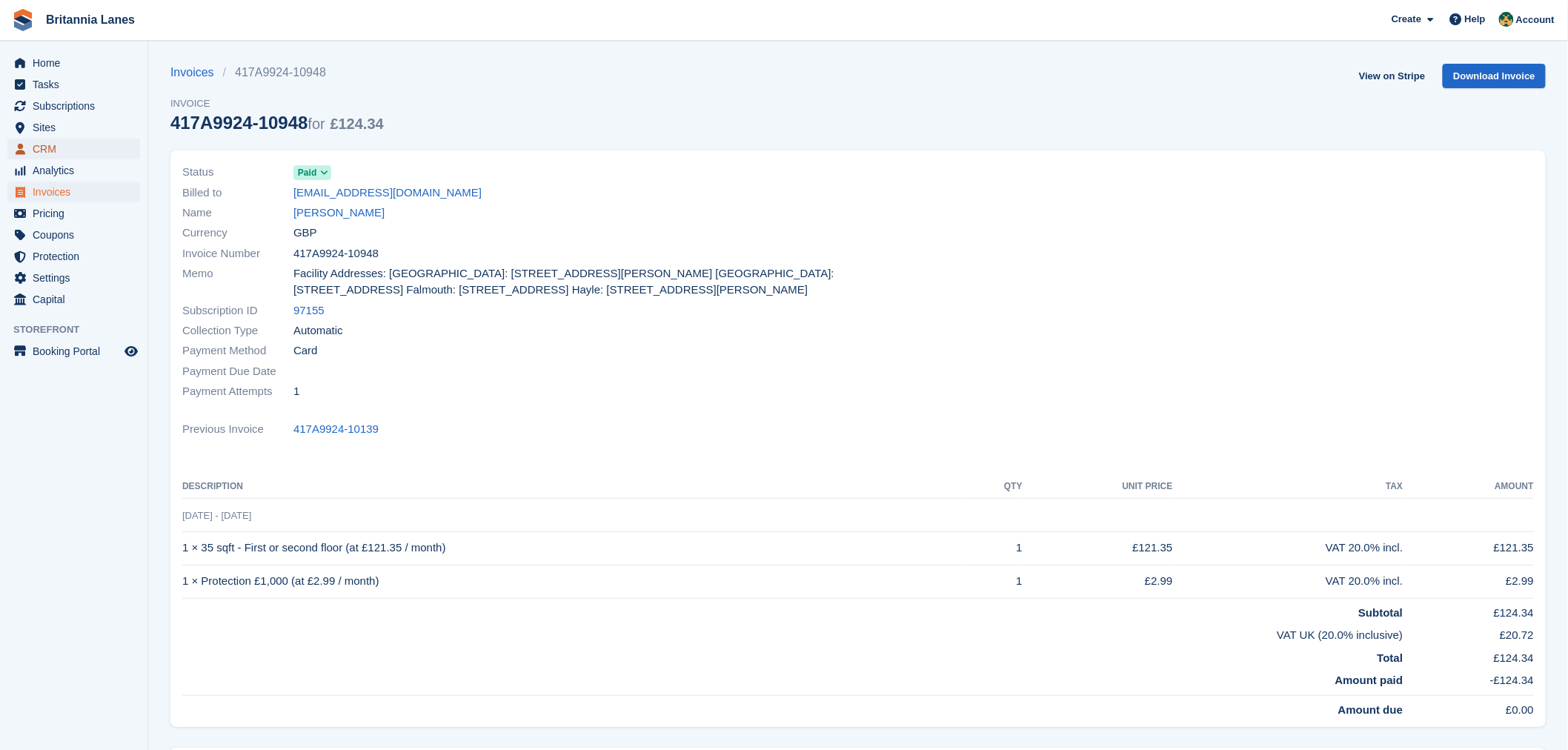
click at [49, 158] on span "CRM" at bounding box center [77, 149] width 89 height 21
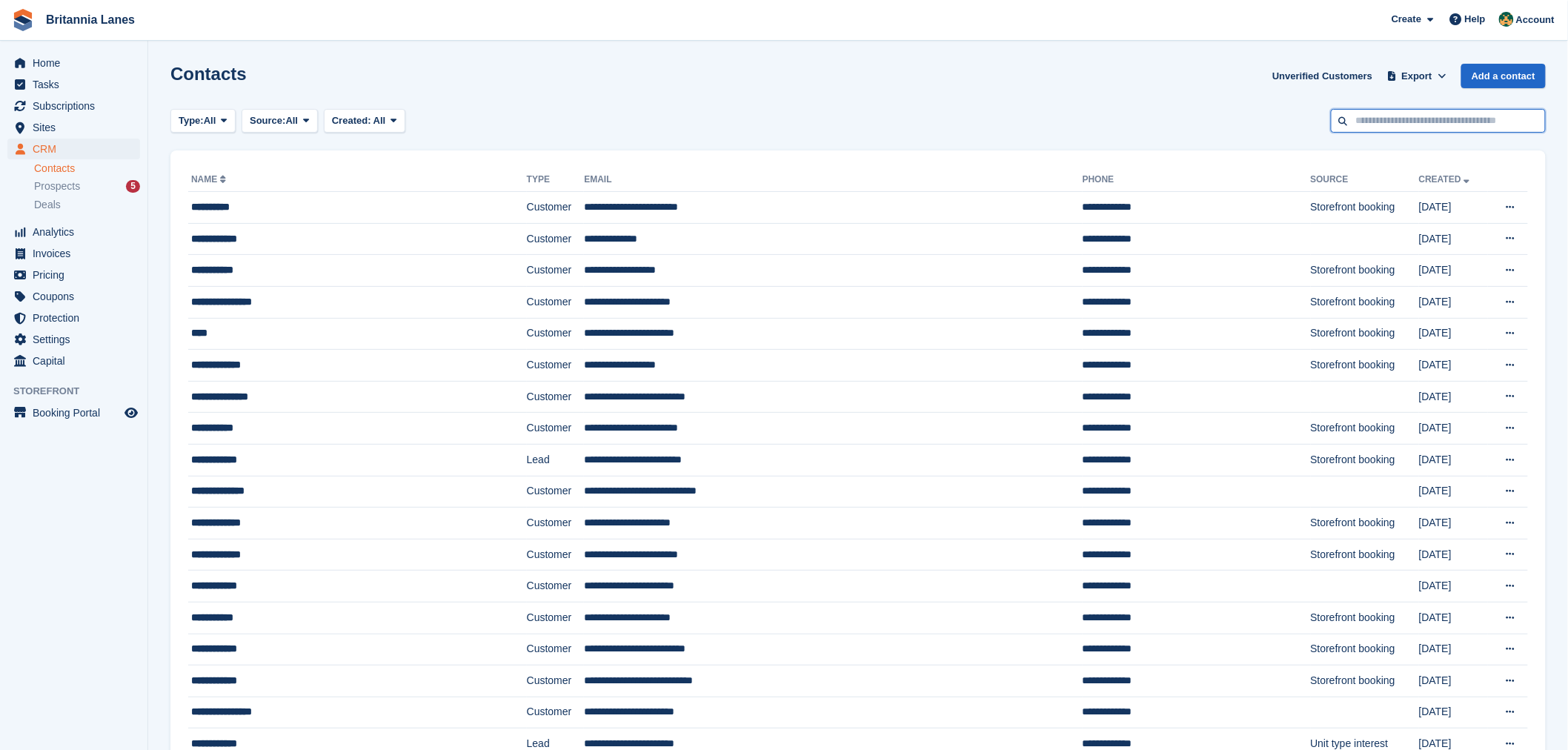
click at [1394, 123] on input "text" at bounding box center [1438, 121] width 215 height 25
type input "***"
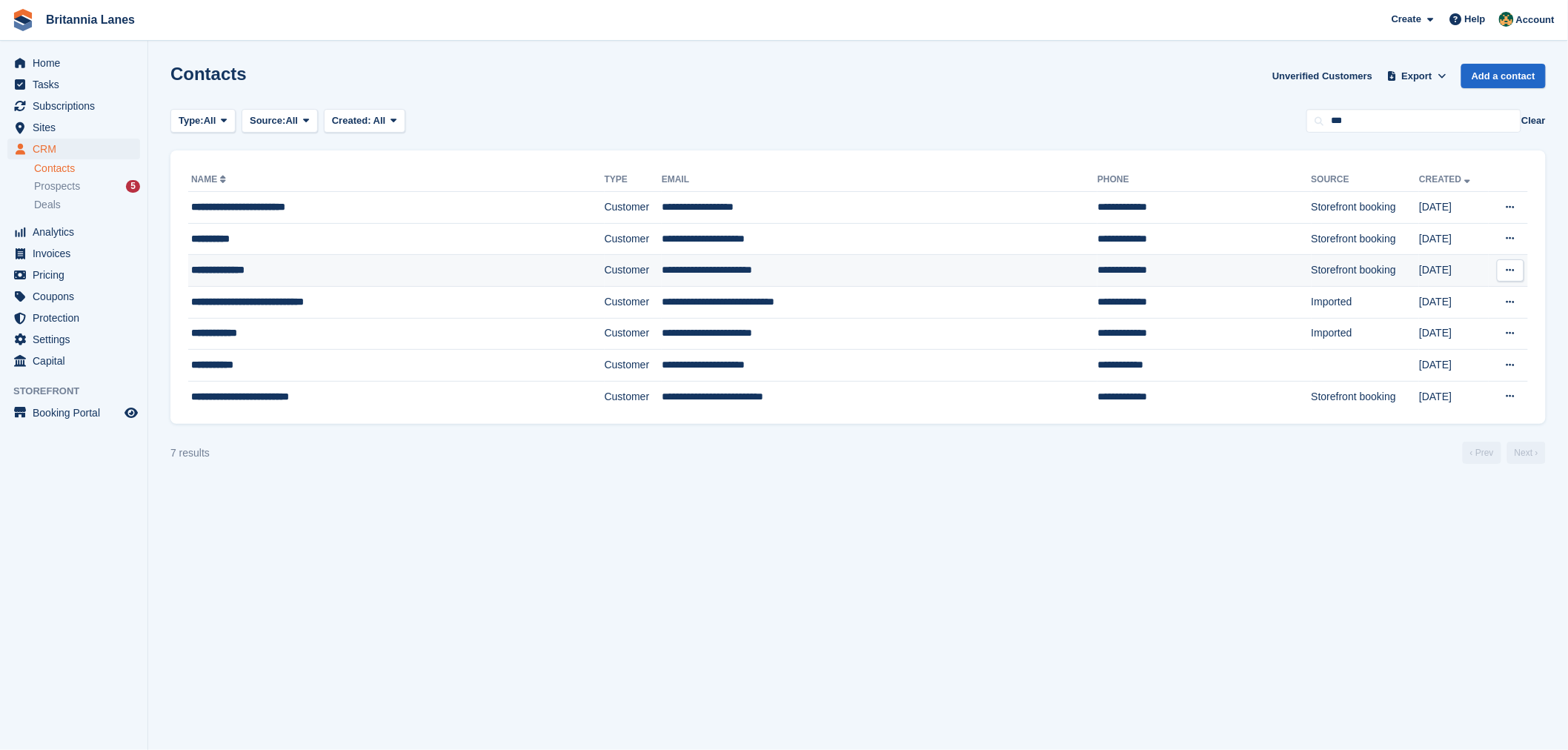
click at [432, 265] on div "**********" at bounding box center [353, 270] width 324 height 15
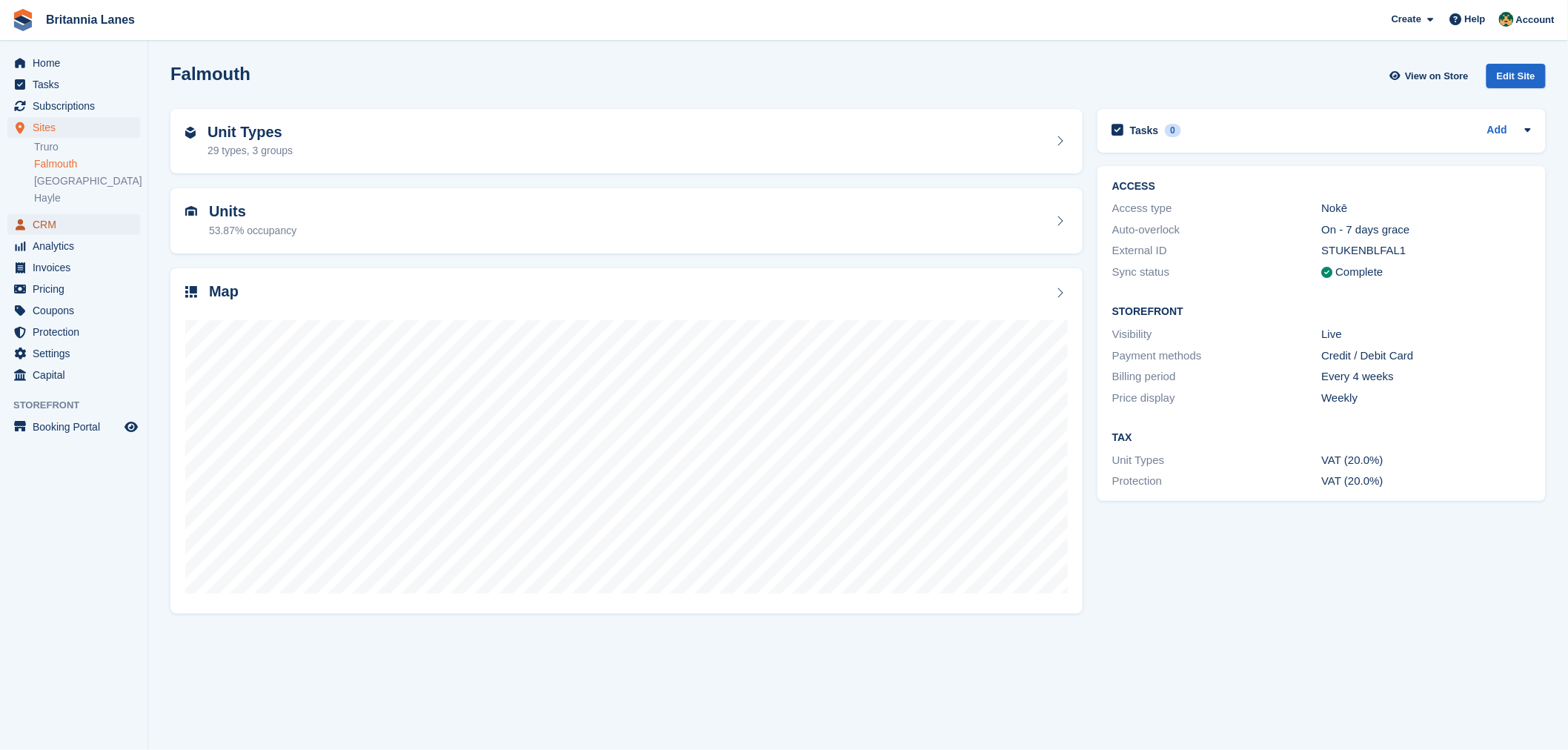
click at [37, 226] on span "CRM" at bounding box center [77, 224] width 89 height 21
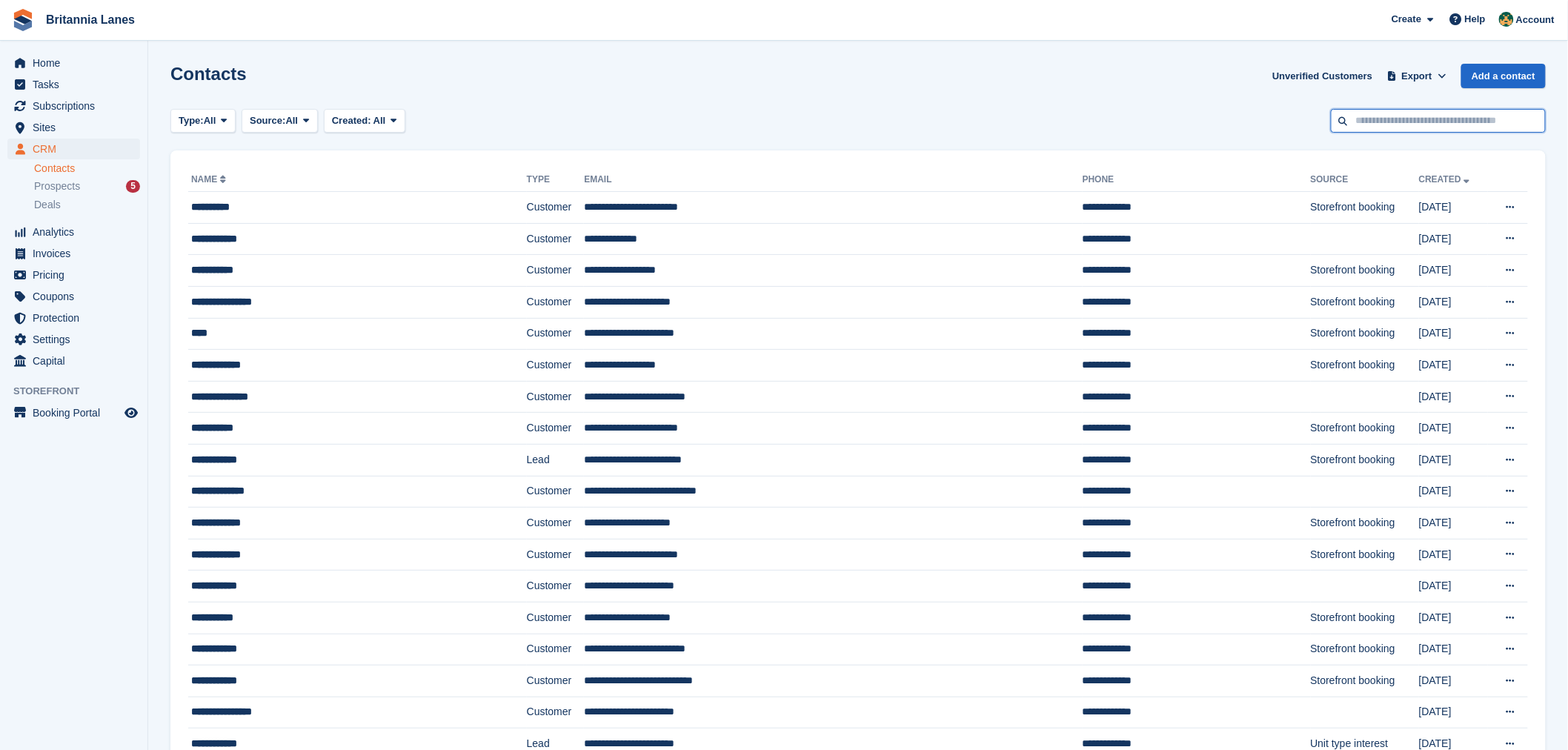
click at [1412, 111] on input "text" at bounding box center [1438, 121] width 215 height 25
type input "*****"
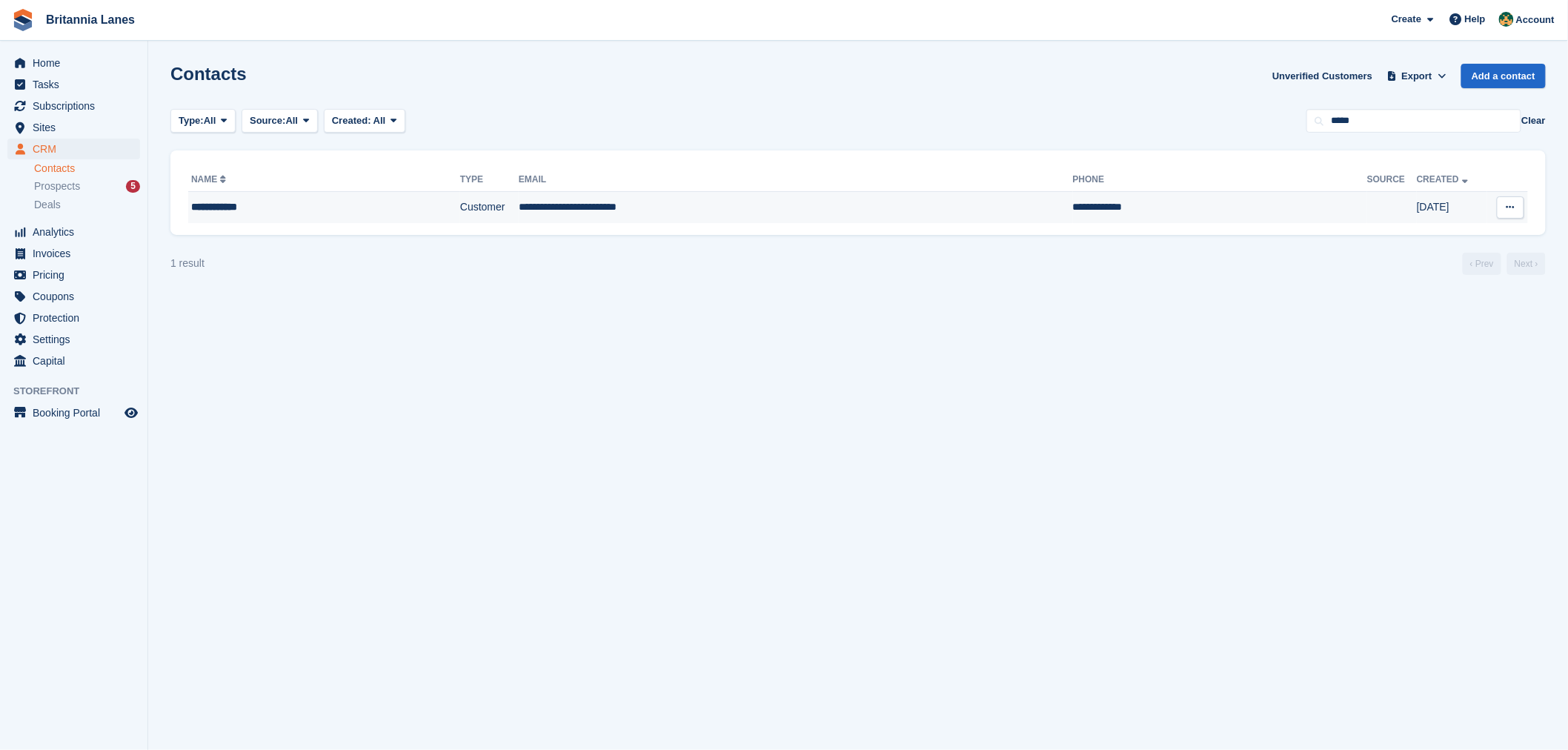
click at [297, 200] on div "**********" at bounding box center [294, 207] width 206 height 15
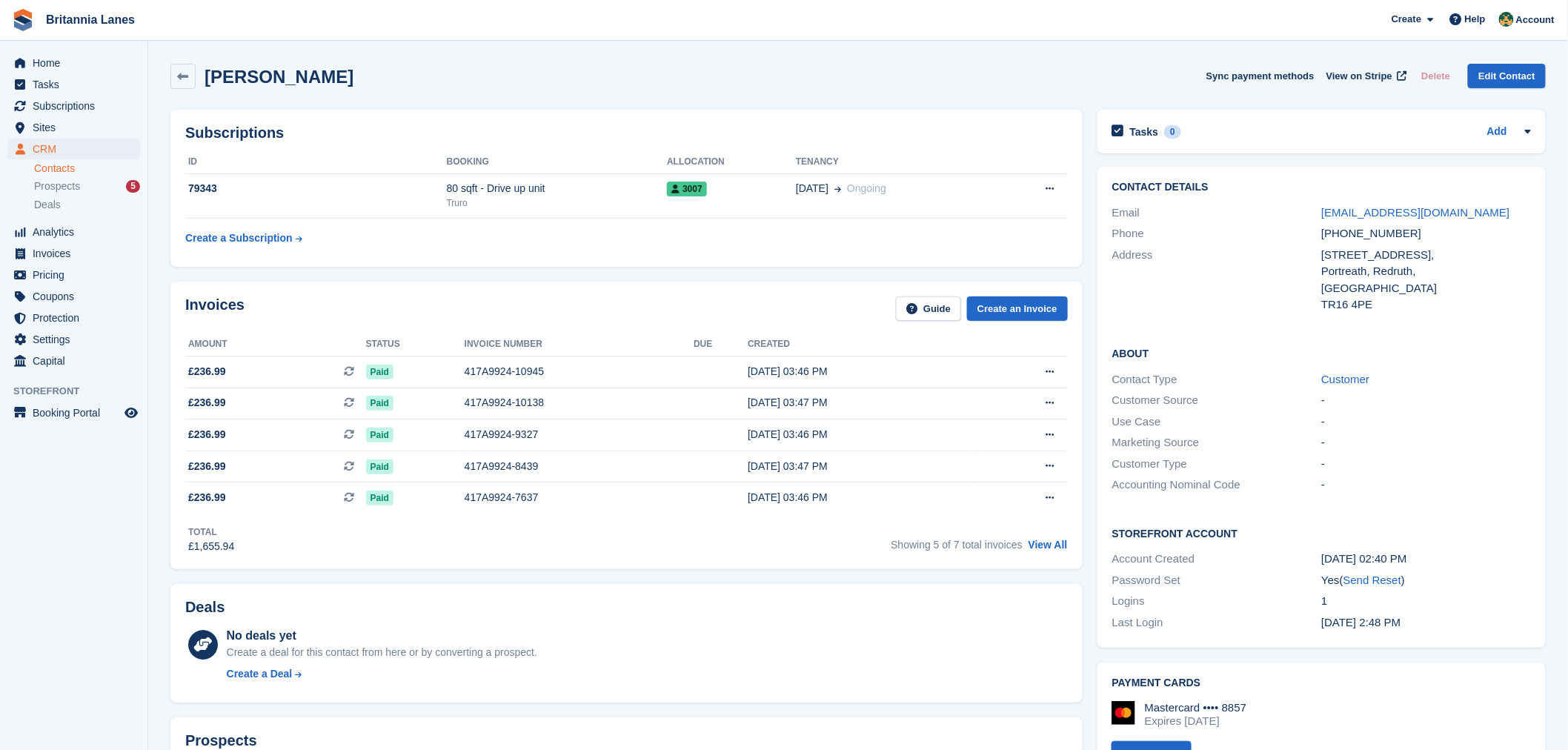
click at [76, 170] on link "Contacts" at bounding box center [87, 169] width 106 height 14
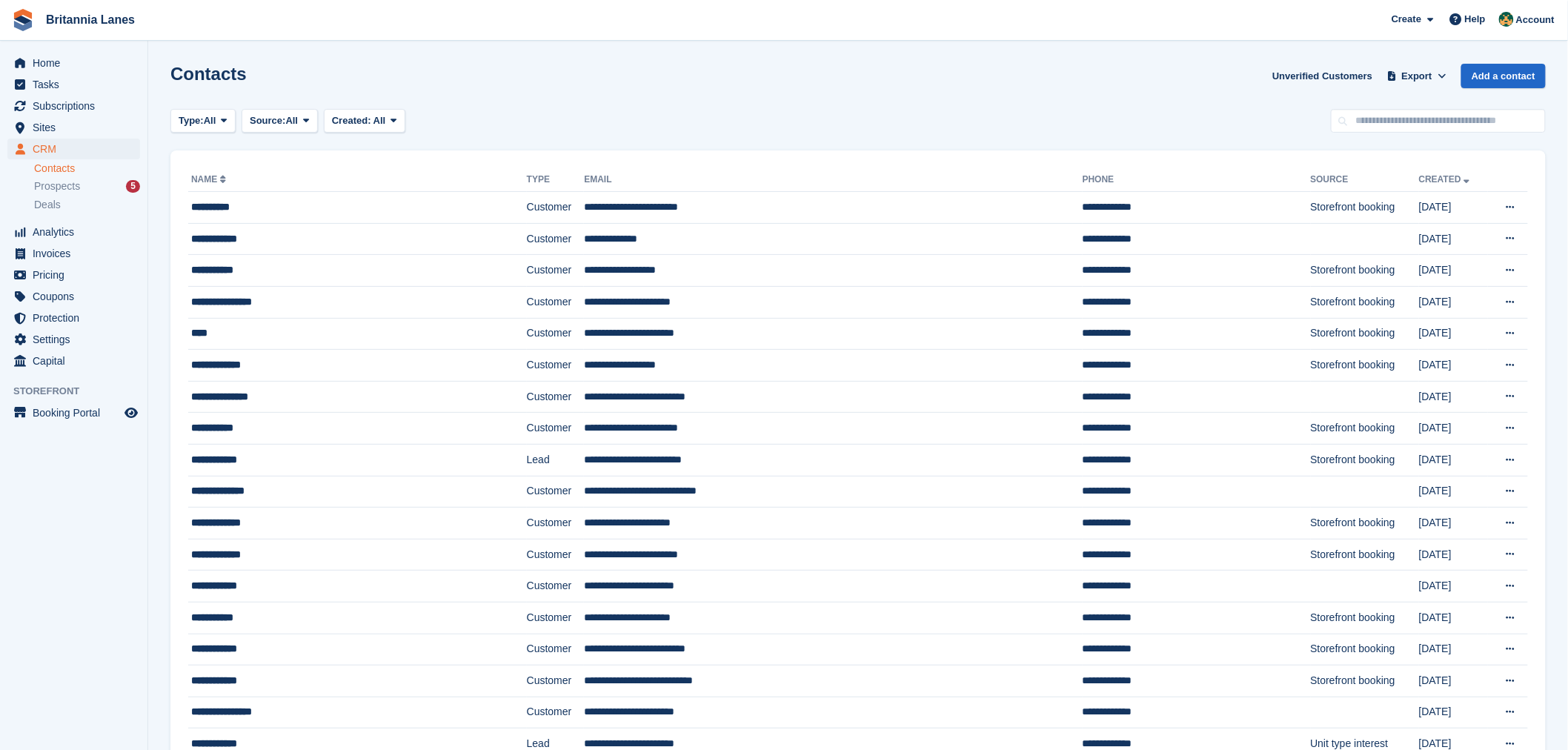
click at [43, 170] on link "Contacts" at bounding box center [87, 169] width 106 height 14
click at [1425, 124] on input "text" at bounding box center [1438, 121] width 215 height 25
type input "****"
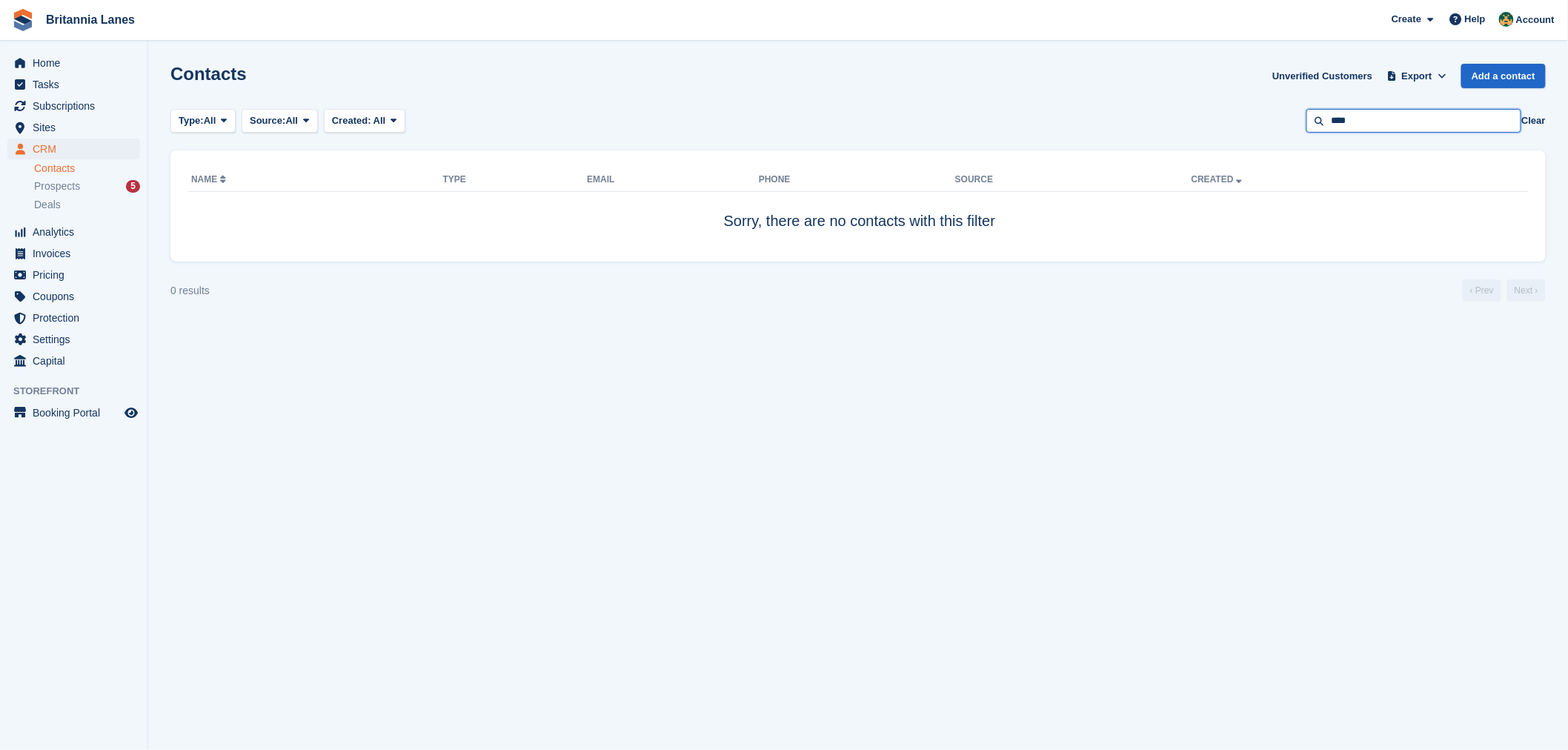
drag, startPoint x: 1382, startPoint y: 123, endPoint x: 1373, endPoint y: 124, distance: 9.1
click at [1373, 124] on input "****" at bounding box center [1414, 121] width 215 height 25
drag, startPoint x: 1373, startPoint y: 124, endPoint x: 1323, endPoint y: 126, distance: 50.0
click at [1323, 126] on input "****" at bounding box center [1414, 121] width 215 height 25
click at [60, 82] on span "Tasks" at bounding box center [77, 84] width 89 height 21
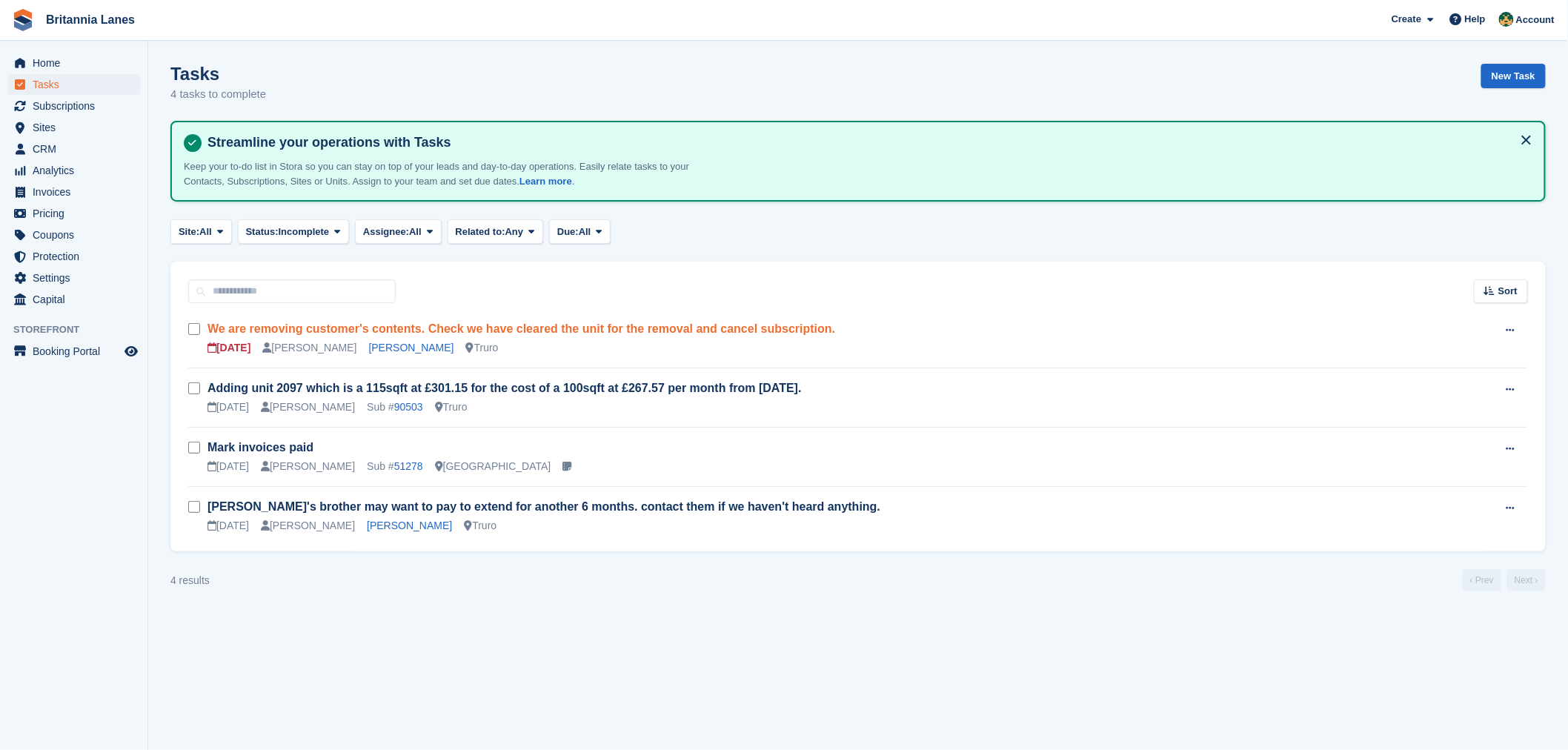
click at [705, 334] on link "We are removing customer's contents. Check we have cleared the unit for the rem…" at bounding box center [521, 328] width 628 height 12
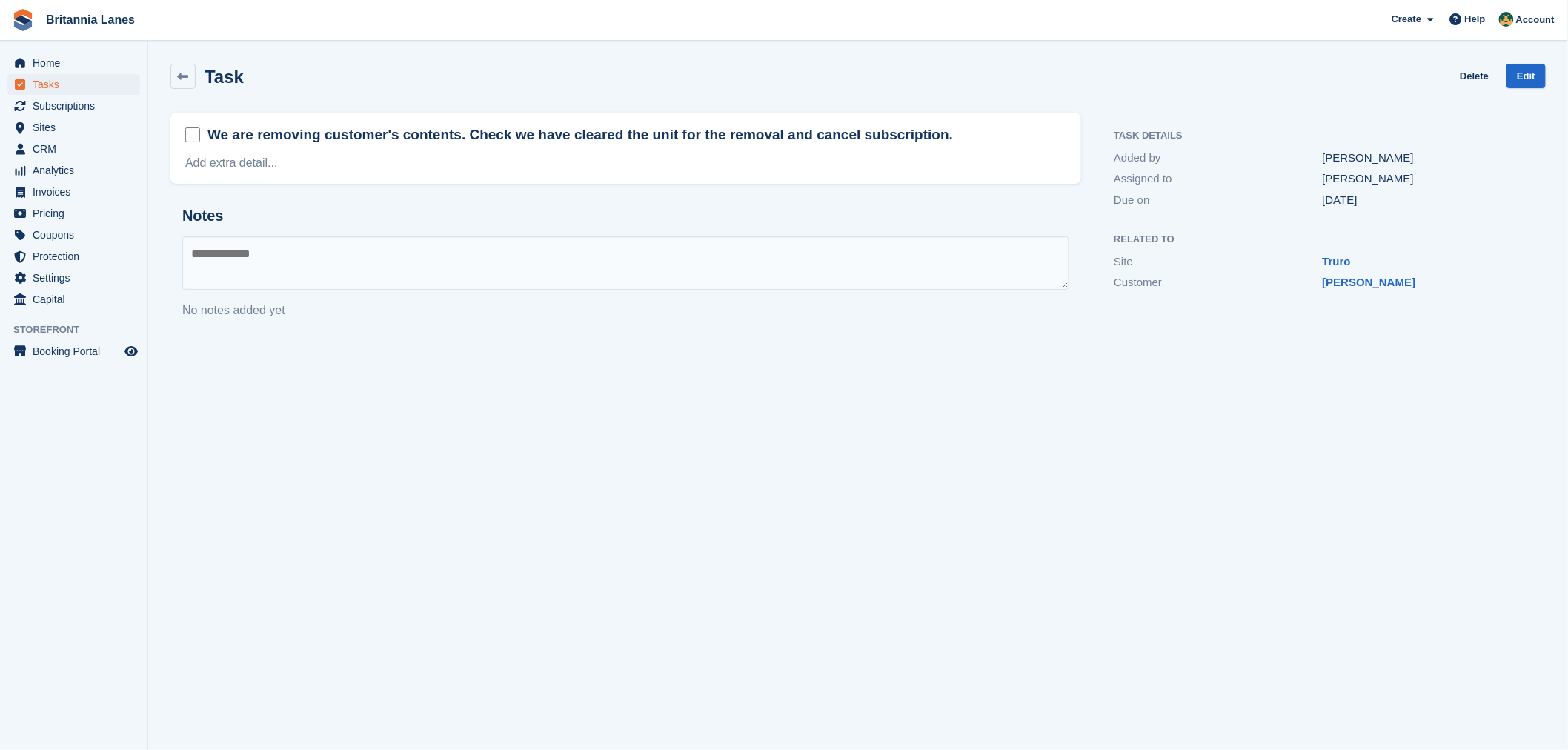
click at [1417, 294] on div "Related to Site Truro Customer Scarlett AERNOUTS" at bounding box center [1322, 261] width 447 height 83
click at [1399, 280] on link "Scarlett AERNOUTS" at bounding box center [1369, 281] width 94 height 12
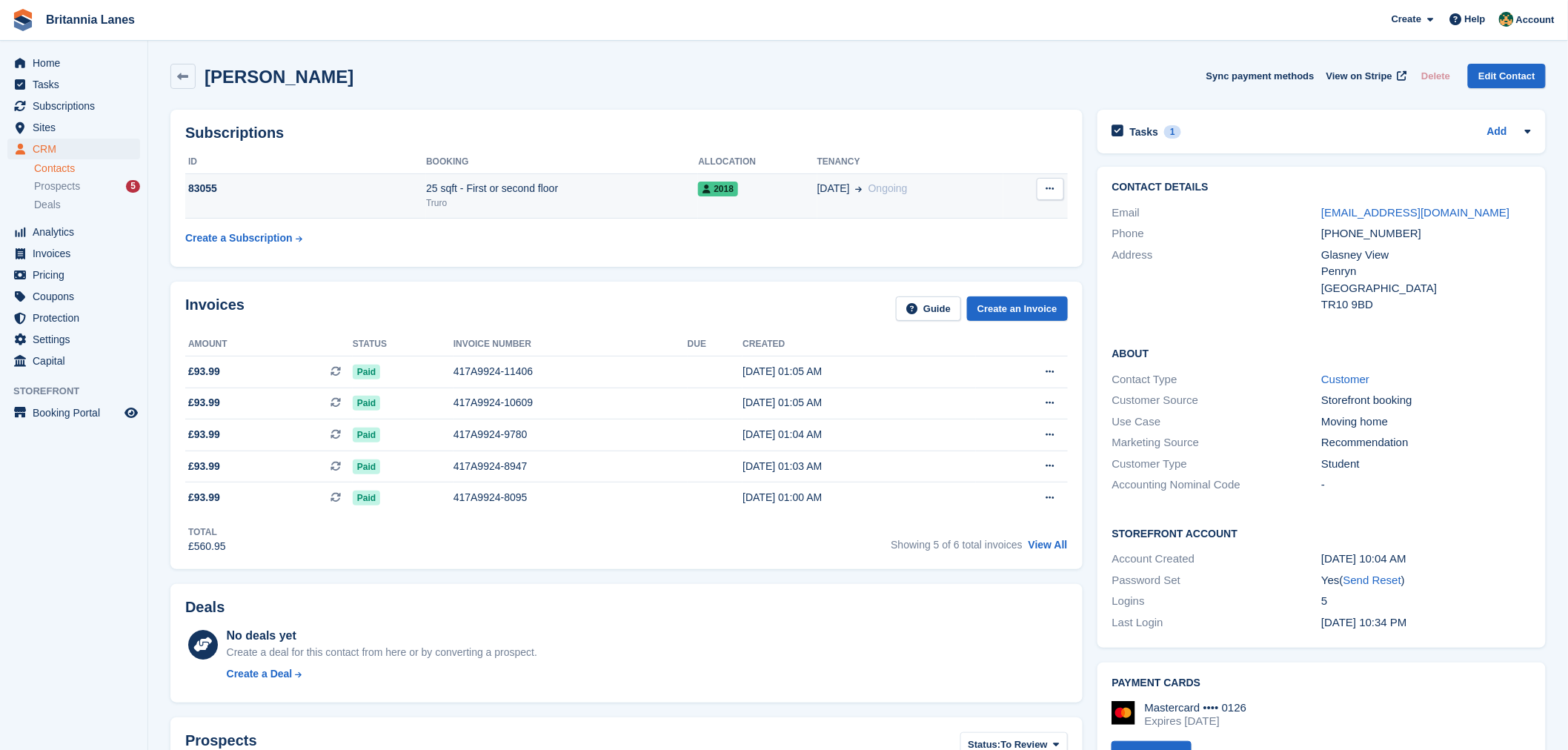
click at [1052, 191] on icon at bounding box center [1050, 189] width 8 height 10
click at [986, 212] on p "Cancel subscription" at bounding box center [993, 218] width 129 height 19
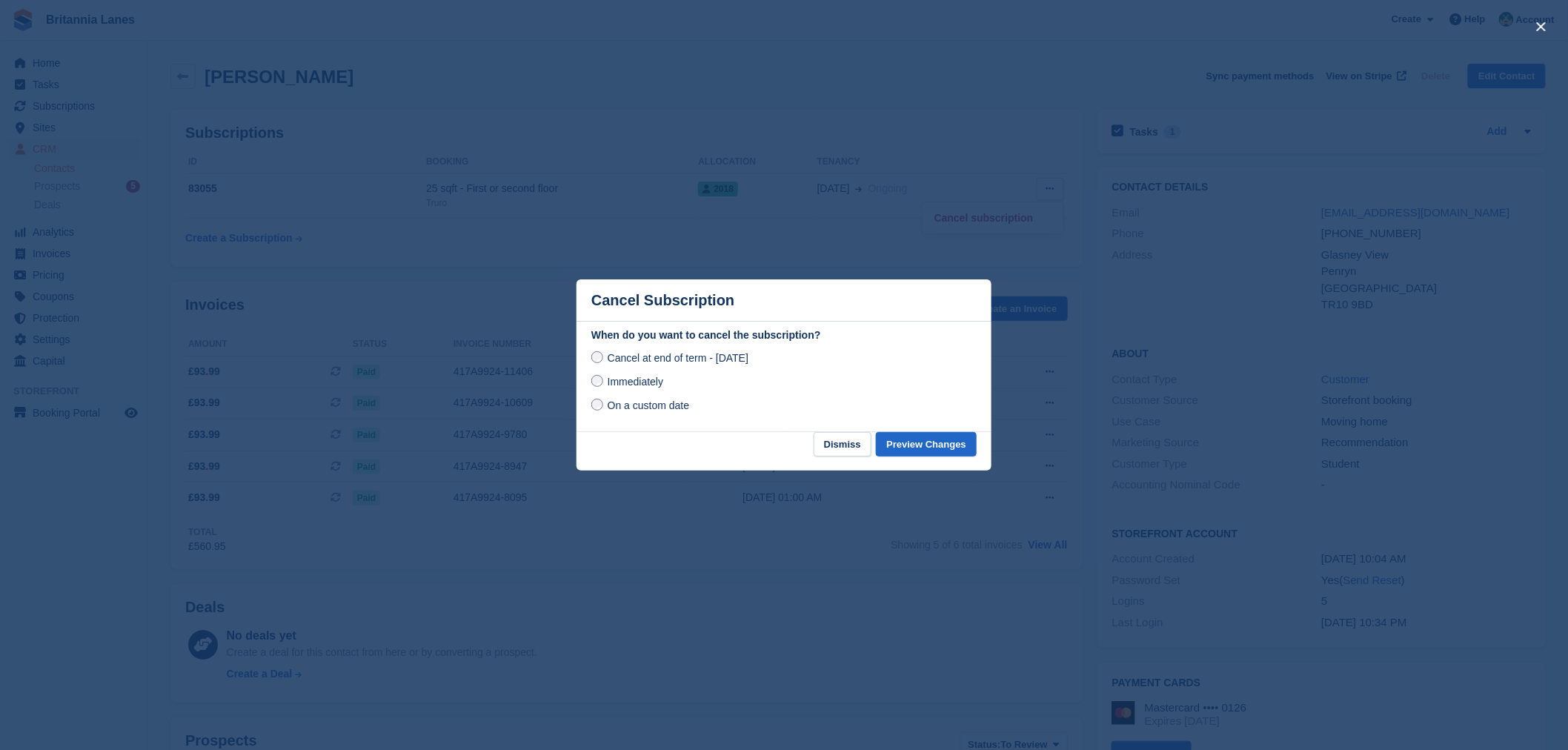
click at [648, 387] on span "Immediately" at bounding box center [635, 381] width 55 height 12
click at [906, 448] on button "Preview Changes" at bounding box center [925, 444] width 100 height 25
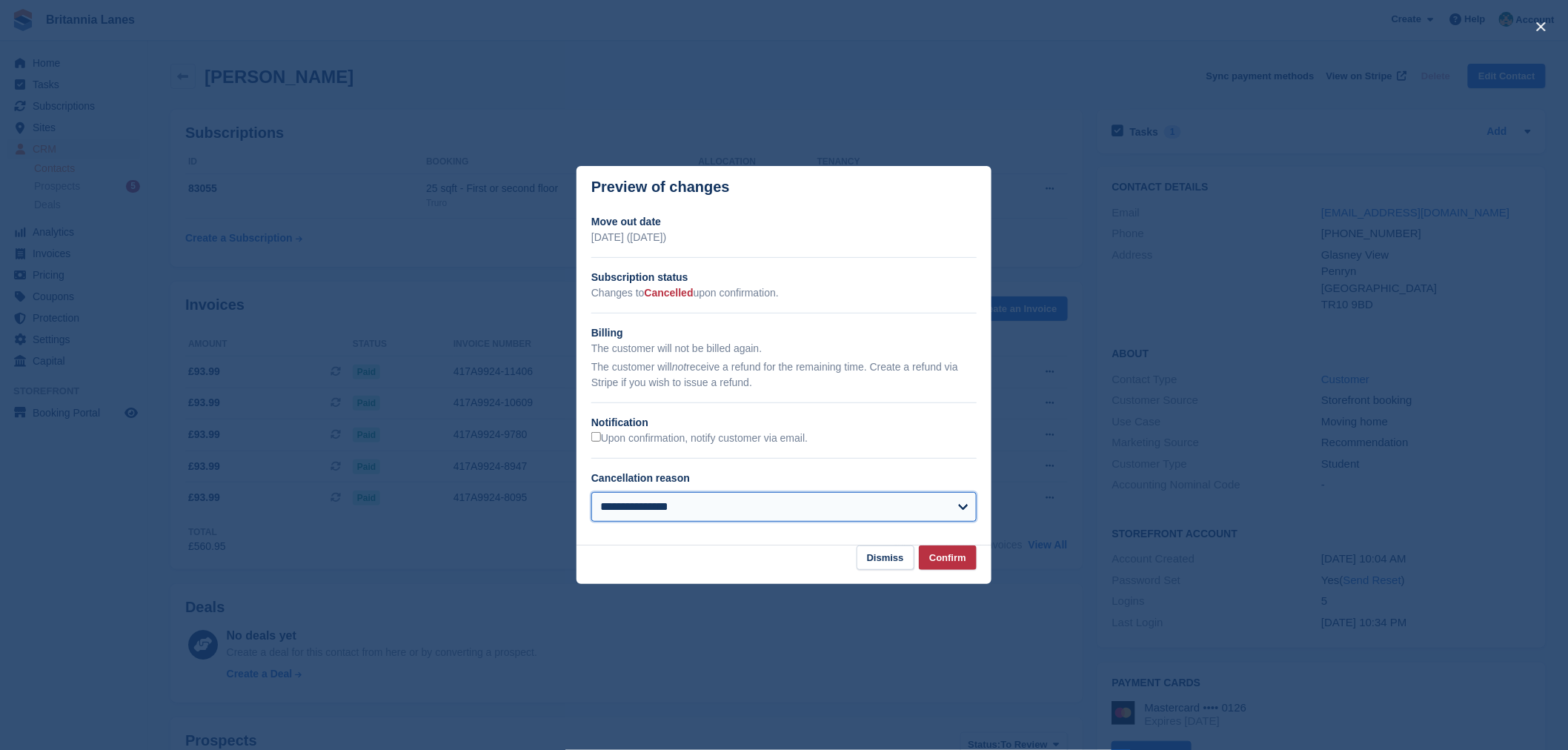
click at [687, 518] on select "**********" at bounding box center [784, 507] width 386 height 30
select select "**********"
click at [591, 494] on select "**********" at bounding box center [784, 507] width 386 height 30
click at [951, 563] on button "Confirm" at bounding box center [947, 558] width 58 height 25
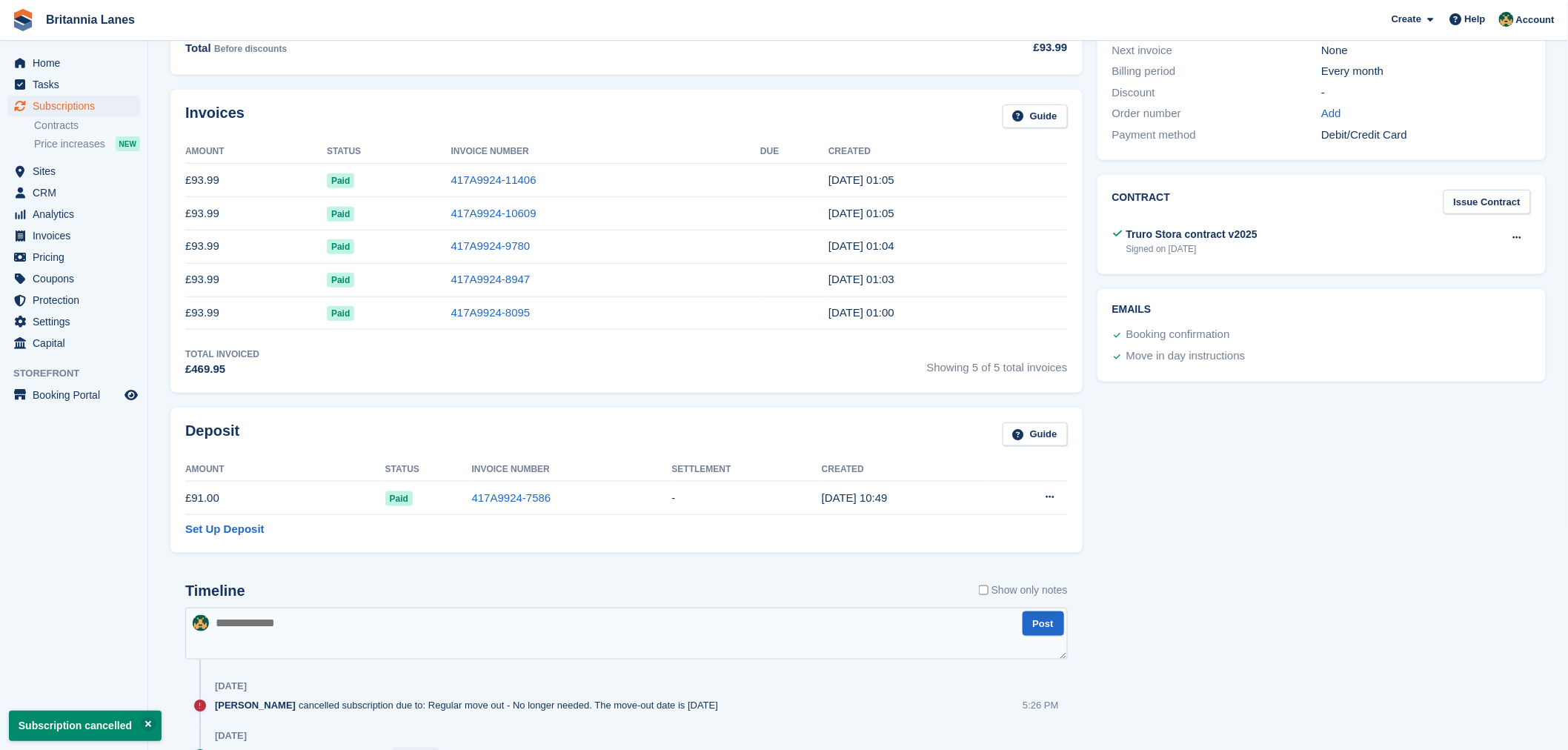
scroll to position [423, 0]
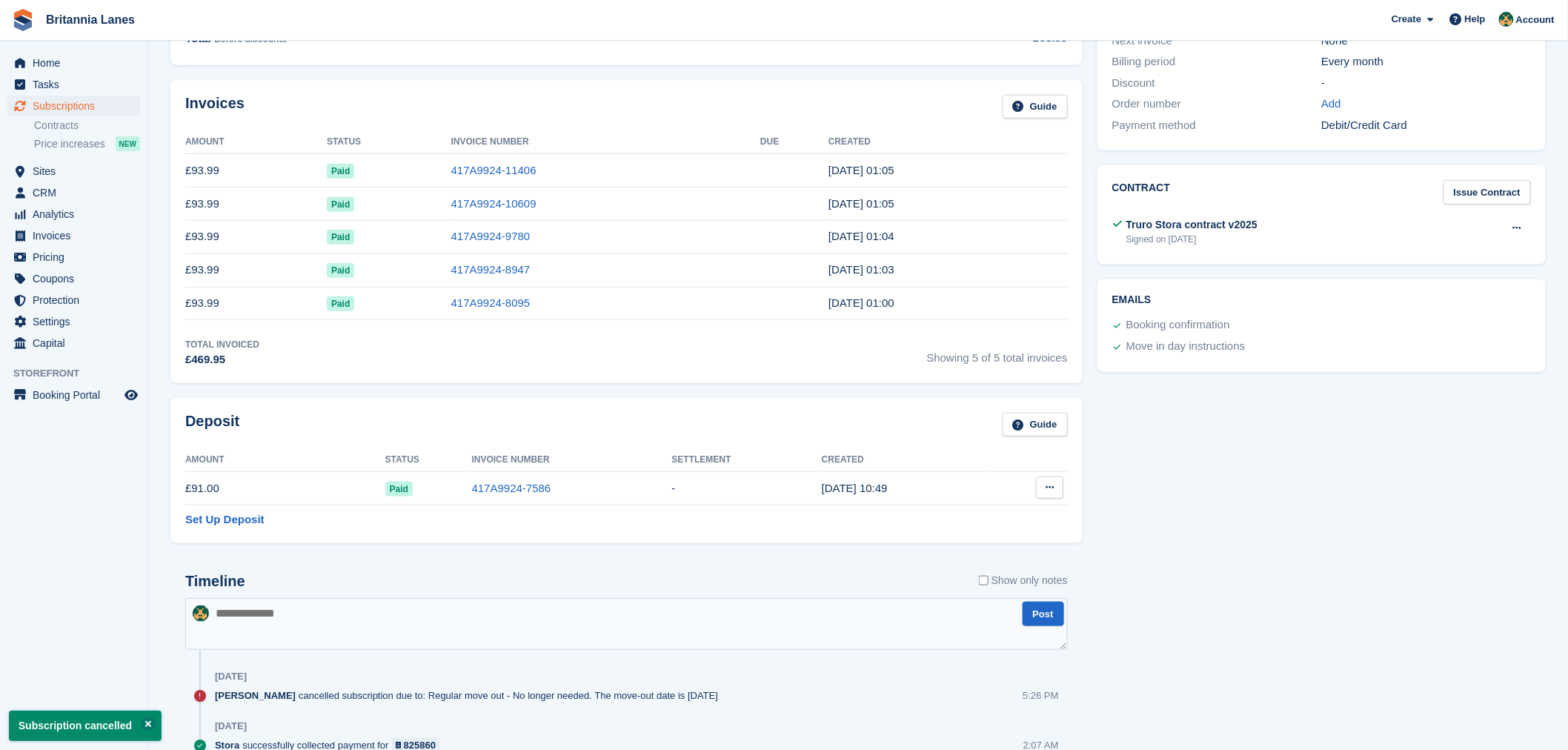
click at [1048, 492] on icon at bounding box center [1050, 487] width 8 height 10
click at [958, 525] on p "Settle deposit" at bounding box center [992, 516] width 129 height 19
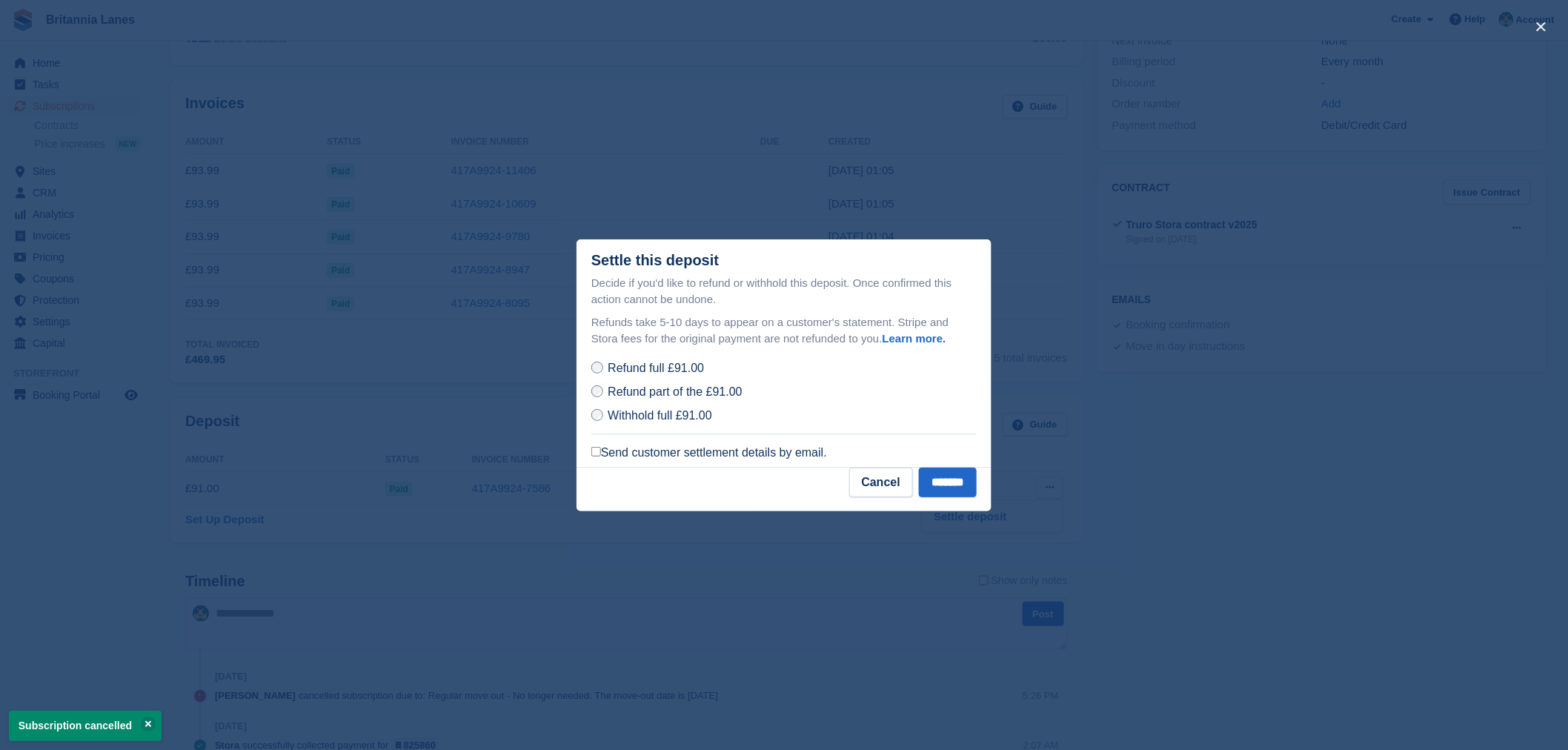
click at [639, 450] on label "Send customer settlement details by email." at bounding box center [708, 452] width 235 height 15
click at [936, 478] on input "*******" at bounding box center [947, 482] width 58 height 30
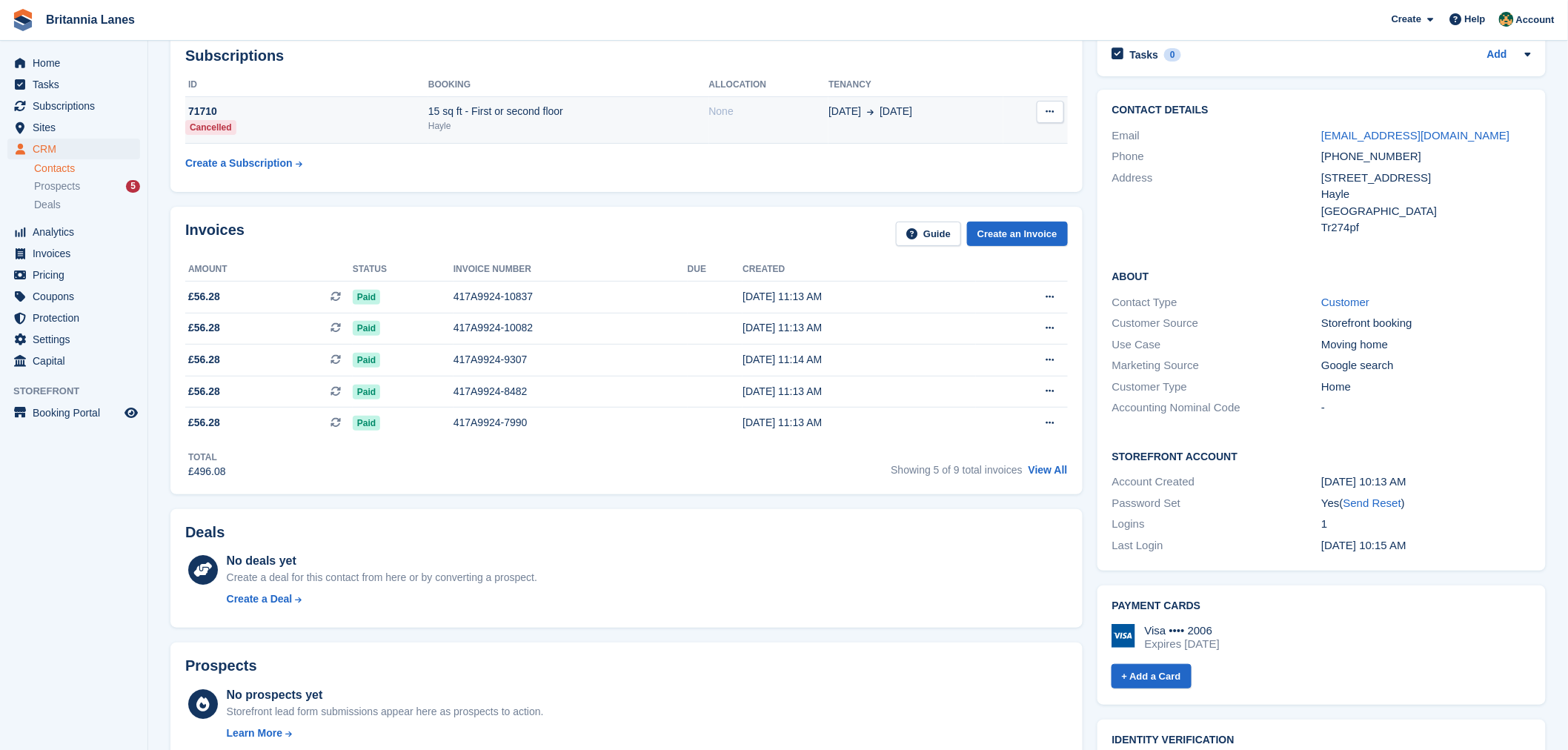
scroll to position [77, 0]
click at [680, 112] on div "15 sq ft - First or second floor" at bounding box center [569, 112] width 281 height 15
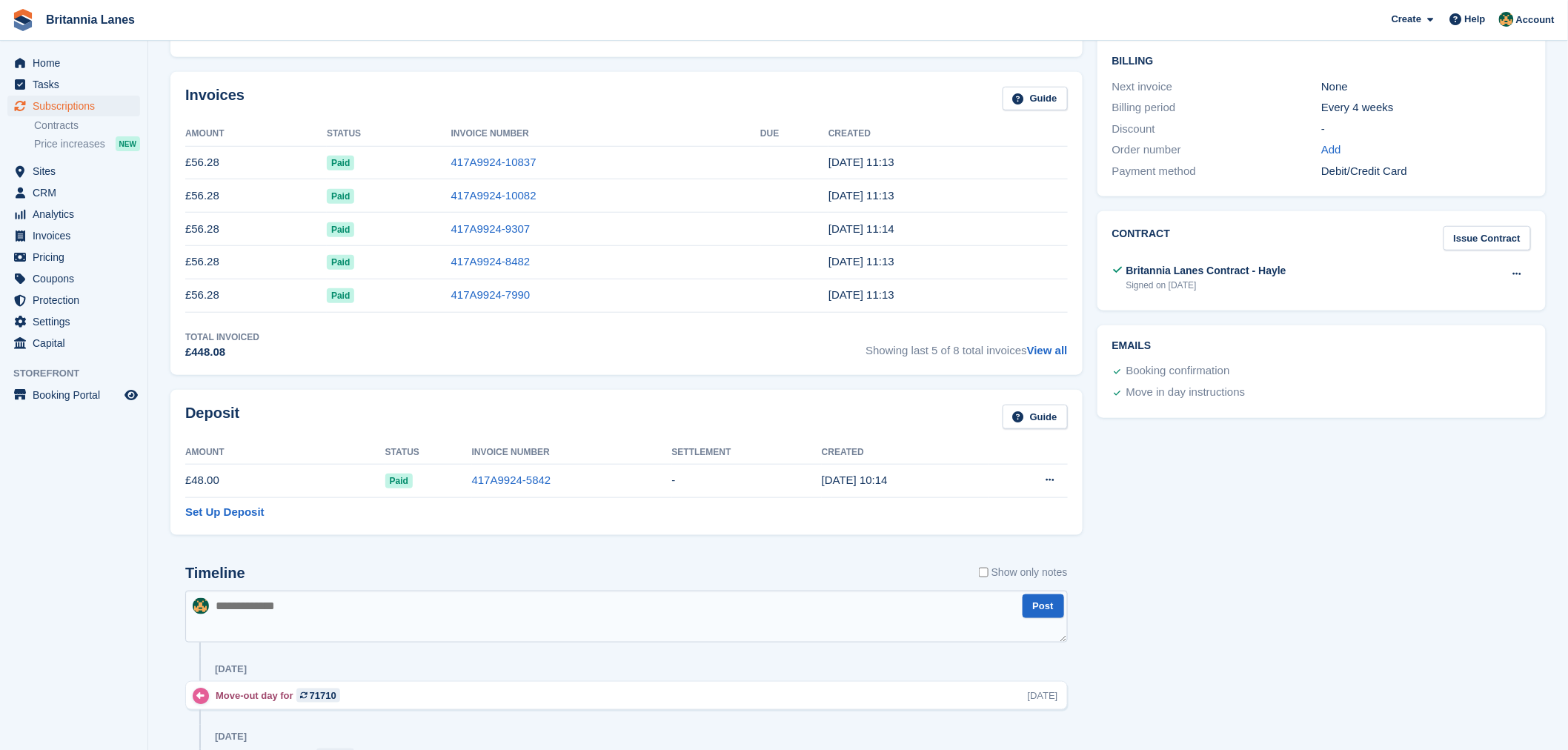
scroll to position [384, 0]
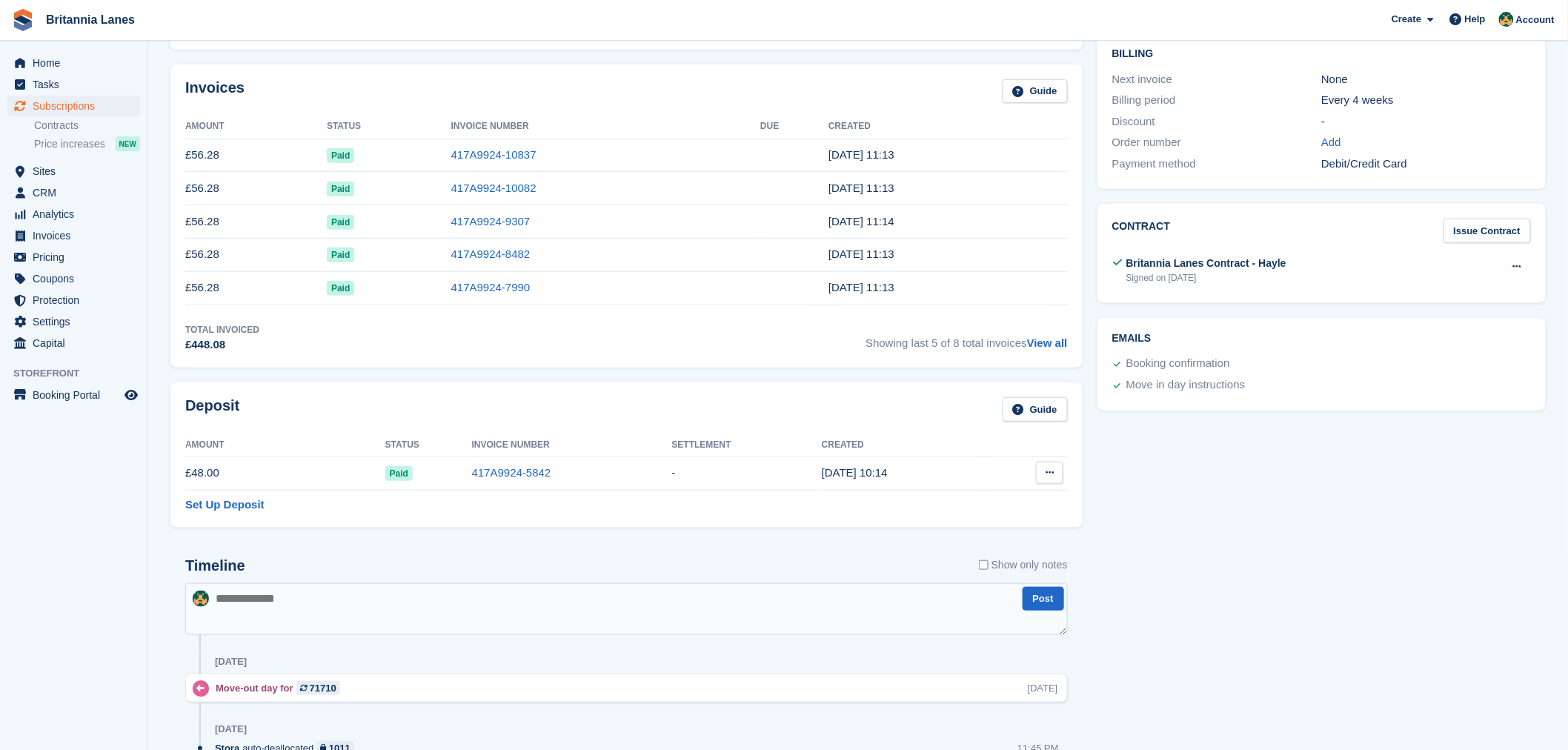
click at [1060, 477] on button at bounding box center [1050, 472] width 28 height 22
click at [969, 506] on p "Settle deposit" at bounding box center [992, 502] width 129 height 19
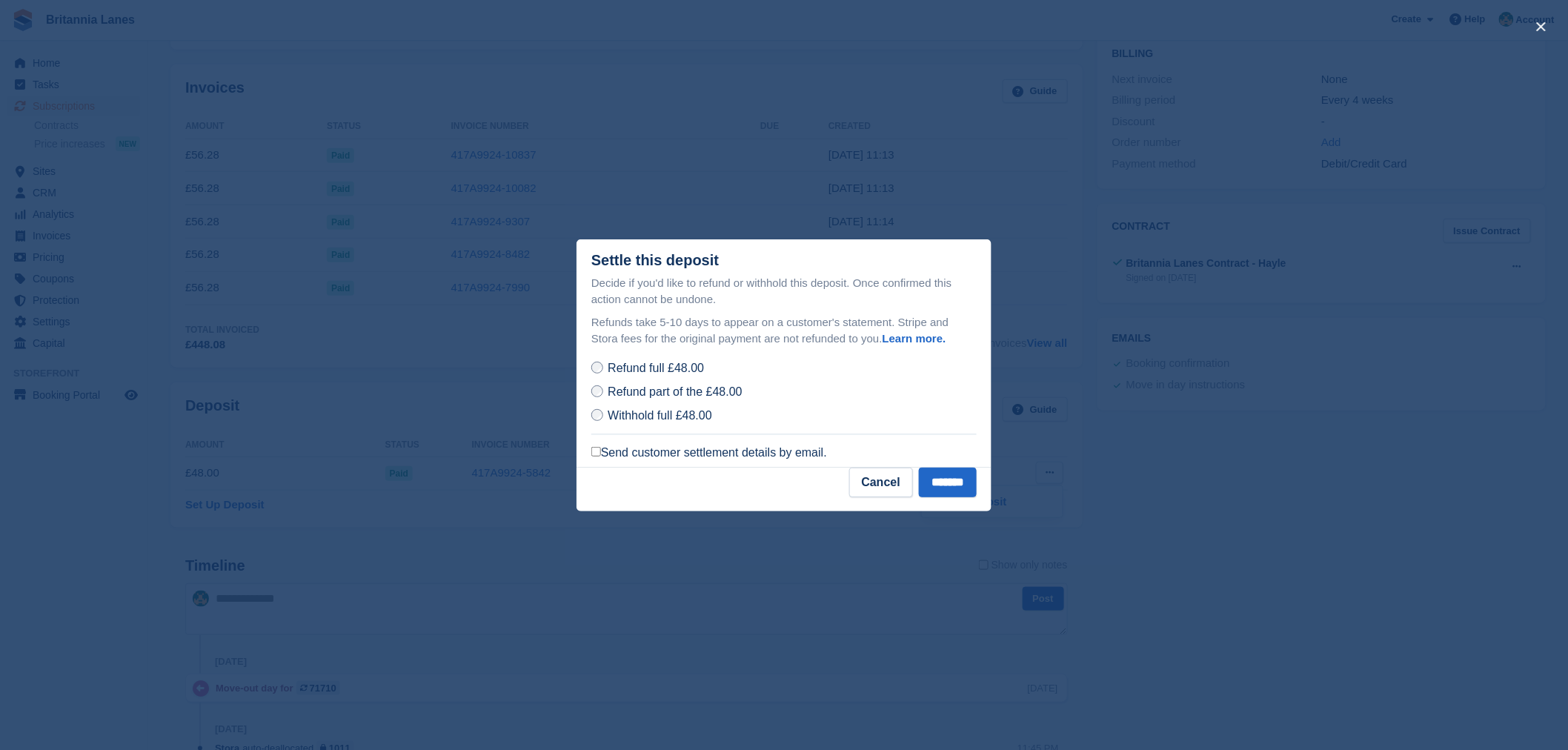
click at [623, 453] on label "Send customer settlement details by email." at bounding box center [708, 452] width 235 height 15
click at [976, 484] on input "*******" at bounding box center [947, 482] width 58 height 30
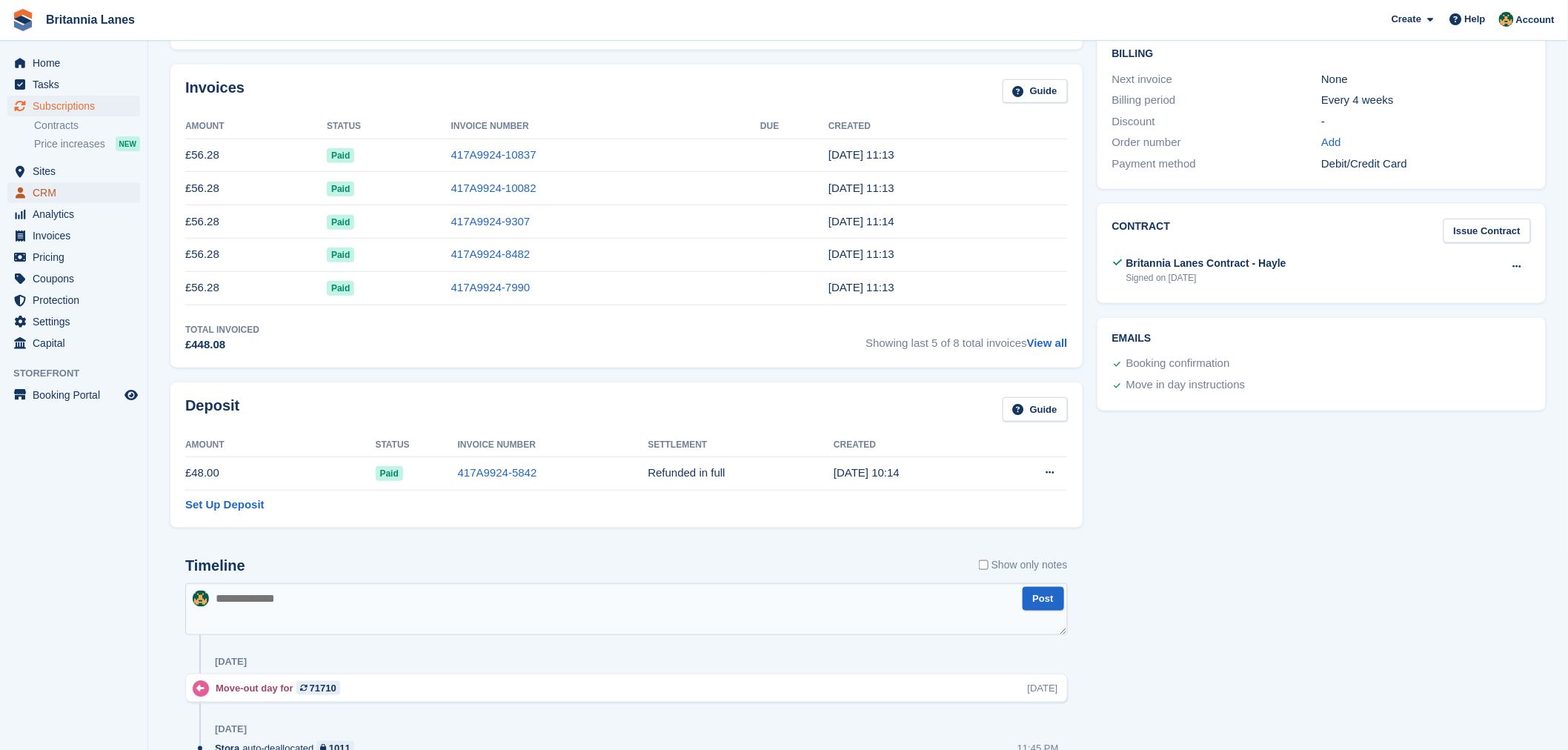
click at [63, 189] on span "CRM" at bounding box center [77, 192] width 89 height 21
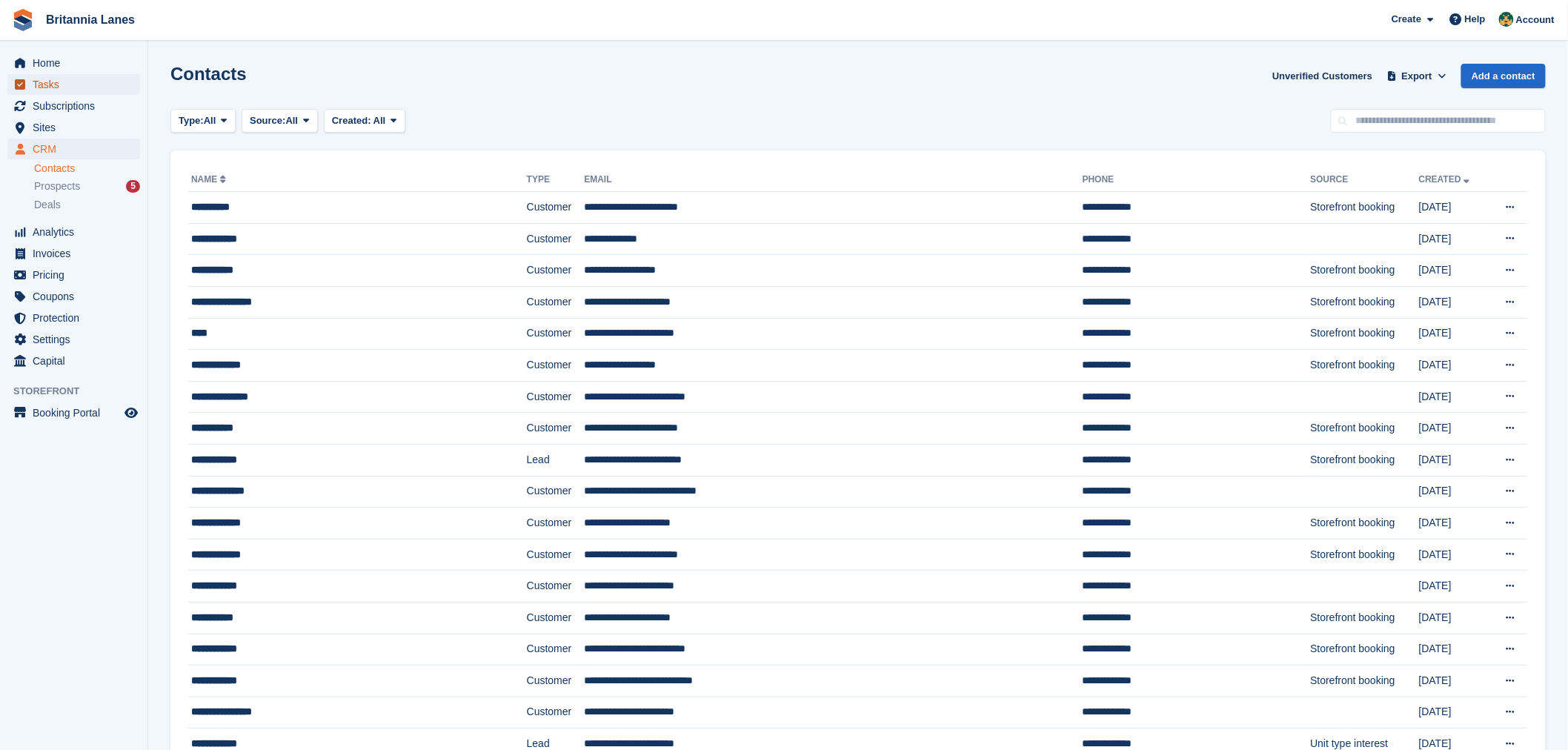
click at [54, 74] on span "Tasks" at bounding box center [77, 84] width 89 height 21
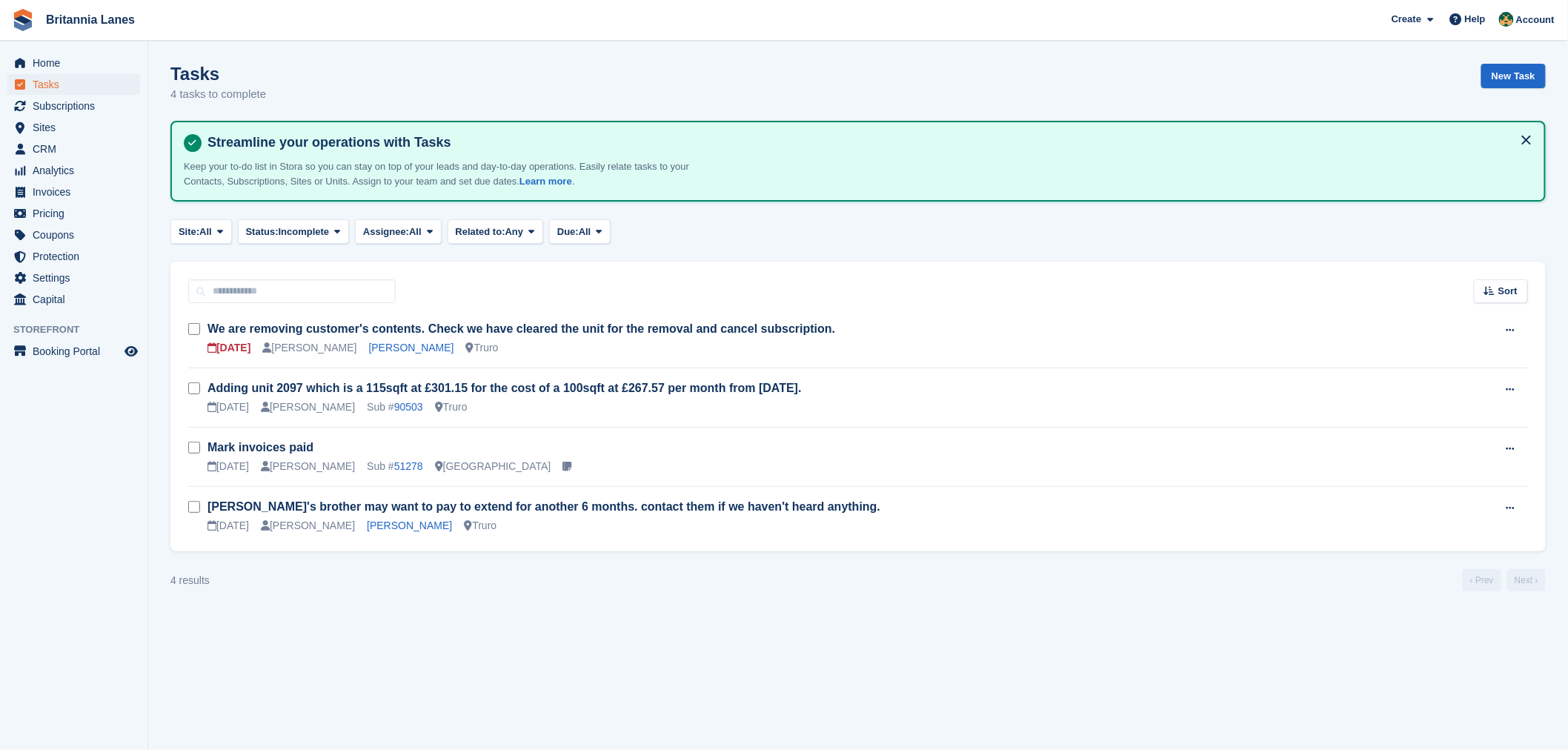
click at [60, 55] on span "Home" at bounding box center [77, 63] width 89 height 21
